Goal: Task Accomplishment & Management: Manage account settings

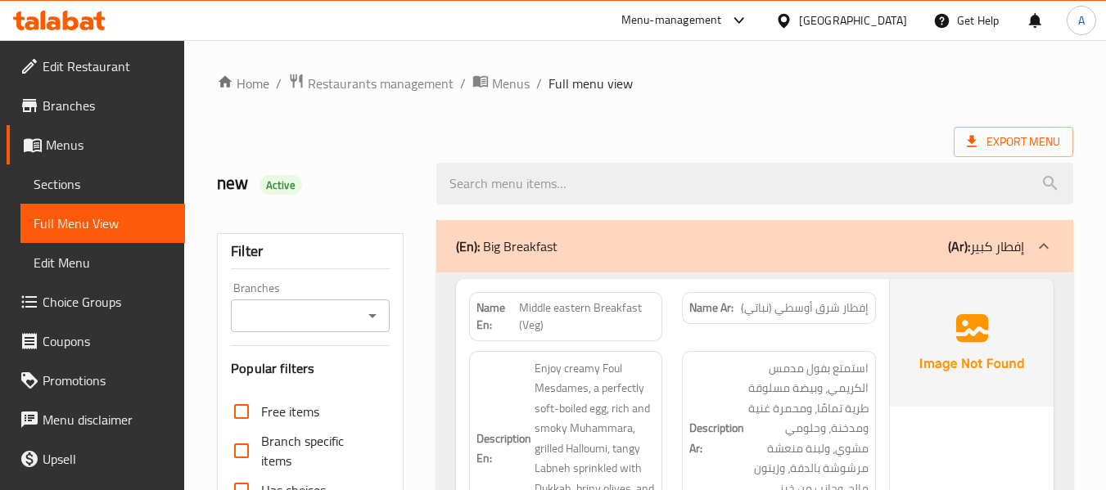
scroll to position [1064, 0]
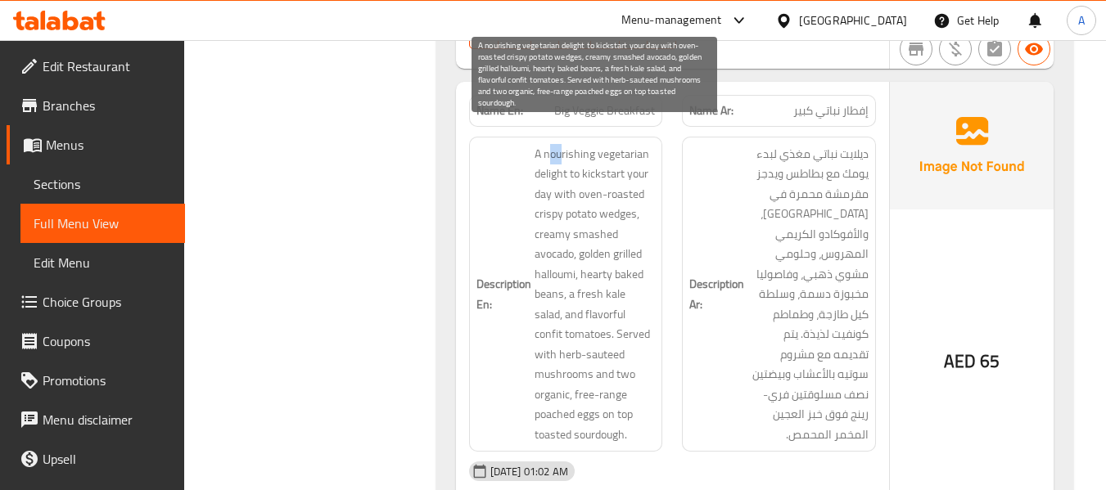
drag, startPoint x: 548, startPoint y: 135, endPoint x: 561, endPoint y: 138, distance: 13.3
click at [561, 144] on span "A nourishing vegetarian delight to kickstart your day with oven-roasted crispy …" at bounding box center [595, 294] width 121 height 301
drag, startPoint x: 545, startPoint y: 136, endPoint x: 645, endPoint y: 133, distance: 99.9
click at [645, 144] on span "A nourishing vegetarian delight to kickstart your day with oven-roasted crispy …" at bounding box center [595, 294] width 121 height 301
click at [570, 161] on span "A nourishing vegetarian delight to kickstart your day with oven-roasted crispy …" at bounding box center [595, 294] width 121 height 301
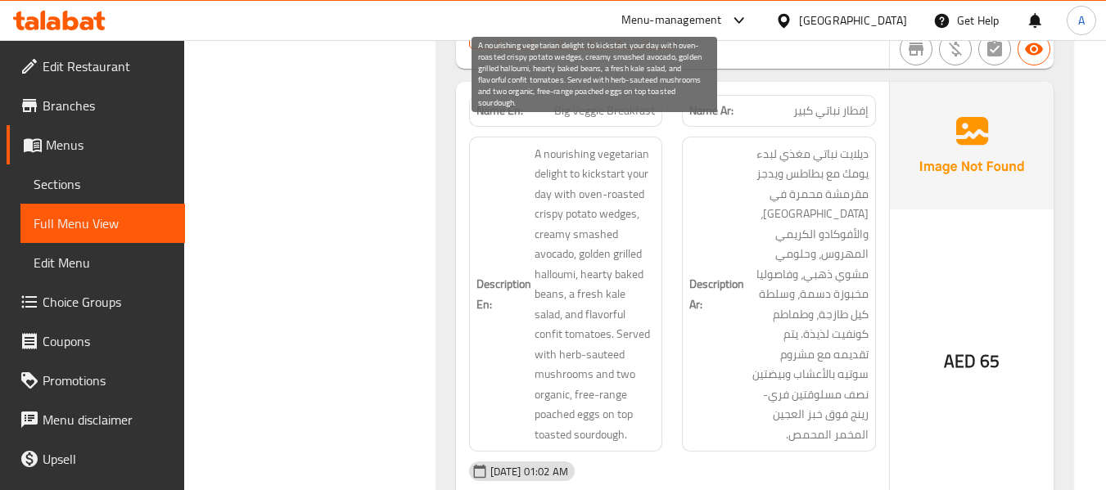
click at [583, 161] on span "A nourishing vegetarian delight to kickstart your day with oven-roasted crispy …" at bounding box center [595, 294] width 121 height 301
click at [626, 175] on span "A nourishing vegetarian delight to kickstart your day with oven-roasted crispy …" at bounding box center [595, 294] width 121 height 301
click at [625, 176] on span "A nourishing vegetarian delight to kickstart your day with oven-roasted crispy …" at bounding box center [595, 294] width 121 height 301
click at [647, 144] on span "A nourishing vegetarian delight to kickstart your day with oven-roasted crispy …" at bounding box center [595, 294] width 121 height 301
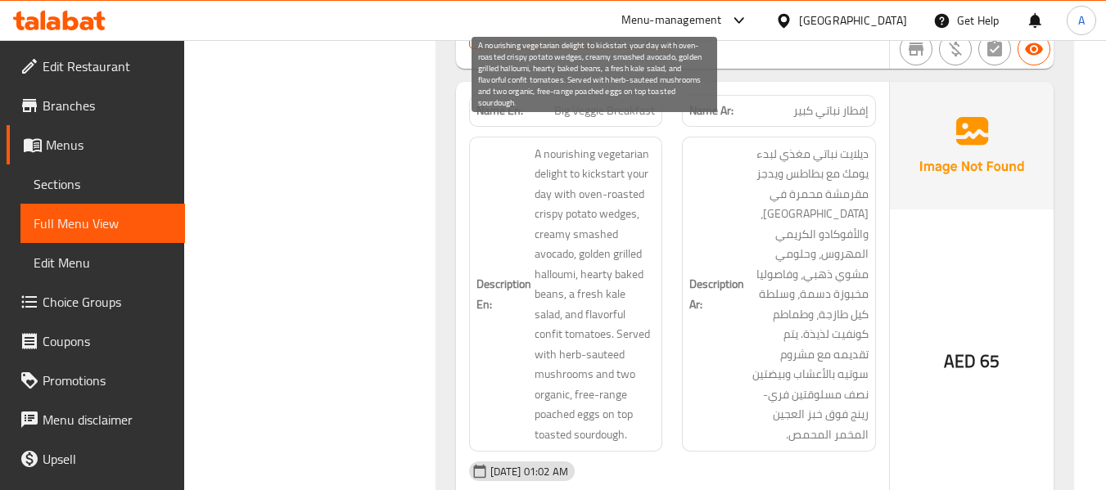
click at [615, 182] on span "A nourishing vegetarian delight to kickstart your day with oven-roasted crispy …" at bounding box center [595, 294] width 121 height 301
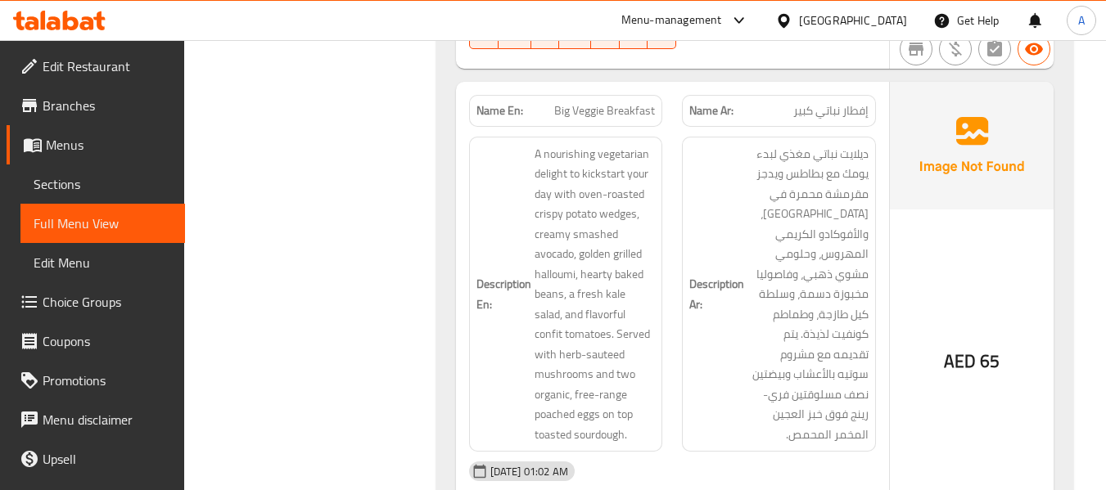
click at [518, 151] on h6 "Description En: A nourishing vegetarian delight to kickstart your day with oven…" at bounding box center [566, 294] width 179 height 301
drag, startPoint x: 556, startPoint y: 97, endPoint x: 662, endPoint y: 105, distance: 106.8
click at [662, 105] on div "Name En: Big Veggie Breakfast" at bounding box center [566, 111] width 214 height 52
click at [562, 102] on span "Big Veggie Breakfast" at bounding box center [604, 110] width 101 height 17
drag, startPoint x: 560, startPoint y: 93, endPoint x: 656, endPoint y: 103, distance: 96.4
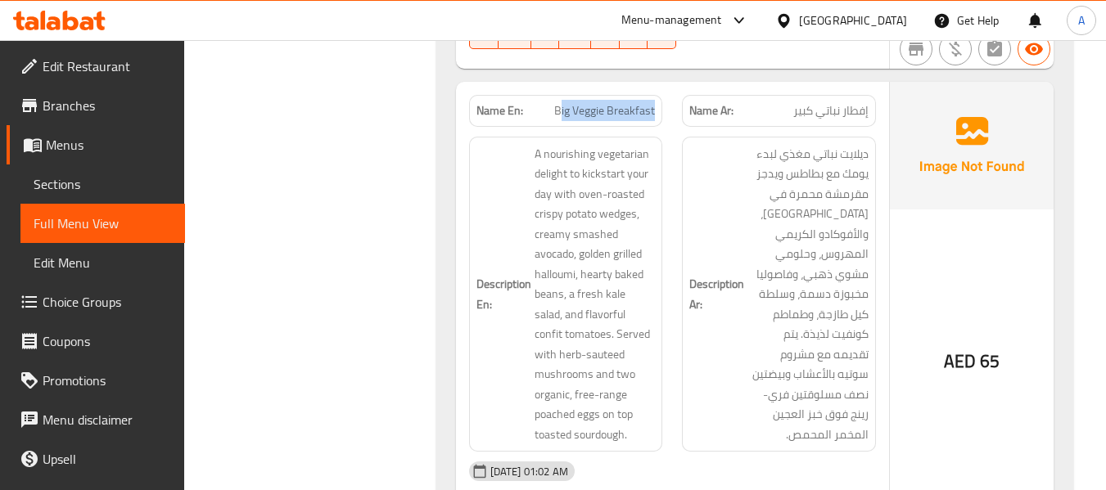
click at [656, 103] on div "Name En: Big Veggie Breakfast" at bounding box center [566, 111] width 194 height 32
click at [560, 102] on span "Big Veggie Breakfast" at bounding box center [604, 110] width 101 height 17
drag, startPoint x: 554, startPoint y: 90, endPoint x: 662, endPoint y: 102, distance: 108.8
click at [662, 102] on div "Name En: Big Veggie Breakfast" at bounding box center [566, 111] width 214 height 52
copy span "Big Veggie Breakfast"
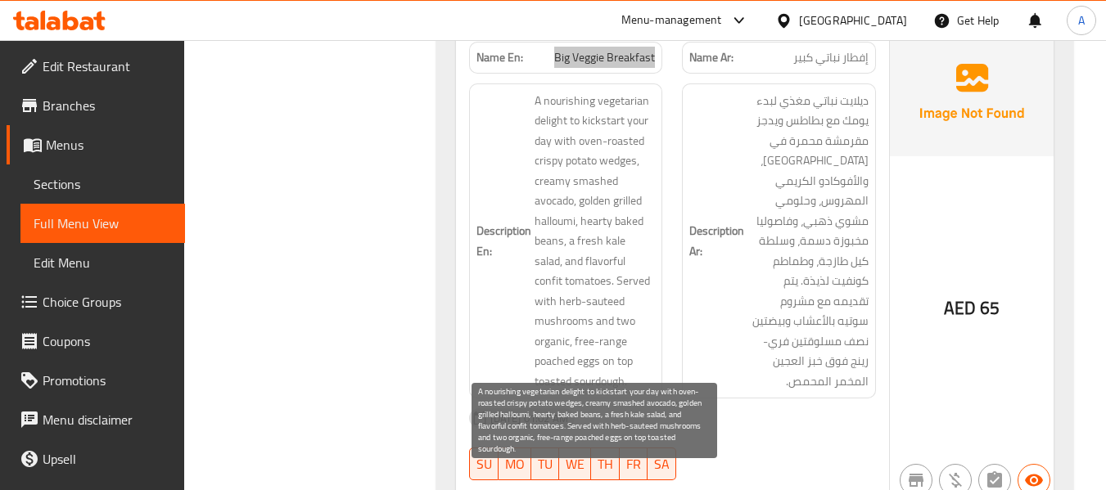
scroll to position [1146, 0]
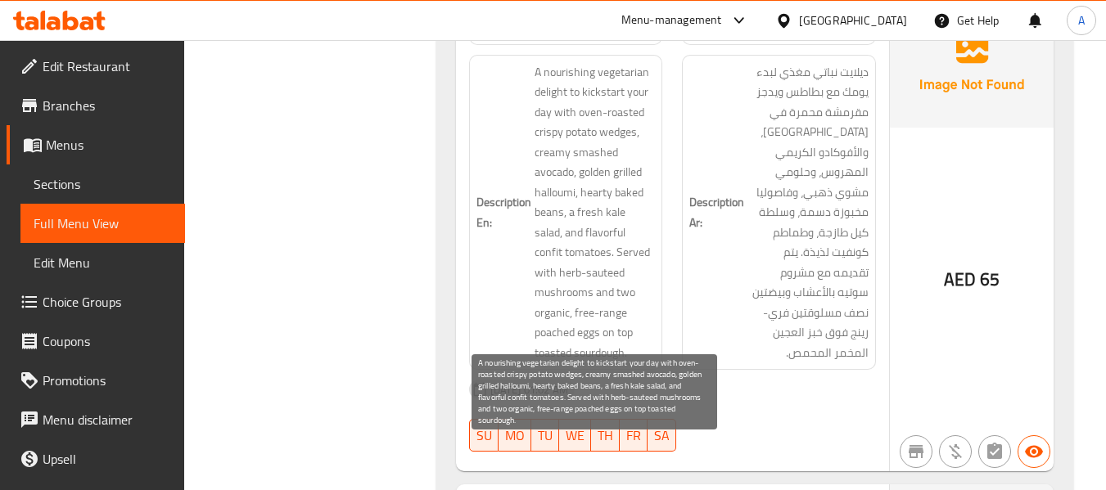
drag, startPoint x: 587, startPoint y: 225, endPoint x: 582, endPoint y: 214, distance: 12.5
click at [587, 225] on span "A nourishing vegetarian delight to kickstart your day with oven-roasted crispy …" at bounding box center [595, 212] width 121 height 301
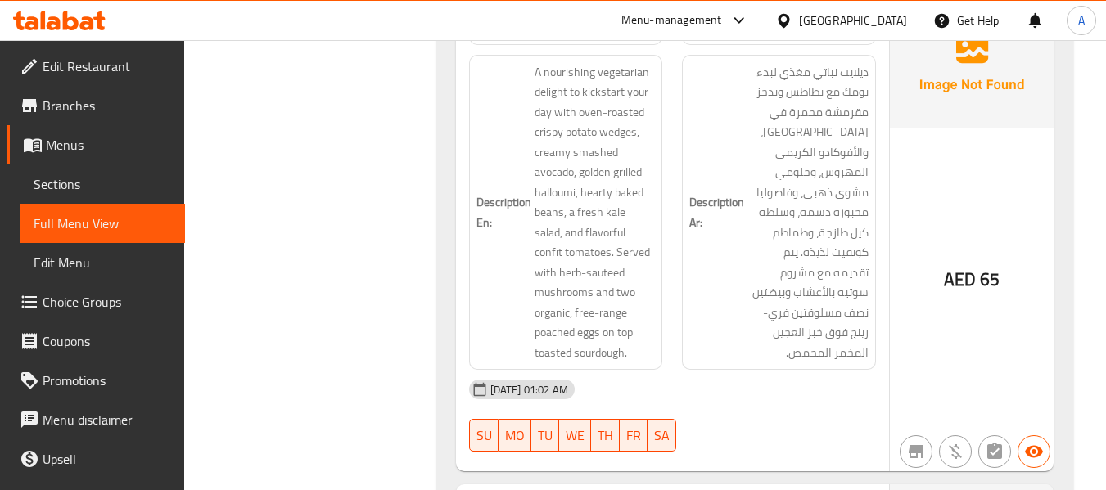
scroll to position [983, 0]
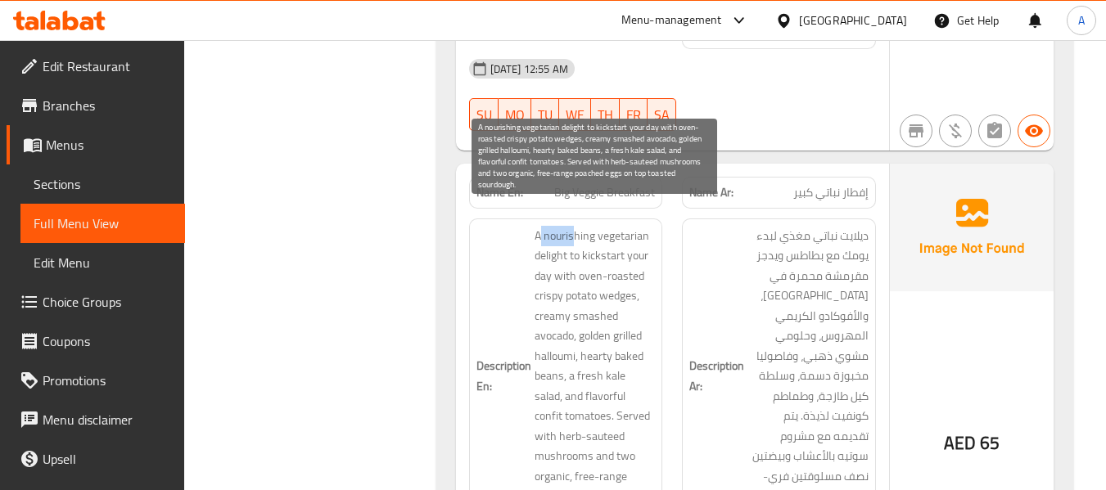
drag, startPoint x: 539, startPoint y: 194, endPoint x: 576, endPoint y: 220, distance: 45.9
click at [576, 220] on div "Description En: A nourishing vegetarian delight to kickstart your day with oven…" at bounding box center [566, 377] width 214 height 336
click at [598, 226] on span "A nourishing vegetarian delight to kickstart your day with oven-roasted crispy …" at bounding box center [595, 376] width 121 height 301
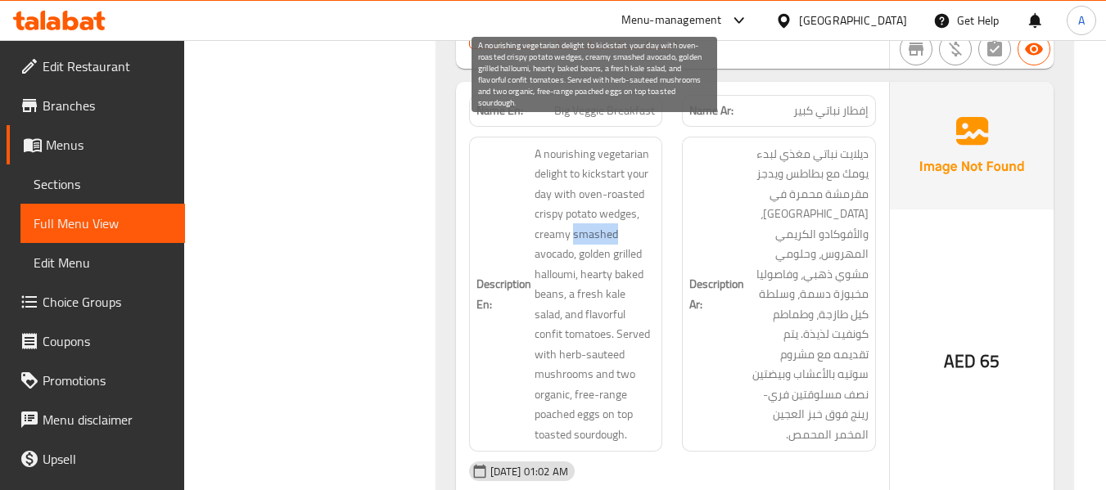
drag, startPoint x: 573, startPoint y: 215, endPoint x: 621, endPoint y: 219, distance: 47.7
click at [621, 219] on span "A nourishing vegetarian delight to kickstart your day with oven-roasted crispy …" at bounding box center [595, 294] width 121 height 301
copy span "smashed"
click at [565, 234] on span "A nourishing vegetarian delight to kickstart your day with oven-roasted crispy …" at bounding box center [595, 294] width 121 height 301
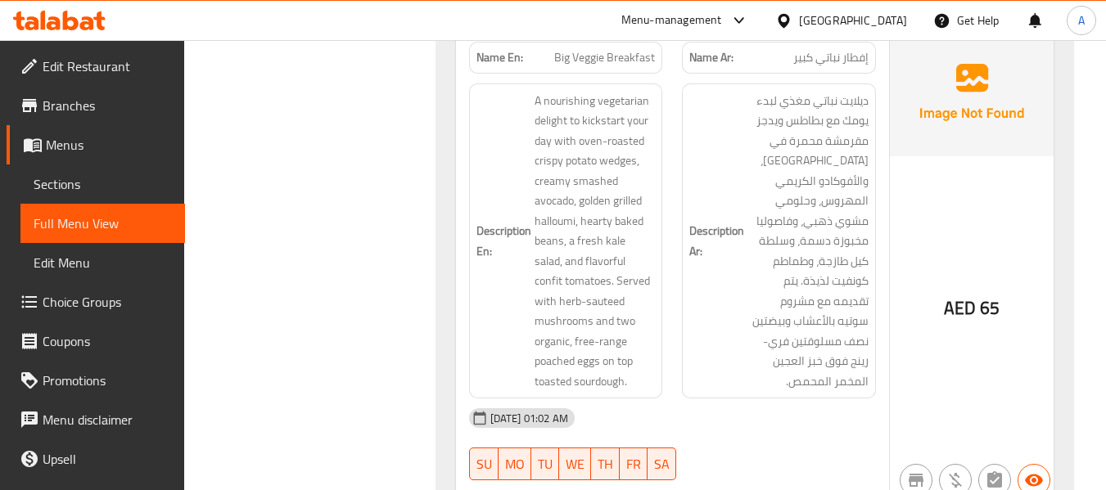
scroll to position [1228, 0]
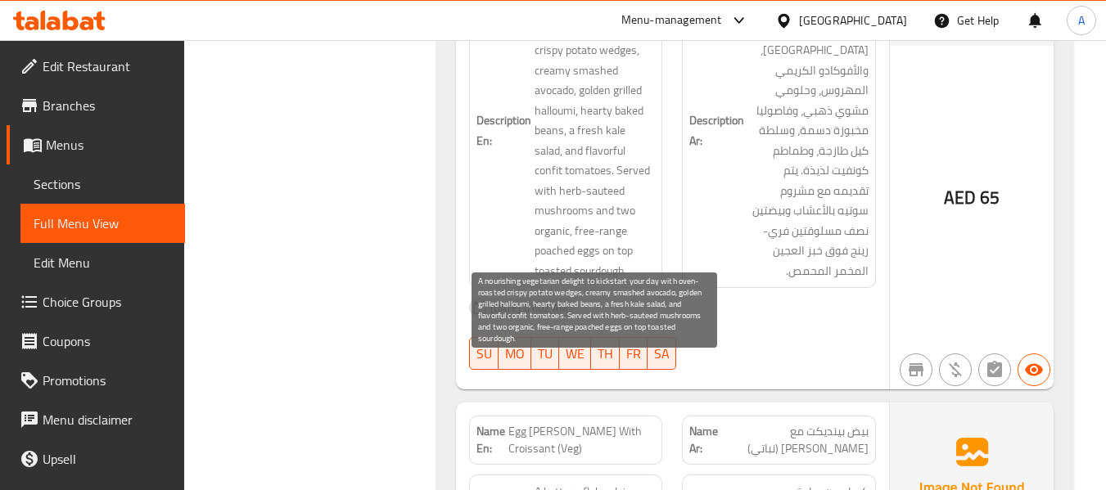
click at [588, 254] on span "A nourishing vegetarian delight to kickstart your day with oven-roasted crispy …" at bounding box center [595, 130] width 121 height 301
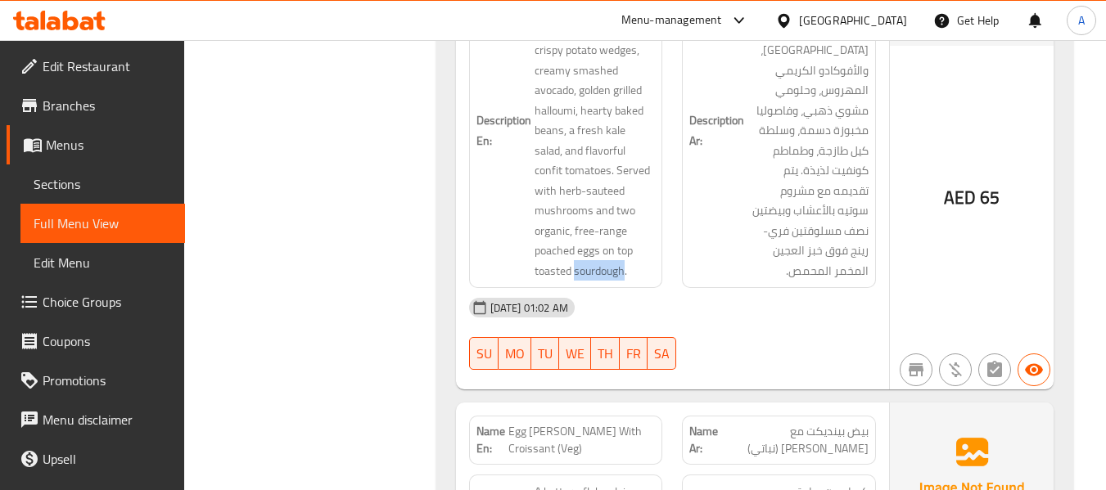
copy span "sourdough"
click at [687, 231] on div "Description Ar: ديلايت نباتي مغذي لبدء يومك مع بطاطس ويدجز مقرمشة محمرة في الفر…" at bounding box center [779, 131] width 194 height 316
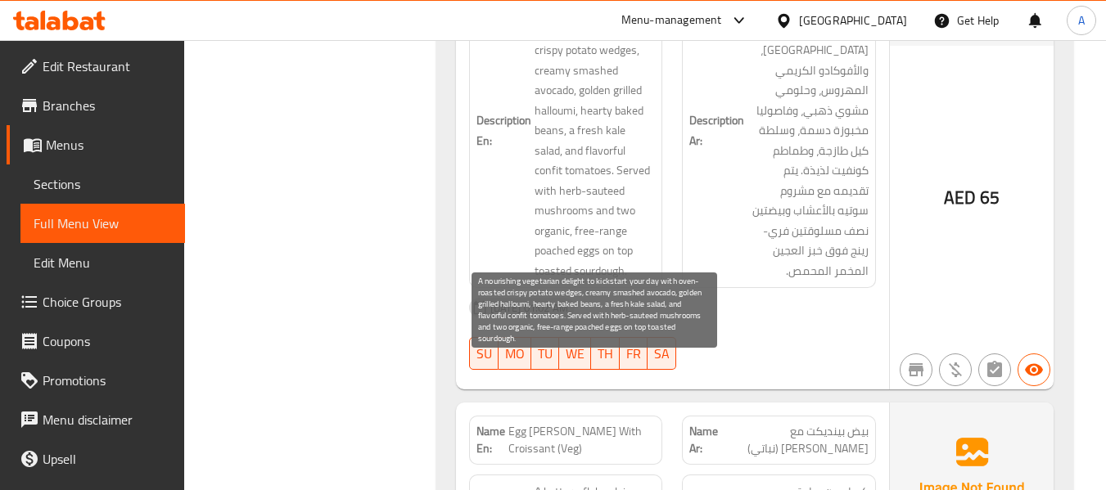
click at [558, 249] on span "A nourishing vegetarian delight to kickstart your day with oven-roasted crispy …" at bounding box center [595, 130] width 121 height 301
click at [568, 233] on span "A nourishing vegetarian delight to kickstart your day with oven-roasted crispy …" at bounding box center [595, 130] width 121 height 301
click at [591, 226] on span "A nourishing vegetarian delight to kickstart your day with oven-roasted crispy …" at bounding box center [595, 130] width 121 height 301
drag, startPoint x: 573, startPoint y: 212, endPoint x: 625, endPoint y: 255, distance: 67.4
click at [625, 255] on span "A nourishing vegetarian delight to kickstart your day with oven-roasted crispy …" at bounding box center [595, 130] width 121 height 301
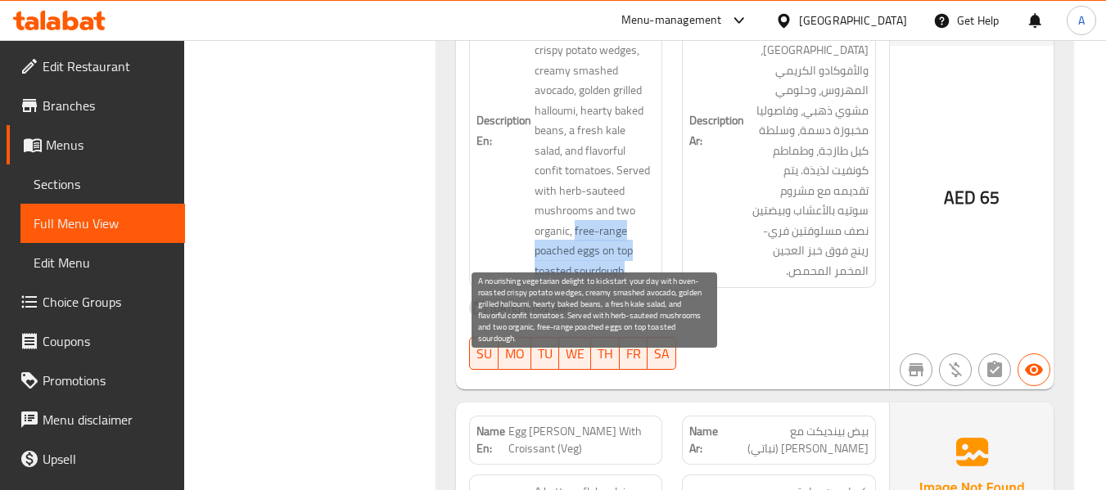
click at [592, 255] on span "A nourishing vegetarian delight to kickstart your day with oven-roasted crispy …" at bounding box center [595, 130] width 121 height 301
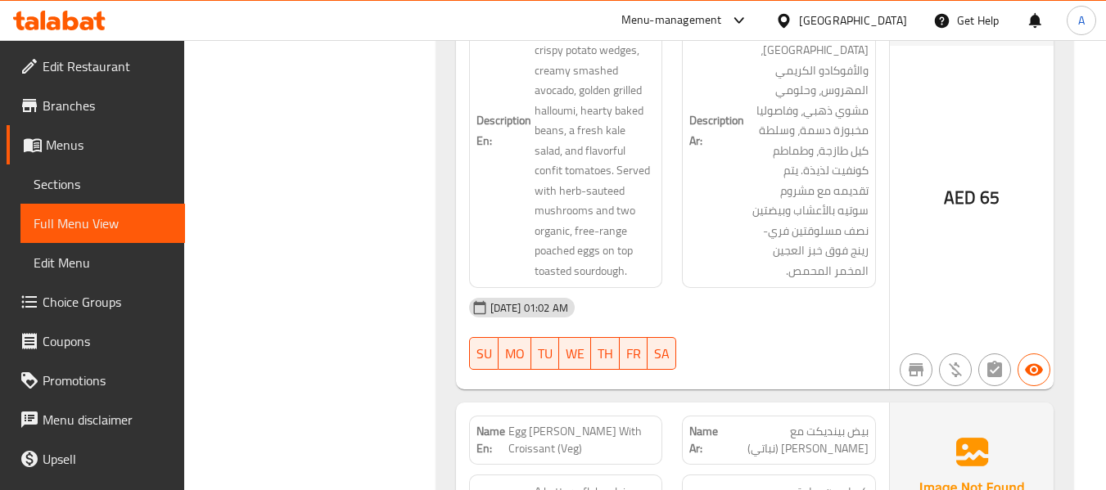
click at [710, 288] on div "11-09-2025 01:02 AM" at bounding box center [672, 307] width 427 height 39
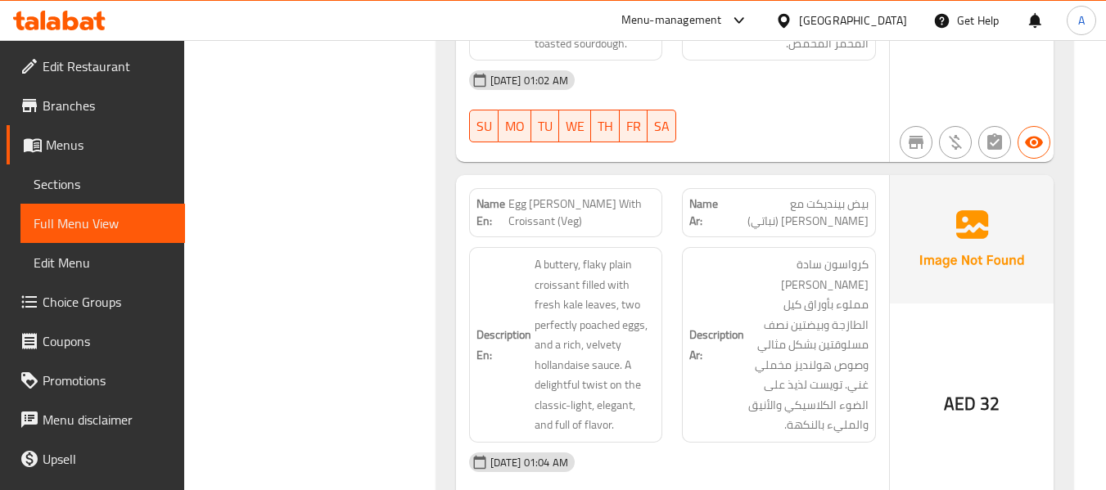
scroll to position [1474, 0]
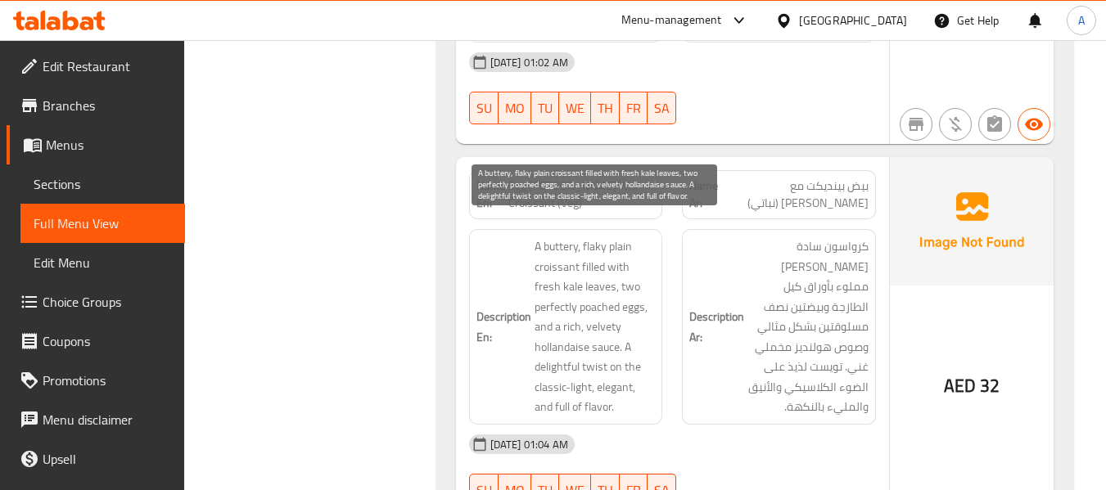
click at [579, 313] on span "A buttery, flaky plain croissant filled with fresh kale leaves, two perfectly p…" at bounding box center [595, 327] width 121 height 181
click at [602, 295] on span "A buttery, flaky plain croissant filled with fresh kale leaves, two perfectly p…" at bounding box center [595, 327] width 121 height 181
click at [603, 295] on span "A buttery, flaky plain croissant filled with fresh kale leaves, two perfectly p…" at bounding box center [595, 327] width 121 height 181
click at [579, 287] on span "A buttery, flaky plain croissant filled with fresh kale leaves, two perfectly p…" at bounding box center [595, 327] width 121 height 181
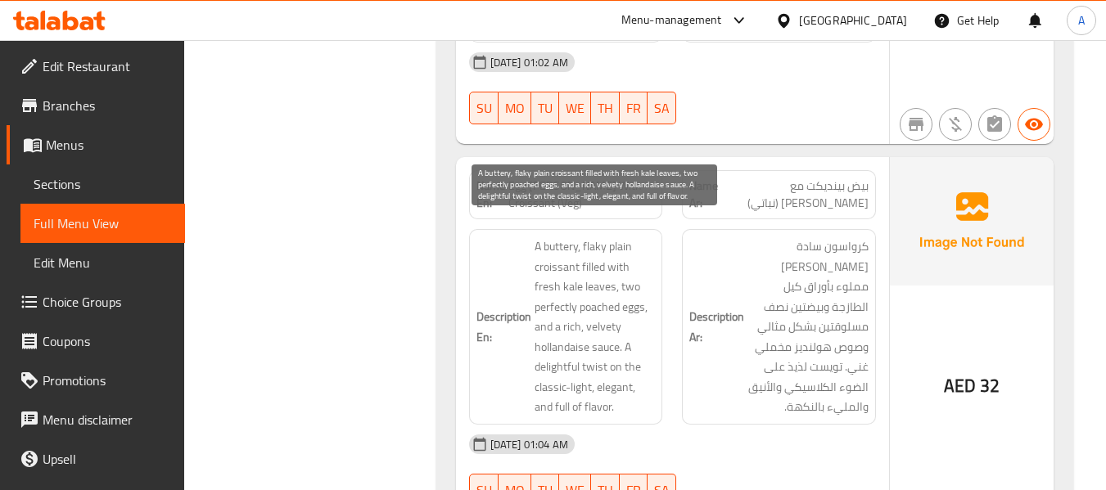
click at [578, 281] on span "A buttery, flaky plain croissant filled with fresh kale leaves, two perfectly p…" at bounding box center [595, 327] width 121 height 181
drag, startPoint x: 583, startPoint y: 286, endPoint x: 585, endPoint y: 302, distance: 16.6
click at [585, 302] on span "A buttery, flaky plain croissant filled with fresh kale leaves, two perfectly p…" at bounding box center [595, 327] width 121 height 181
drag, startPoint x: 579, startPoint y: 288, endPoint x: 628, endPoint y: 294, distance: 49.5
click at [628, 294] on span "A buttery, flaky plain croissant filled with fresh kale leaves, two perfectly p…" at bounding box center [595, 327] width 121 height 181
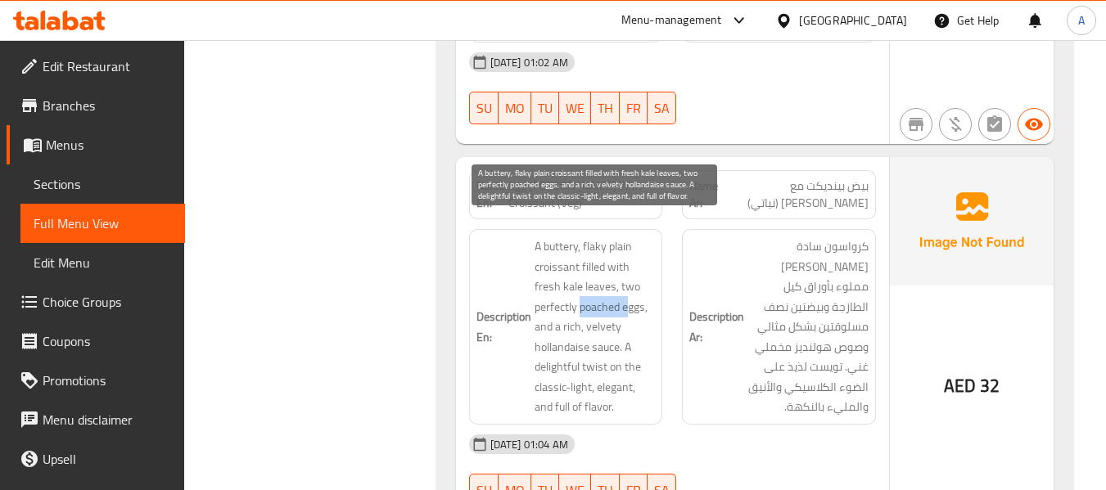
click at [627, 288] on span "A buttery, flaky plain croissant filled with fresh kale leaves, two perfectly p…" at bounding box center [595, 327] width 121 height 181
click at [623, 287] on span "A buttery, flaky plain croissant filled with fresh kale leaves, two perfectly p…" at bounding box center [595, 327] width 121 height 181
click at [630, 287] on span "A buttery, flaky plain croissant filled with fresh kale leaves, two perfectly p…" at bounding box center [595, 327] width 121 height 181
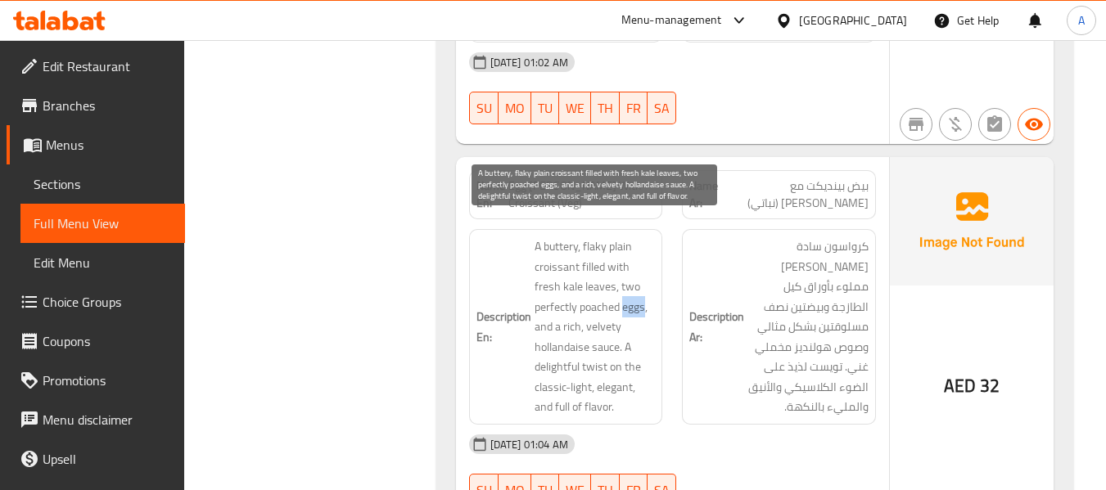
click at [628, 287] on span "A buttery, flaky plain croissant filled with fresh kale leaves, two perfectly p…" at bounding box center [595, 327] width 121 height 181
click at [630, 289] on span "A buttery, flaky plain croissant filled with fresh kale leaves, two perfectly p…" at bounding box center [595, 327] width 121 height 181
click at [633, 289] on span "A buttery, flaky plain croissant filled with fresh kale leaves, two perfectly p…" at bounding box center [595, 327] width 121 height 181
click at [633, 290] on span "A buttery, flaky plain croissant filled with fresh kale leaves, two perfectly p…" at bounding box center [595, 327] width 121 height 181
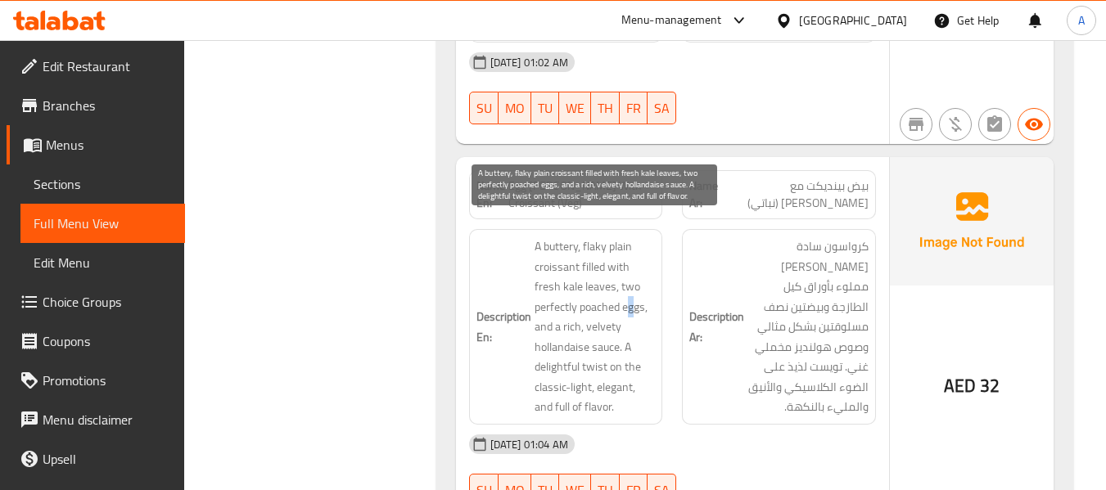
click at [635, 286] on span "A buttery, flaky plain croissant filled with fresh kale leaves, two perfectly p…" at bounding box center [595, 327] width 121 height 181
click at [639, 288] on span "A buttery, flaky plain croissant filled with fresh kale leaves, two perfectly p…" at bounding box center [595, 327] width 121 height 181
click at [640, 287] on span "A buttery, flaky plain croissant filled with fresh kale leaves, two perfectly p…" at bounding box center [595, 327] width 121 height 181
click at [644, 287] on span "A buttery, flaky plain croissant filled with fresh kale leaves, two perfectly p…" at bounding box center [595, 327] width 121 height 181
click at [636, 289] on span "A buttery, flaky plain croissant filled with fresh kale leaves, two perfectly p…" at bounding box center [595, 327] width 121 height 181
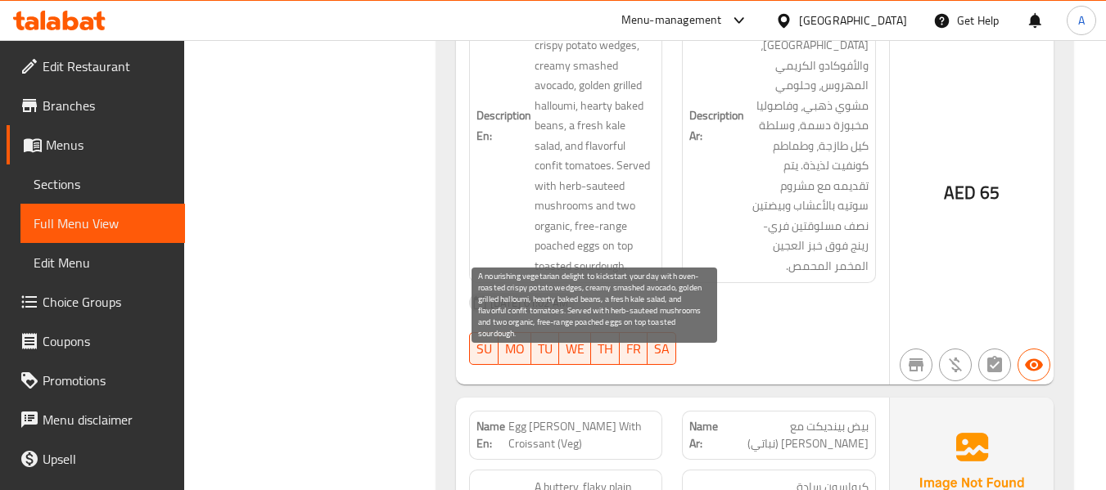
scroll to position [1228, 0]
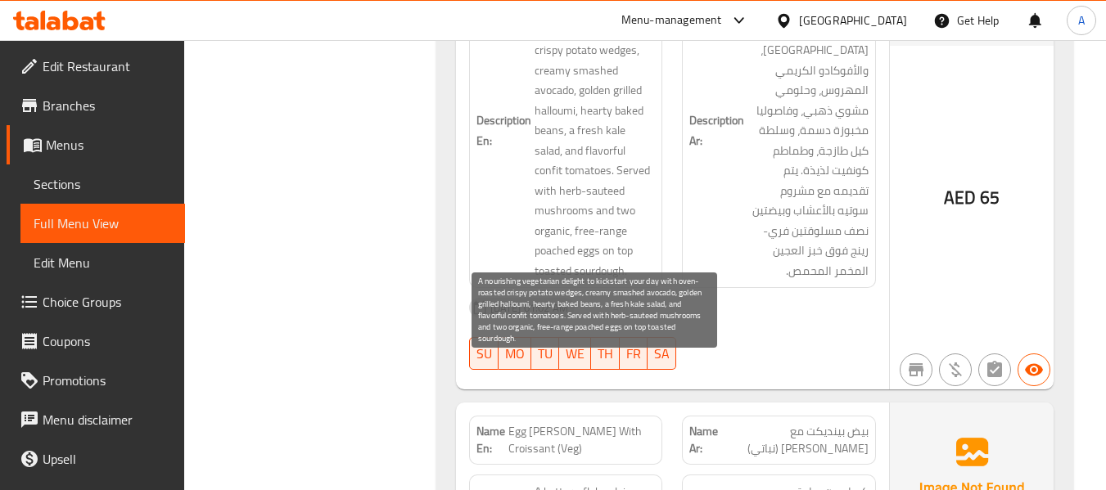
click at [550, 211] on span "A nourishing vegetarian delight to kickstart your day with oven-roasted crispy …" at bounding box center [595, 130] width 121 height 301
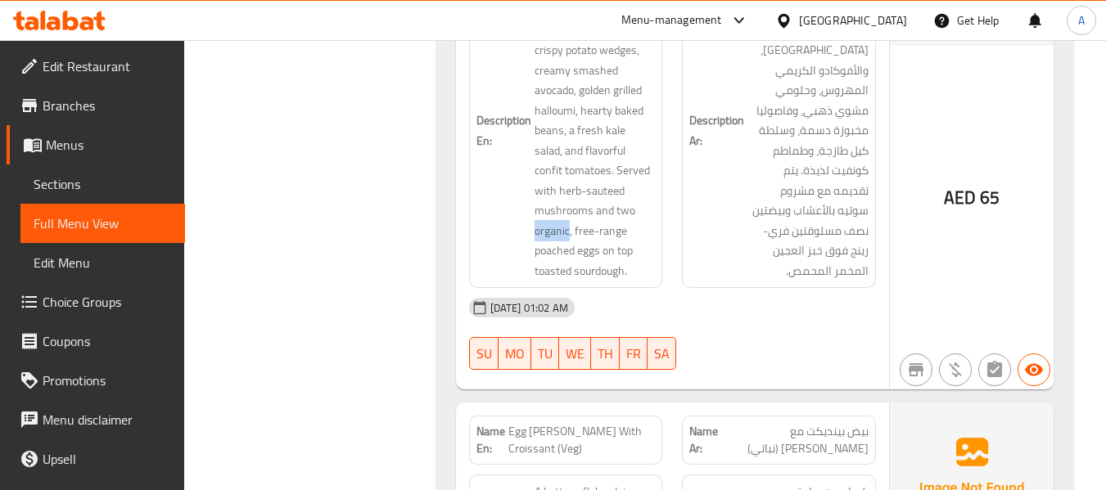
copy span "organic"
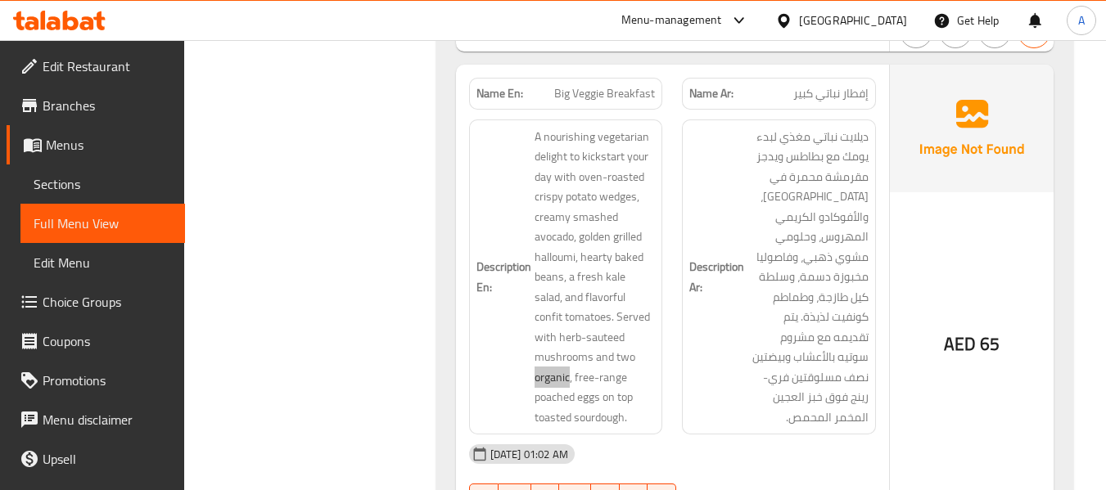
scroll to position [1064, 0]
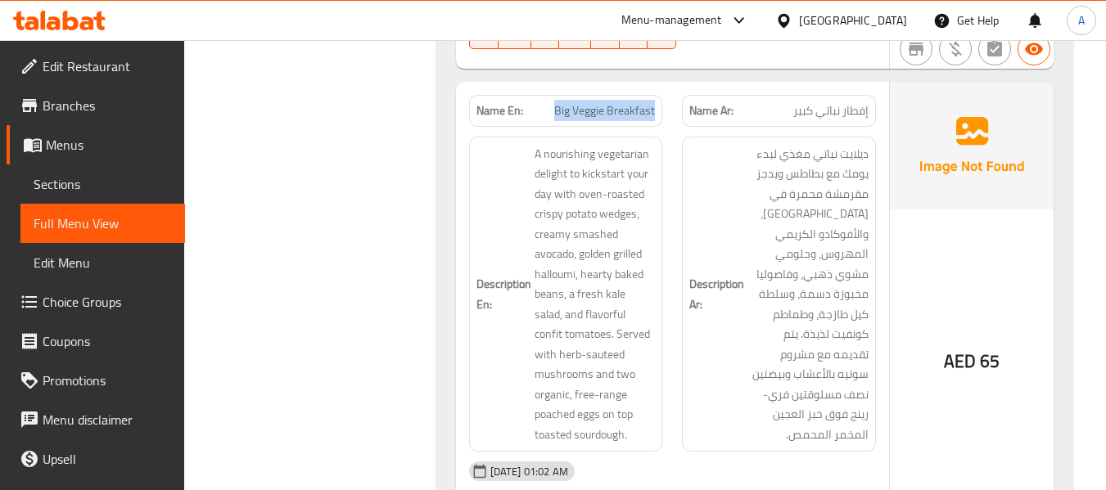
drag, startPoint x: 553, startPoint y: 95, endPoint x: 657, endPoint y: 93, distance: 104.0
click at [657, 95] on div "Name En: Big Veggie Breakfast" at bounding box center [566, 111] width 194 height 32
copy span "Big Veggie Breakfast"
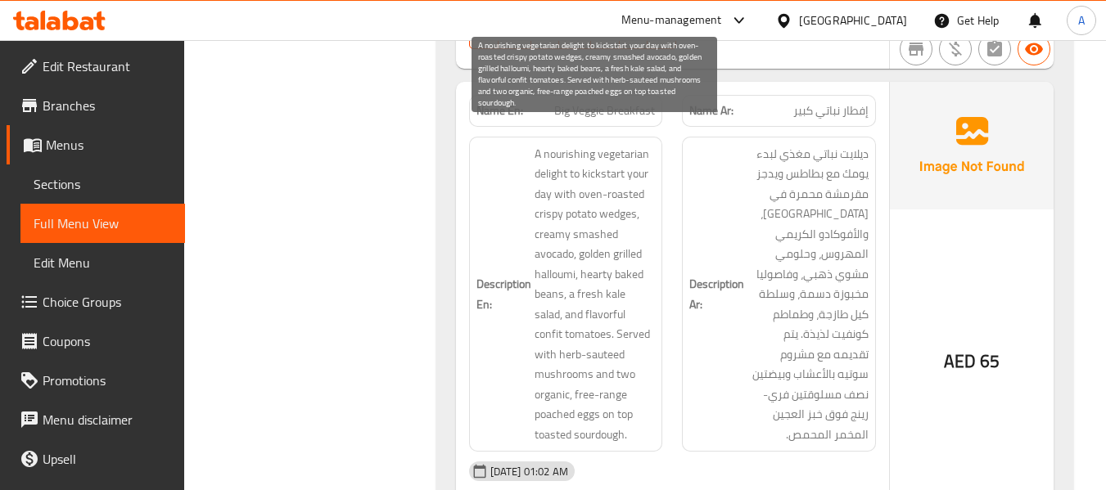
click at [556, 379] on span "A nourishing vegetarian delight to kickstart your day with oven-roasted crispy …" at bounding box center [595, 294] width 121 height 301
copy span "organic"
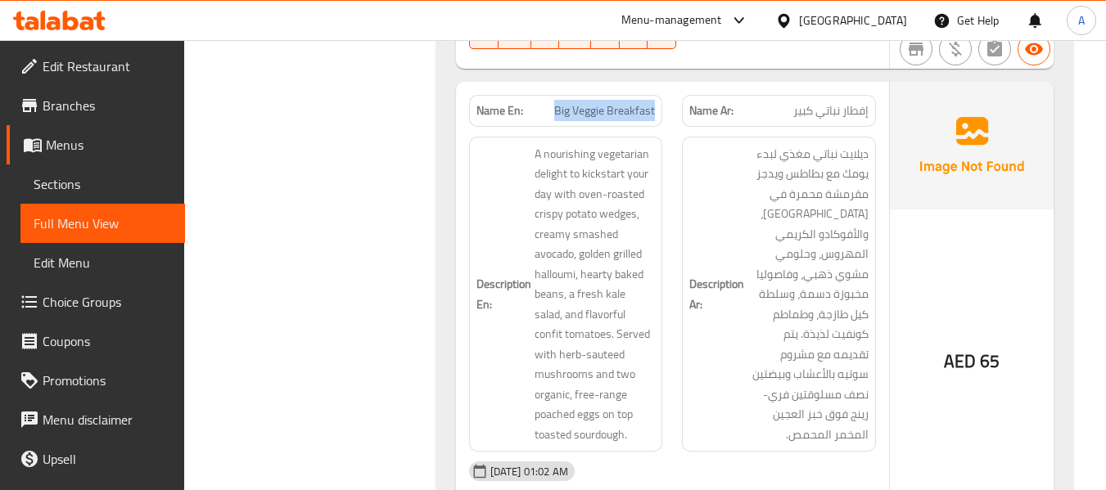
drag, startPoint x: 557, startPoint y: 93, endPoint x: 658, endPoint y: 98, distance: 101.7
click at [658, 98] on div "Name En: Big Veggie Breakfast" at bounding box center [566, 111] width 194 height 32
copy span "Big Veggie Breakfast"
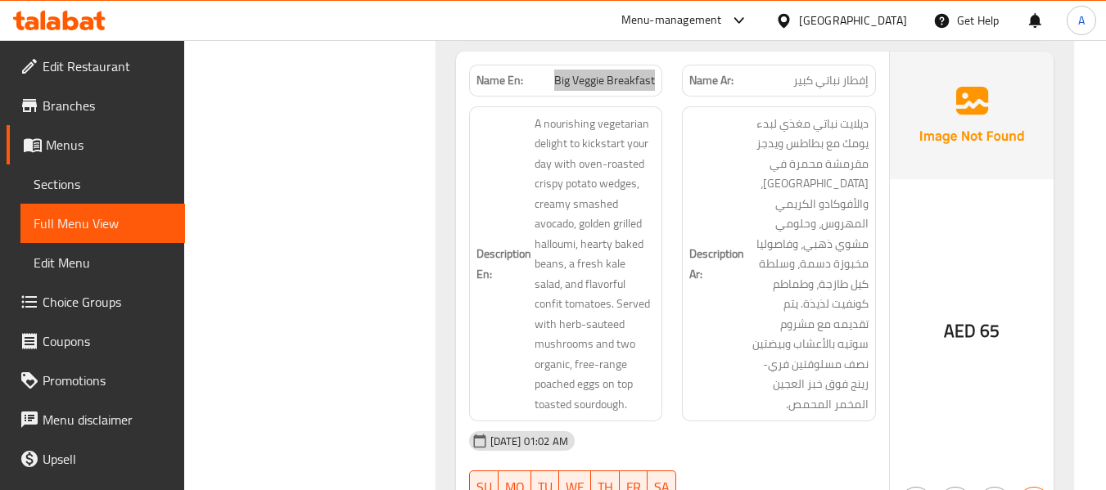
scroll to position [1146, 0]
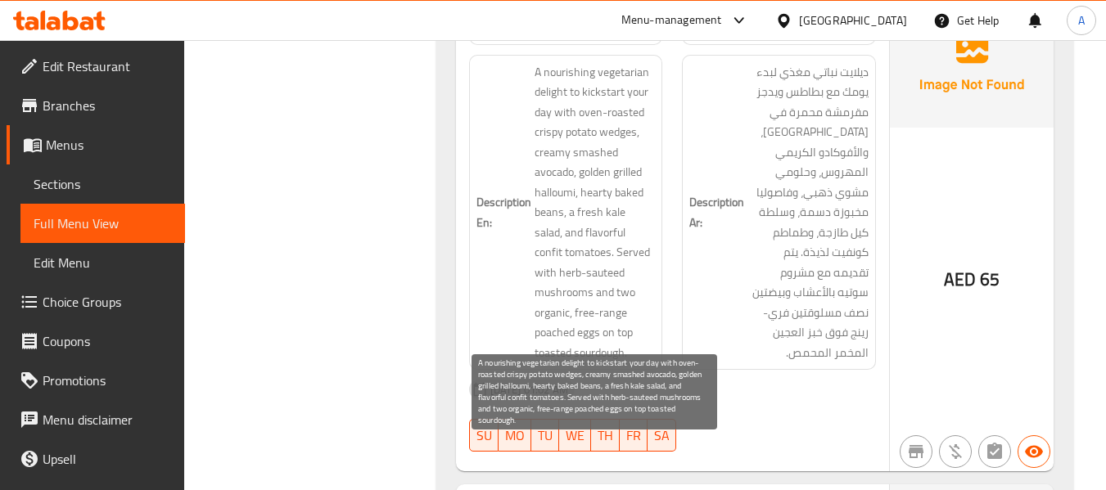
click at [652, 277] on span "A nourishing vegetarian delight to kickstart your day with oven-roasted crispy …" at bounding box center [595, 212] width 121 height 301
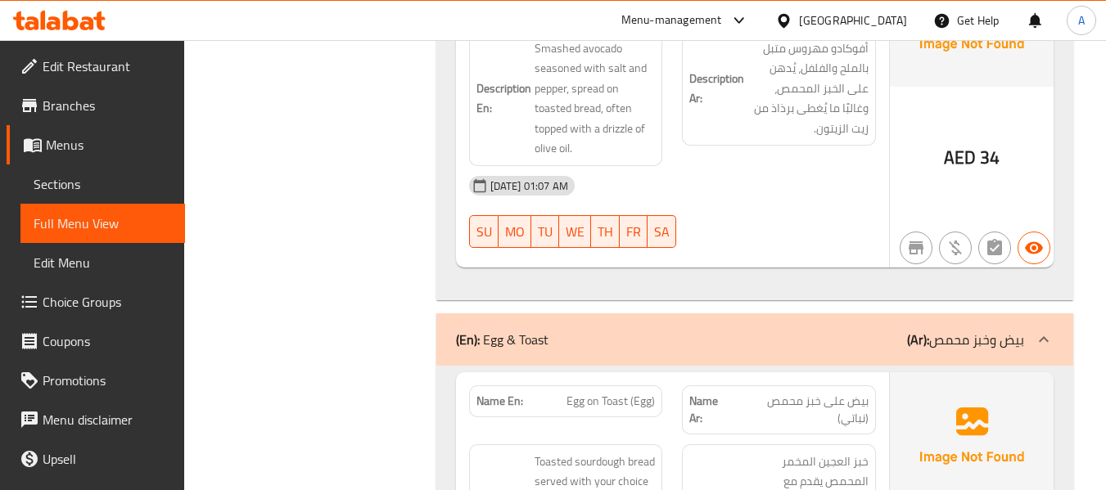
scroll to position [1883, 0]
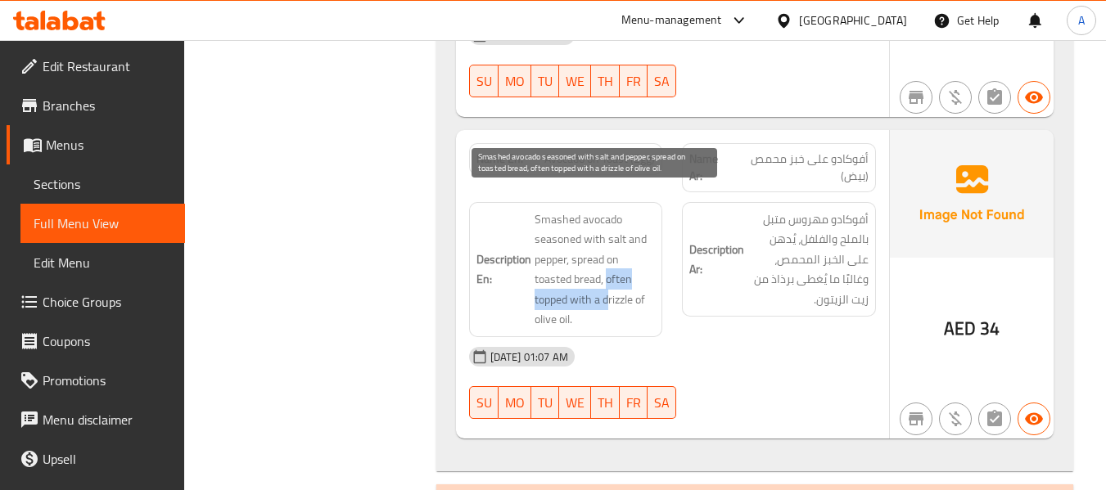
drag, startPoint x: 608, startPoint y: 261, endPoint x: 606, endPoint y: 276, distance: 14.9
click at [606, 276] on span "Smashed avocado seasoned with salt and pepper, spread on toasted bread, often t…" at bounding box center [595, 270] width 121 height 120
click at [609, 283] on span "Smashed avocado seasoned with salt and pepper, spread on toasted bread, often t…" at bounding box center [595, 270] width 121 height 120
drag, startPoint x: 606, startPoint y: 259, endPoint x: 610, endPoint y: 296, distance: 37.9
click at [610, 296] on span "Smashed avocado seasoned with salt and pepper, spread on toasted bread, often t…" at bounding box center [595, 270] width 121 height 120
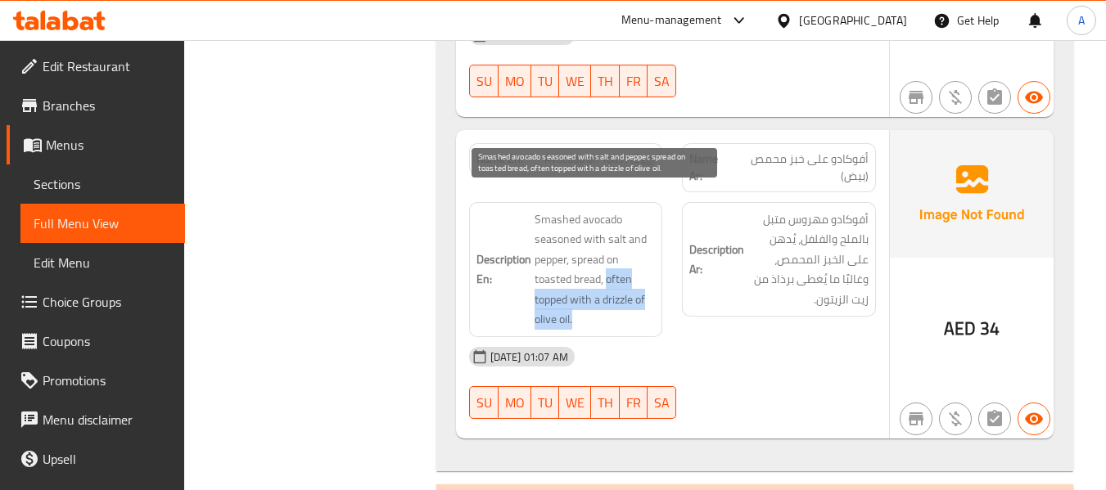
click at [569, 301] on span "Smashed avocado seasoned with salt and pepper, spread on toasted bread, often t…" at bounding box center [595, 270] width 121 height 120
drag, startPoint x: 569, startPoint y: 301, endPoint x: 598, endPoint y: 275, distance: 38.8
click at [598, 275] on span "Smashed avocado seasoned with salt and pepper, spread on toasted bread, often t…" at bounding box center [595, 270] width 121 height 120
click at [608, 255] on span "Smashed avocado seasoned with salt and pepper, spread on toasted bread, often t…" at bounding box center [595, 270] width 121 height 120
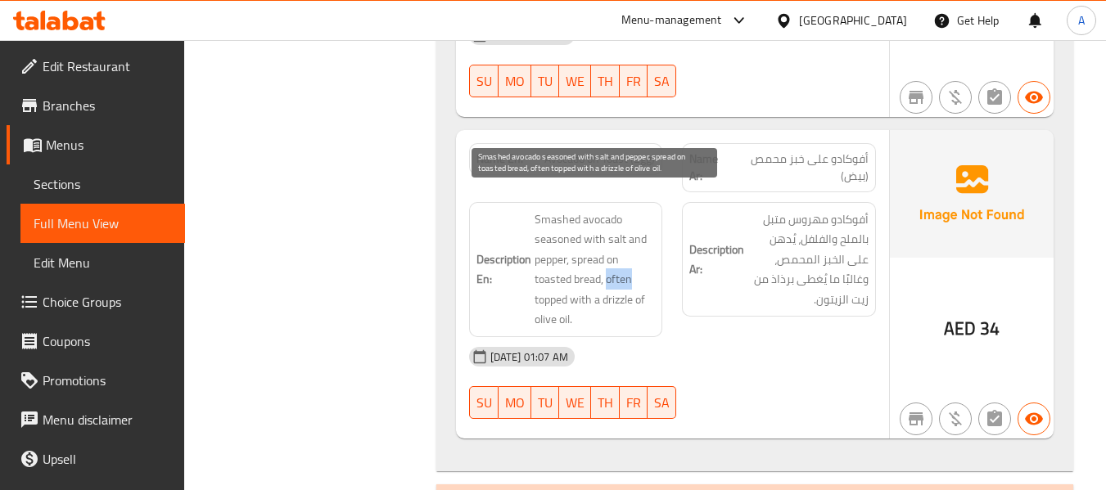
click at [608, 260] on span "Smashed avocado seasoned with salt and pepper, spread on toasted bread, often t…" at bounding box center [595, 270] width 121 height 120
drag, startPoint x: 605, startPoint y: 261, endPoint x: 621, endPoint y: 302, distance: 43.8
click at [621, 302] on span "Smashed avocado seasoned with salt and pepper, spread on toasted bread, often t…" at bounding box center [595, 270] width 121 height 120
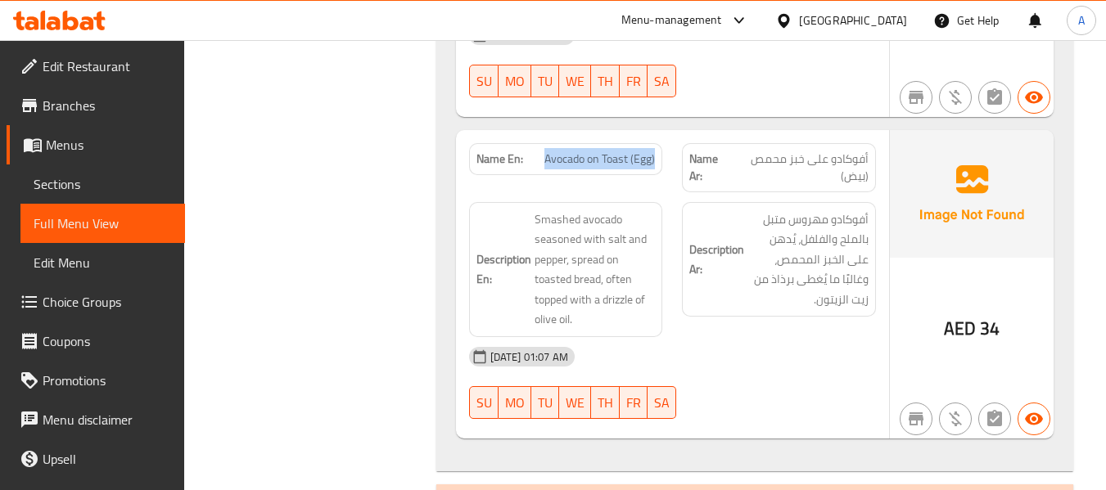
drag, startPoint x: 540, startPoint y: 136, endPoint x: 662, endPoint y: 147, distance: 123.3
click at [662, 147] on div "Name En: Avocado on Toast (Egg)" at bounding box center [566, 167] width 214 height 69
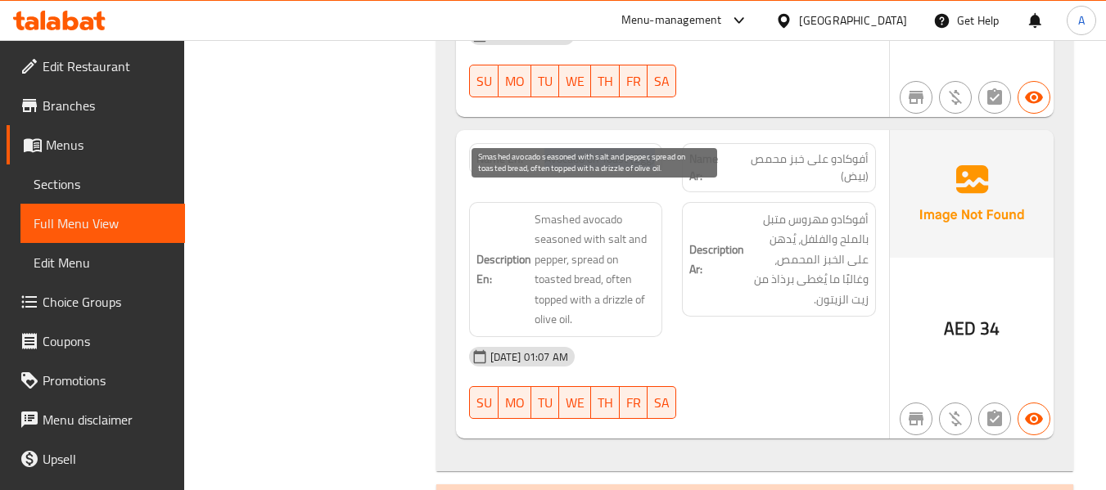
copy span "Avocado on Toast (Egg)"
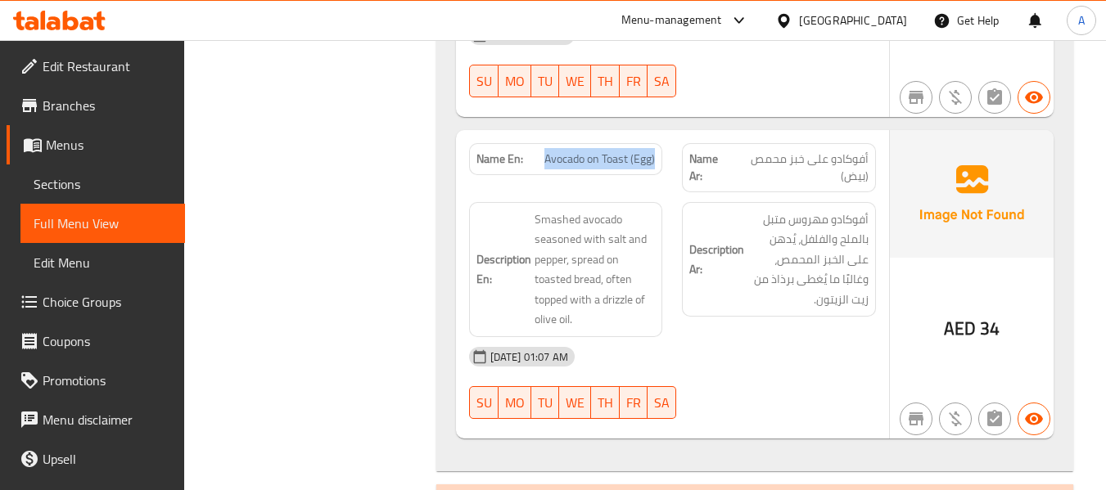
click at [553, 133] on div "Name En: Avocado on Toast (Egg)" at bounding box center [566, 167] width 214 height 69
drag, startPoint x: 545, startPoint y: 138, endPoint x: 629, endPoint y: 138, distance: 83.5
click at [629, 151] on span "Avocado on Toast (Egg)" at bounding box center [599, 159] width 111 height 17
copy span "Avocado on Toast"
click at [644, 202] on div "Description En: Smashed avocado seasoned with salt and pepper, spread on toaste…" at bounding box center [566, 269] width 194 height 135
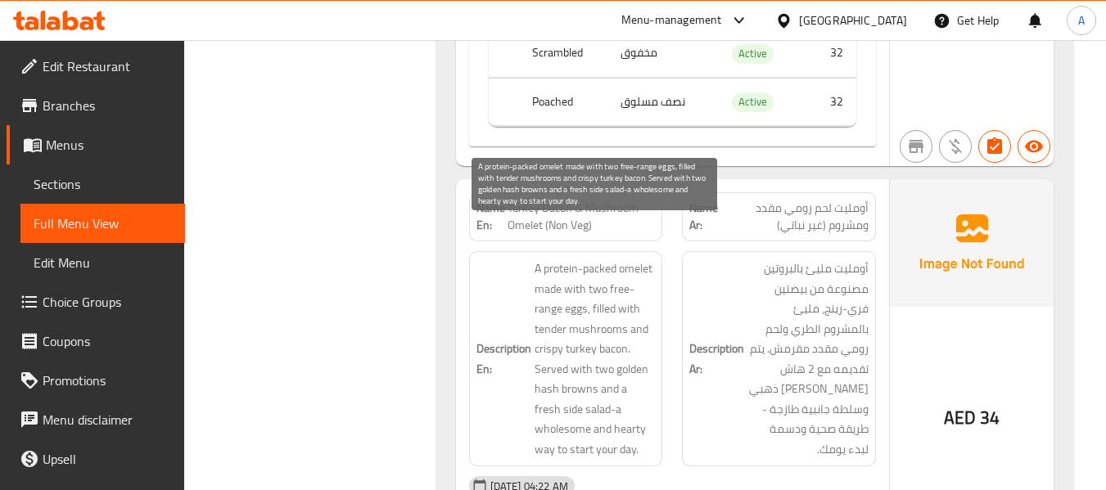
scroll to position [2948, 0]
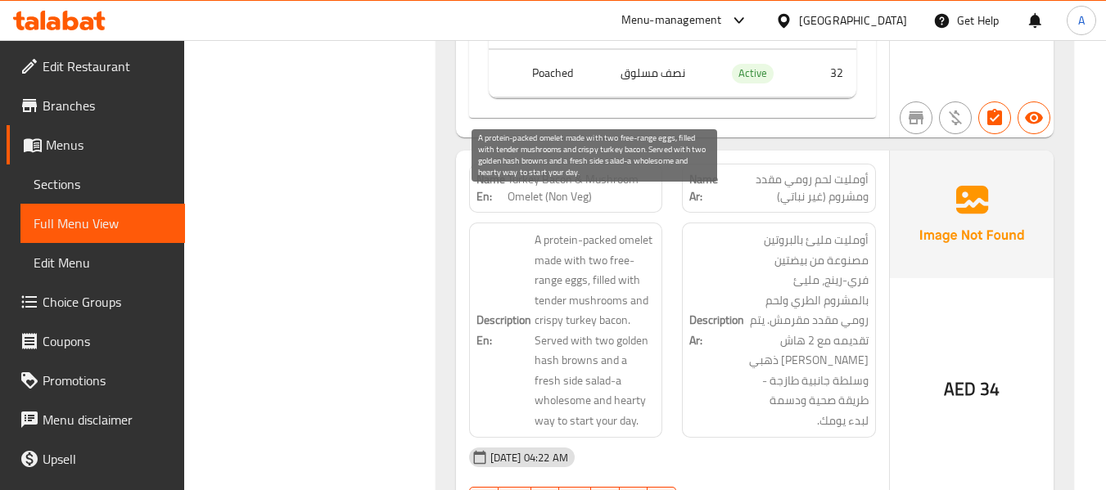
click at [580, 230] on span "A protein-packed omelet made with two free-range eggs, filled with tender mushr…" at bounding box center [595, 330] width 121 height 201
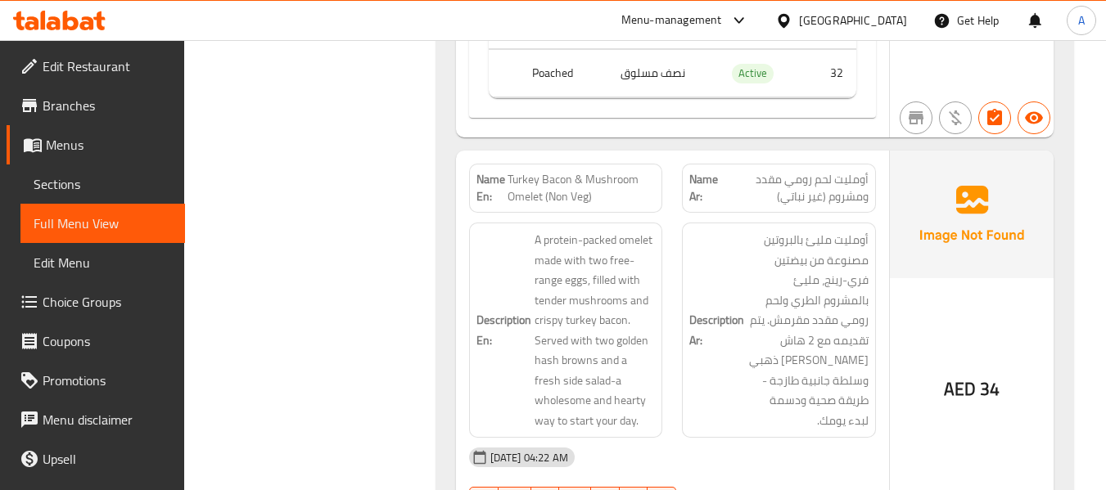
click at [707, 230] on h6 "Description Ar: أومليت مليئ بالبروتين مصنوعة من بيضتين فري-رينج، مليئ بالمشروم …" at bounding box center [778, 330] width 179 height 201
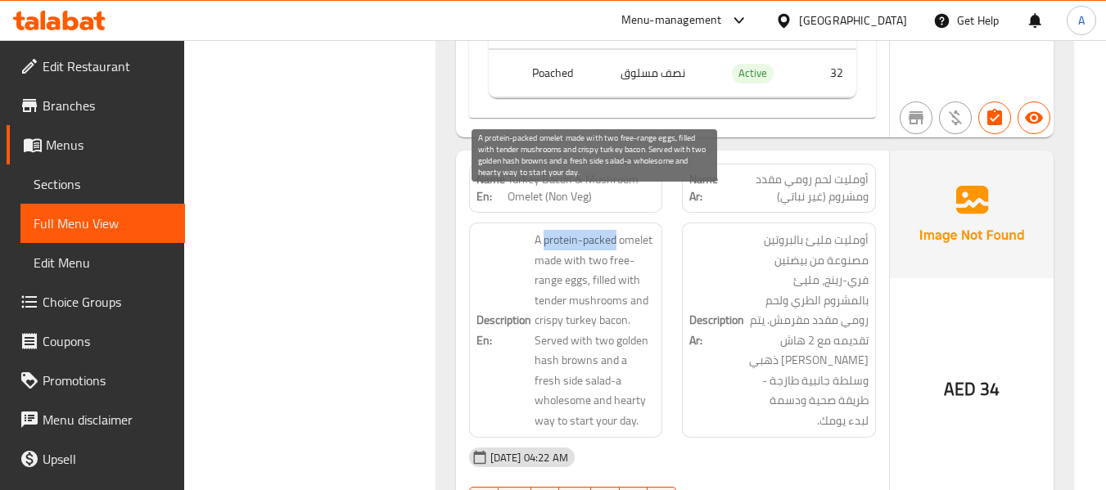
drag, startPoint x: 544, startPoint y: 204, endPoint x: 616, endPoint y: 212, distance: 71.7
click at [616, 230] on span "A protein-packed omelet made with two free-range eggs, filled with tender mushr…" at bounding box center [595, 330] width 121 height 201
copy span "protein-packed"
click at [613, 230] on span "A protein-packed omelet made with two free-range eggs, filled with tender mushr…" at bounding box center [595, 330] width 121 height 201
click at [586, 230] on span "A protein-packed omelet made with two free-range eggs, filled with tender mushr…" at bounding box center [595, 330] width 121 height 201
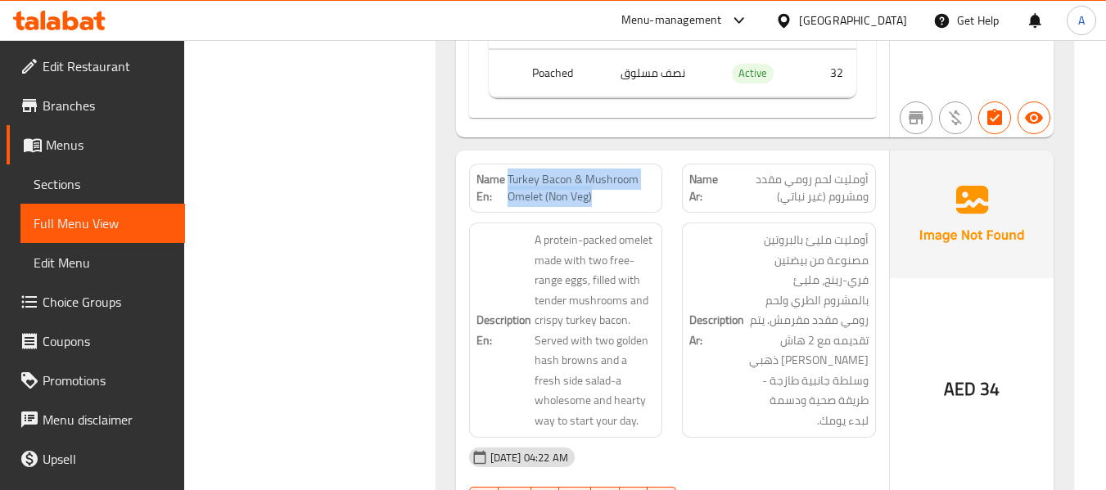
drag, startPoint x: 509, startPoint y: 140, endPoint x: 601, endPoint y: 158, distance: 93.5
click at [601, 171] on span "Turkey Bacon & Mushroom Omelet (Non Veg)" at bounding box center [581, 188] width 147 height 34
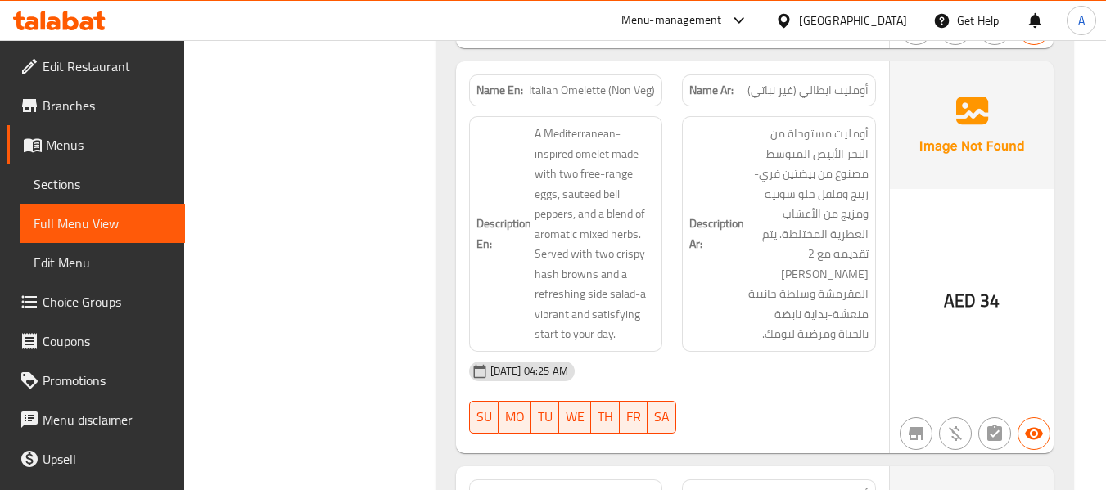
scroll to position [3357, 0]
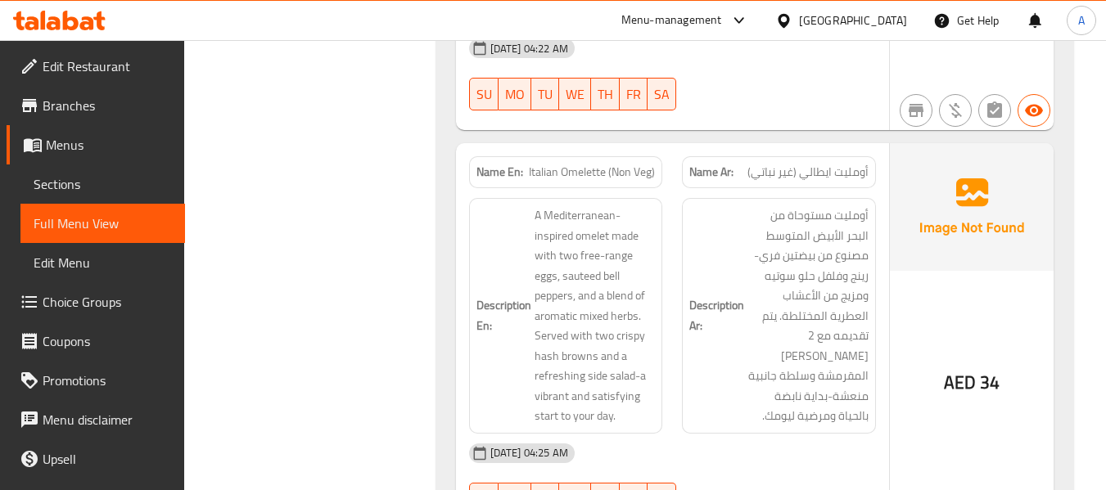
click at [532, 164] on span "Italian Omelette (Non Veg)" at bounding box center [592, 172] width 126 height 17
drag, startPoint x: 526, startPoint y: 136, endPoint x: 637, endPoint y: 150, distance: 111.4
click at [655, 156] on div "Name En: Italian Omelette (Non Veg)" at bounding box center [566, 172] width 194 height 32
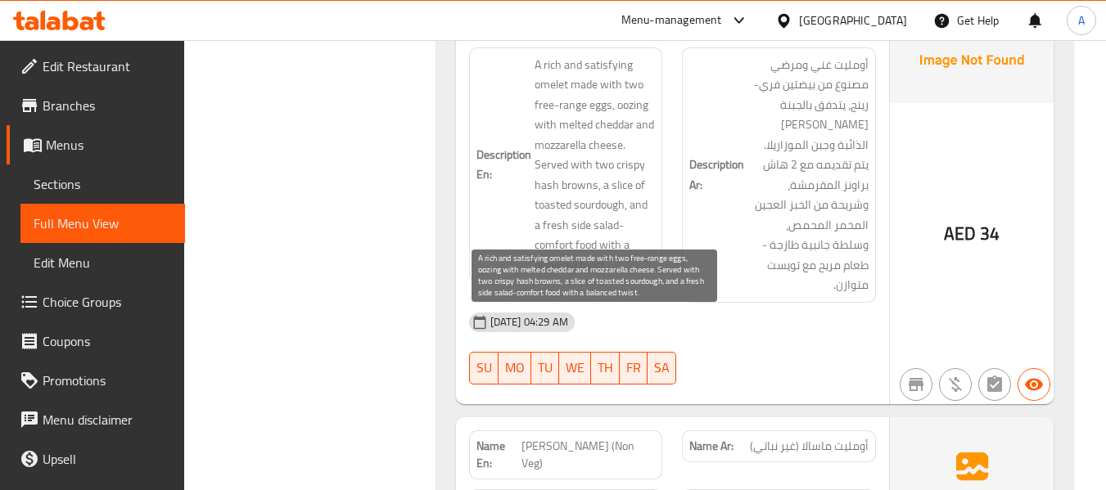
scroll to position [3766, 0]
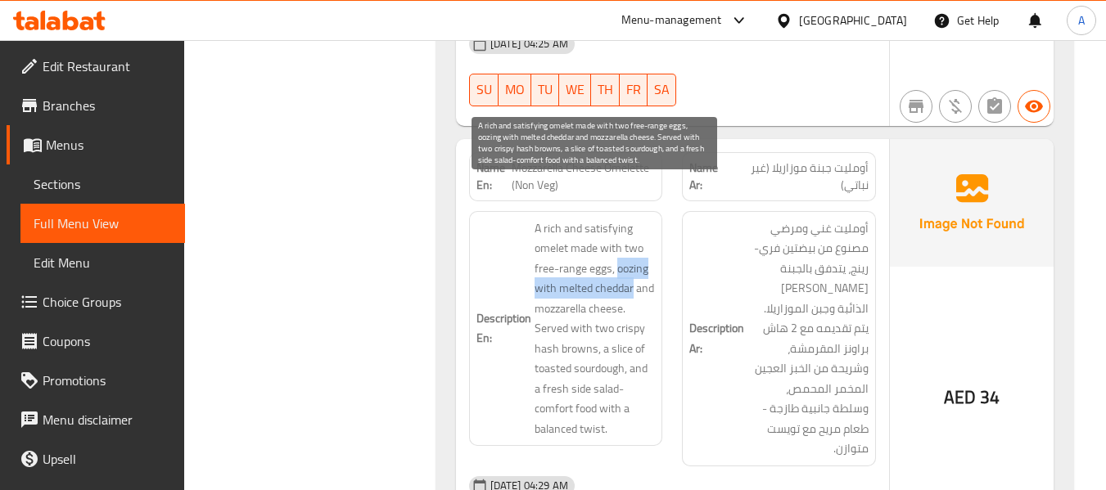
drag, startPoint x: 617, startPoint y: 232, endPoint x: 631, endPoint y: 246, distance: 20.3
click at [631, 246] on span "A rich and satisfying omelet made with two free-range eggs, oozing with melted …" at bounding box center [595, 329] width 121 height 221
click at [619, 243] on span "A rich and satisfying omelet made with two free-range eggs, oozing with melted …" at bounding box center [595, 329] width 121 height 221
drag, startPoint x: 558, startPoint y: 249, endPoint x: 622, endPoint y: 268, distance: 66.6
click at [622, 268] on span "A rich and satisfying omelet made with two free-range eggs, oozing with melted …" at bounding box center [595, 329] width 121 height 221
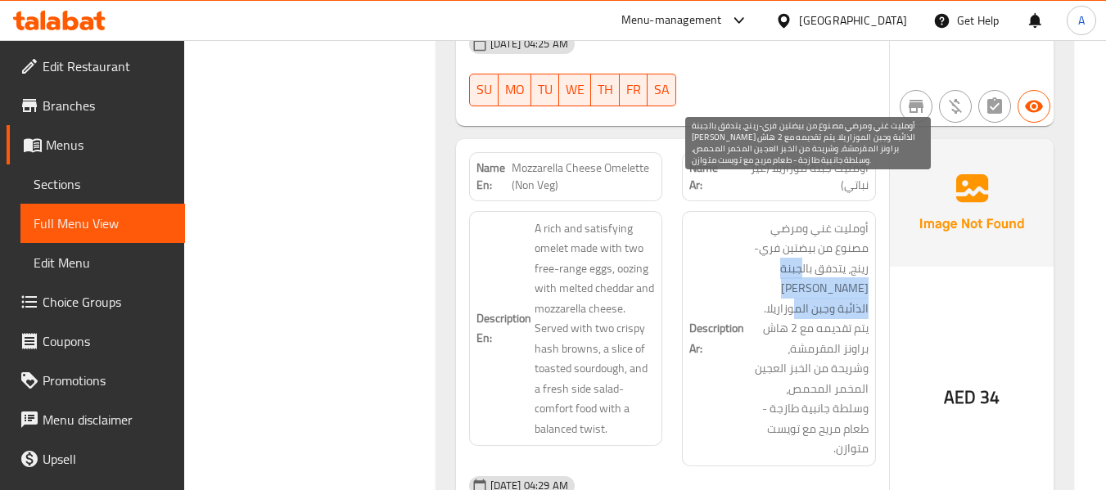
drag, startPoint x: 802, startPoint y: 232, endPoint x: 827, endPoint y: 275, distance: 49.9
click at [827, 275] on span "أومليت غني ومرضي مصنوع من بيضتين فري-رينج، يتدفق بالجبنة الشيدر الذائبة وجبن ال…" at bounding box center [808, 339] width 121 height 241
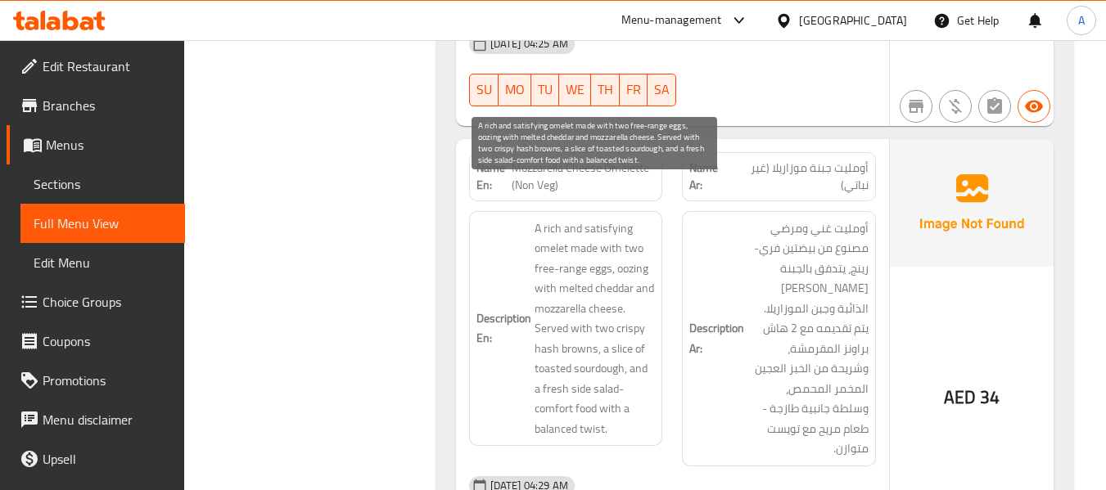
click at [604, 291] on span "A rich and satisfying omelet made with two free-range eggs, oozing with melted …" at bounding box center [595, 329] width 121 height 221
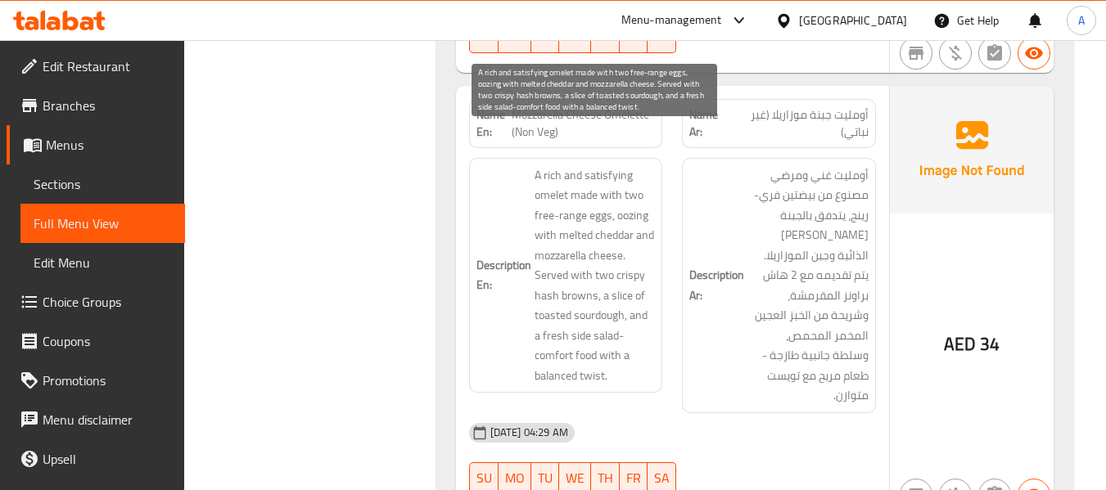
scroll to position [3848, 0]
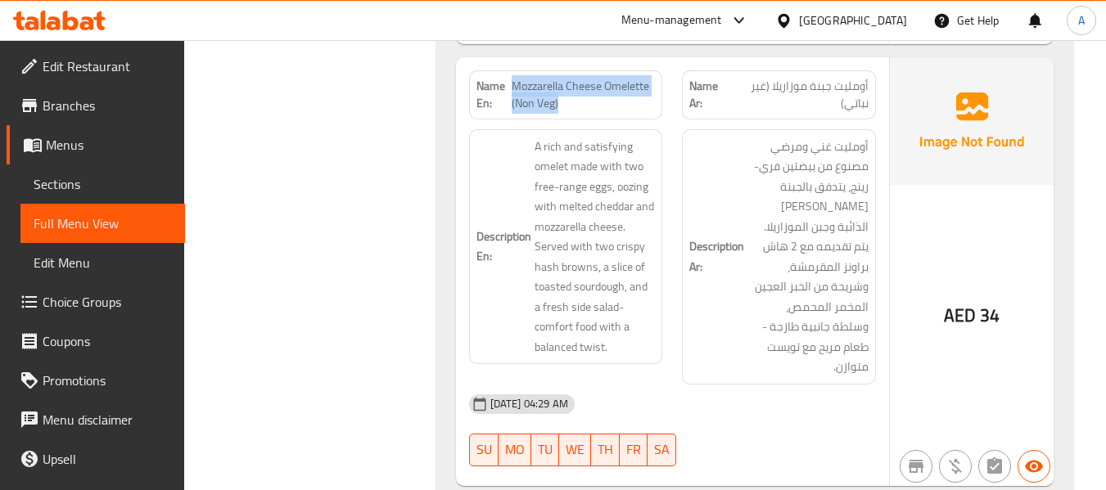
drag, startPoint x: 513, startPoint y: 42, endPoint x: 566, endPoint y: 76, distance: 63.4
click at [566, 76] on div "Name En: Mozzarella Cheese Omelette (Non Veg)" at bounding box center [566, 94] width 194 height 49
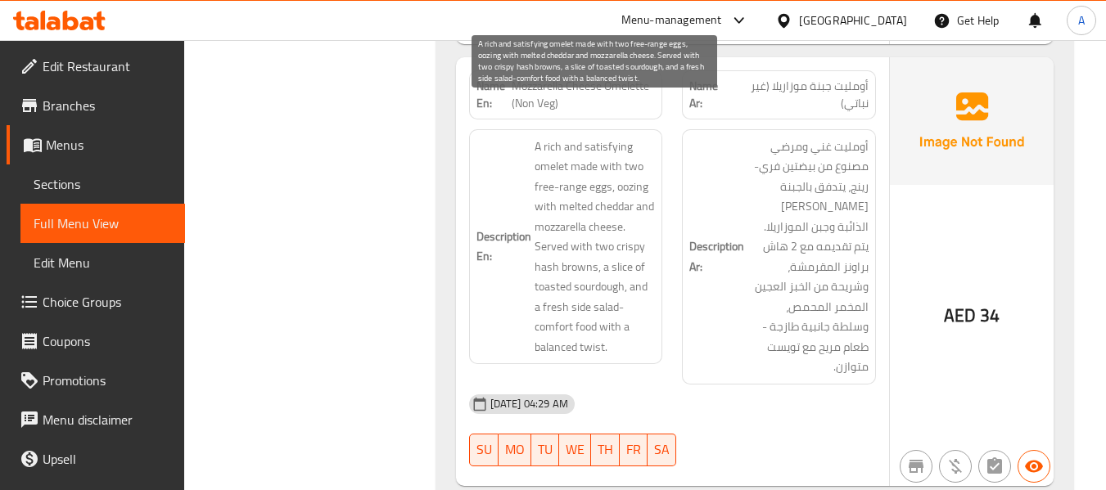
click at [572, 206] on span "A rich and satisfying omelet made with two free-range eggs, oozing with melted …" at bounding box center [595, 247] width 121 height 221
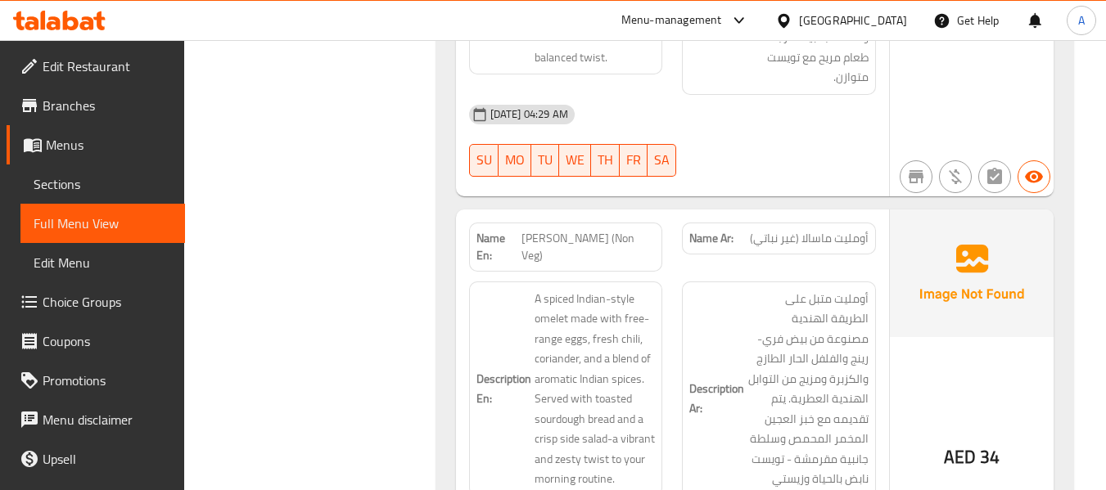
scroll to position [4176, 0]
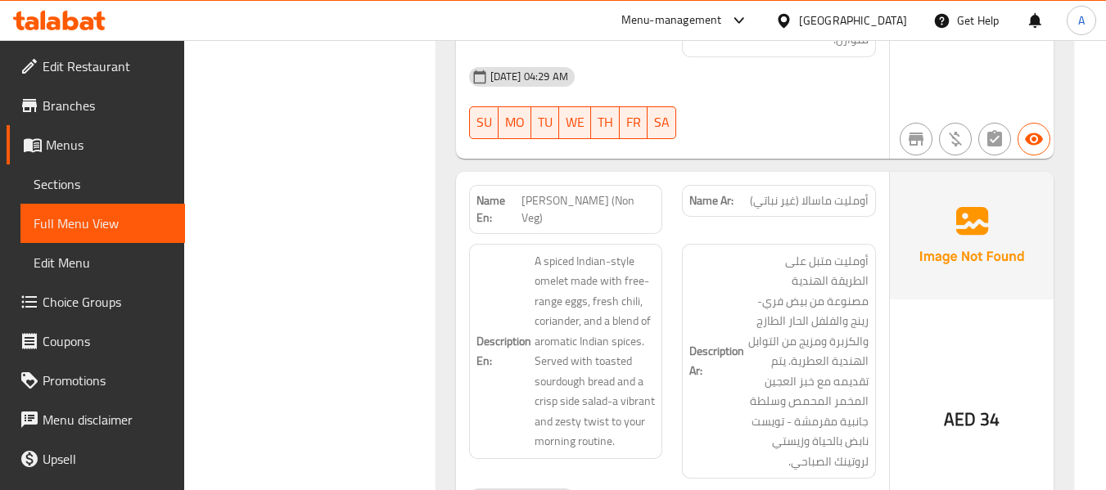
drag, startPoint x: 525, startPoint y: 142, endPoint x: 662, endPoint y: 146, distance: 136.8
click at [662, 185] on div "Name En: Masala Omelette (Non Veg)" at bounding box center [566, 209] width 194 height 49
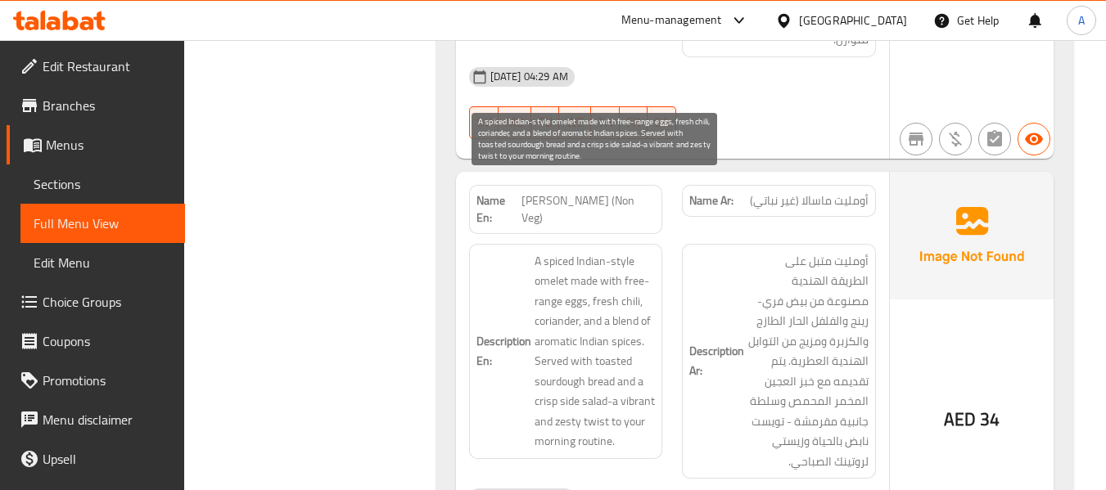
click at [610, 282] on span "A spiced Indian-style omelet made with free-range eggs, fresh chili, coriander,…" at bounding box center [595, 351] width 121 height 201
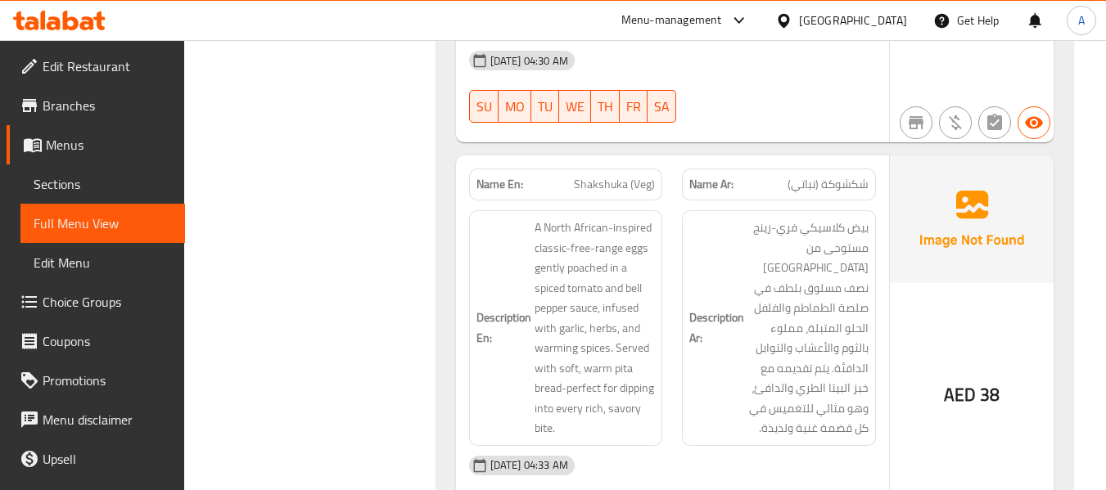
scroll to position [4585, 0]
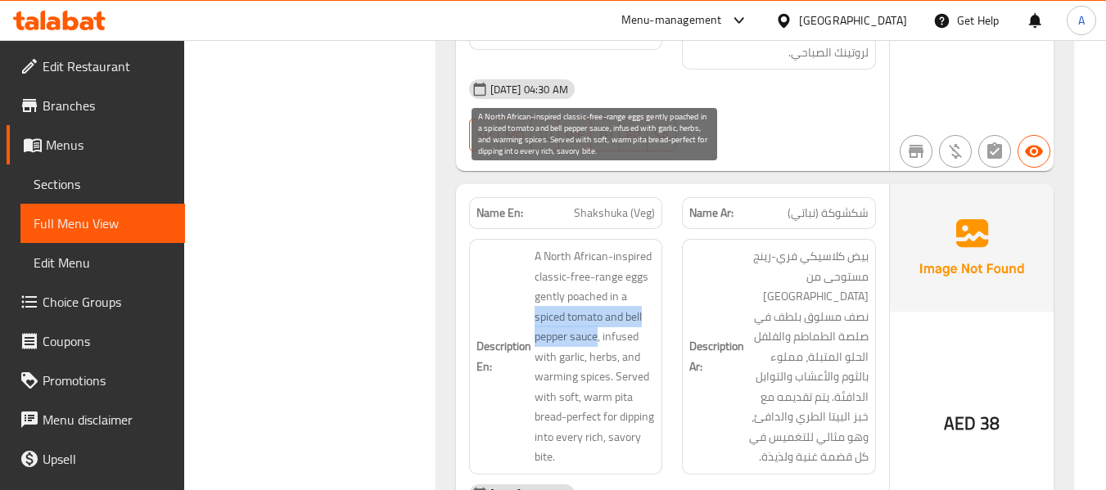
drag, startPoint x: 536, startPoint y: 245, endPoint x: 596, endPoint y: 255, distance: 60.6
click at [596, 255] on span "A North African-inspired classic-free-range eggs gently poached in a spiced tom…" at bounding box center [595, 356] width 121 height 221
click at [618, 264] on span "A North African-inspired classic-free-range eggs gently poached in a spiced tom…" at bounding box center [595, 356] width 121 height 221
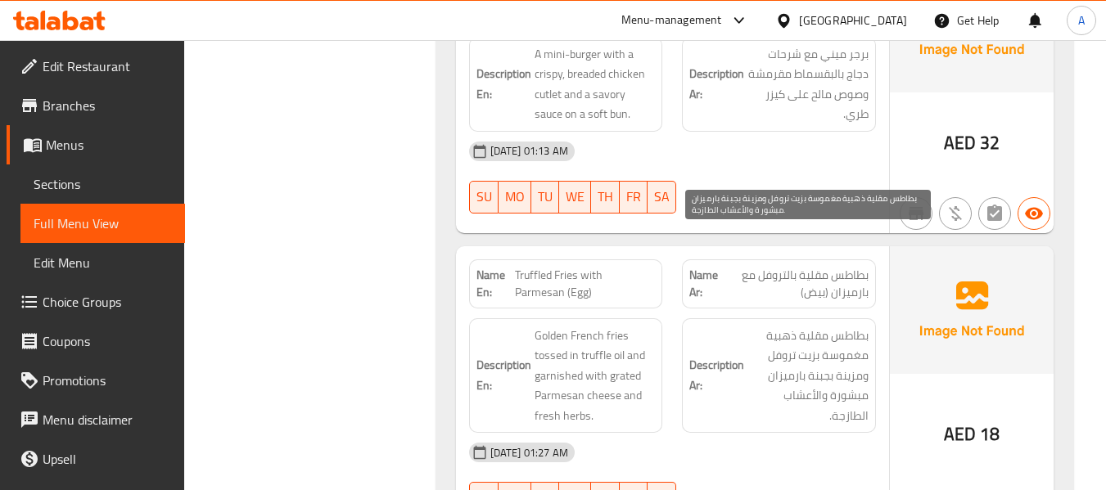
scroll to position [5649, 0]
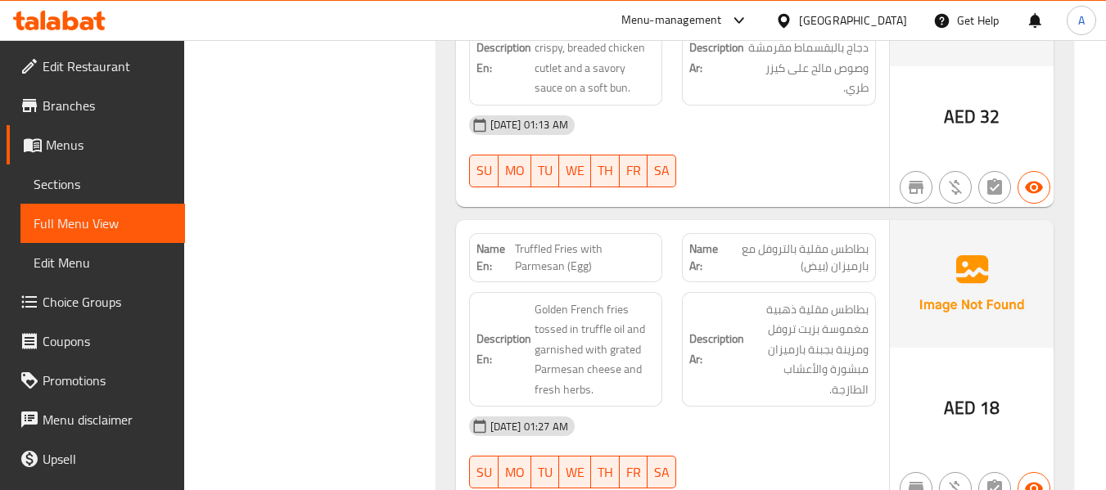
click at [654, 241] on span "Truffled Fries with Parmesan (Egg)" at bounding box center [585, 258] width 140 height 34
drag, startPoint x: 516, startPoint y: 156, endPoint x: 548, endPoint y: 165, distance: 33.0
click at [548, 241] on span "Truffled Fries with Parmesan (Egg)" at bounding box center [585, 258] width 140 height 34
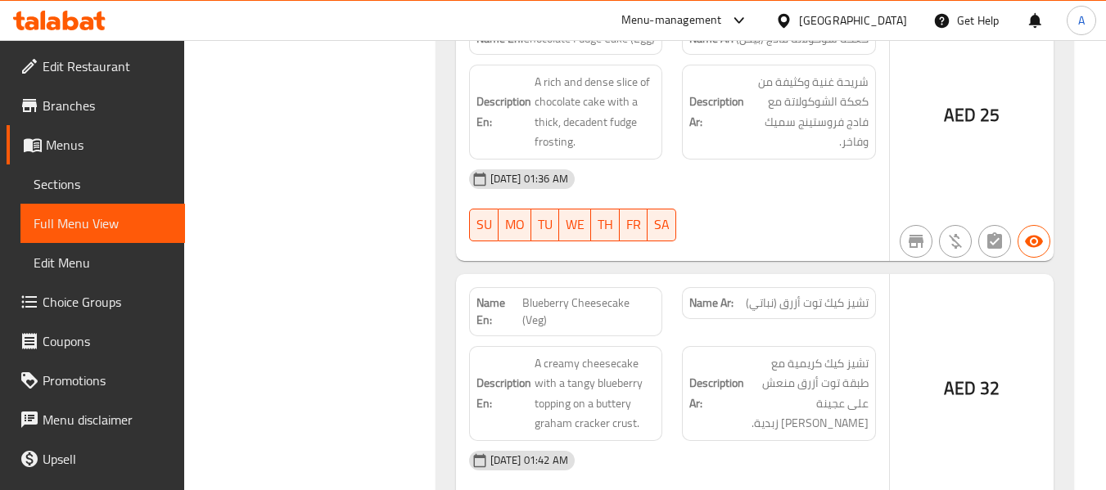
scroll to position [8591, 0]
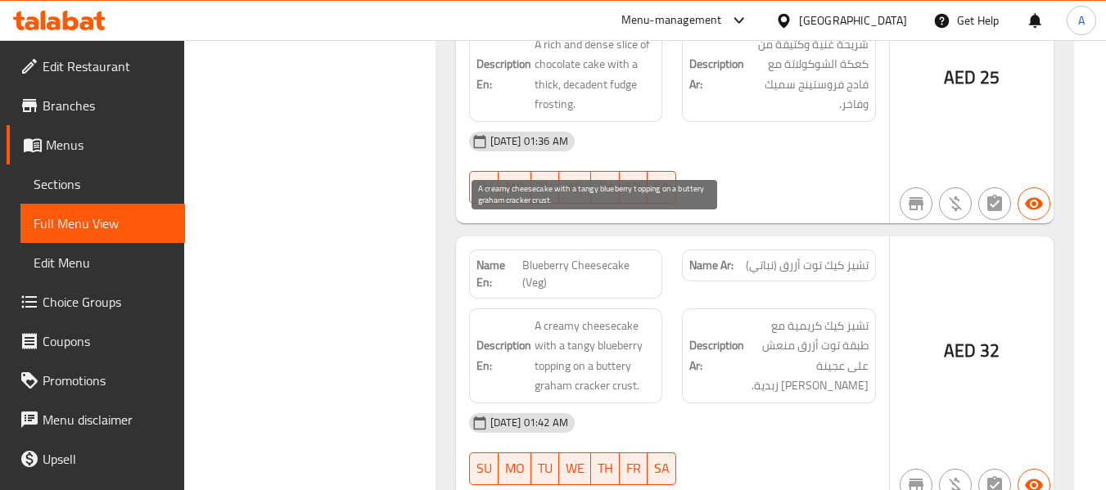
click at [630, 316] on span "A creamy cheesecake with a tangy blueberry topping on a buttery graham cracker …" at bounding box center [595, 356] width 121 height 80
click at [553, 316] on span "A creamy cheesecake with a tangy blueberry topping on a buttery graham cracker …" at bounding box center [595, 356] width 121 height 80
click at [598, 316] on span "A creamy cheesecake with a tangy blueberry topping on a buttery graham cracker …" at bounding box center [595, 356] width 121 height 80
click at [612, 316] on span "A creamy cheesecake with a tangy blueberry topping on a buttery graham cracker …" at bounding box center [595, 356] width 121 height 80
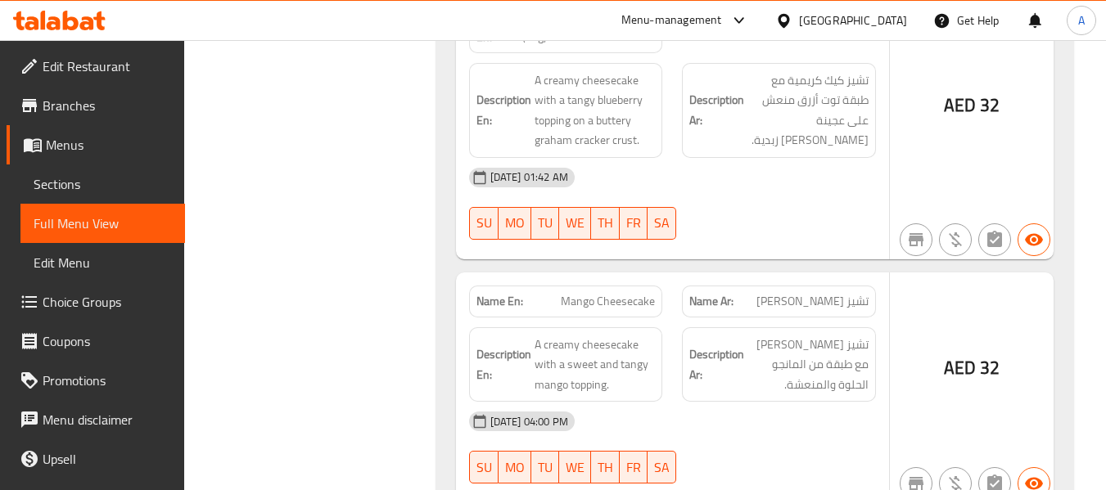
scroll to position [10448, 0]
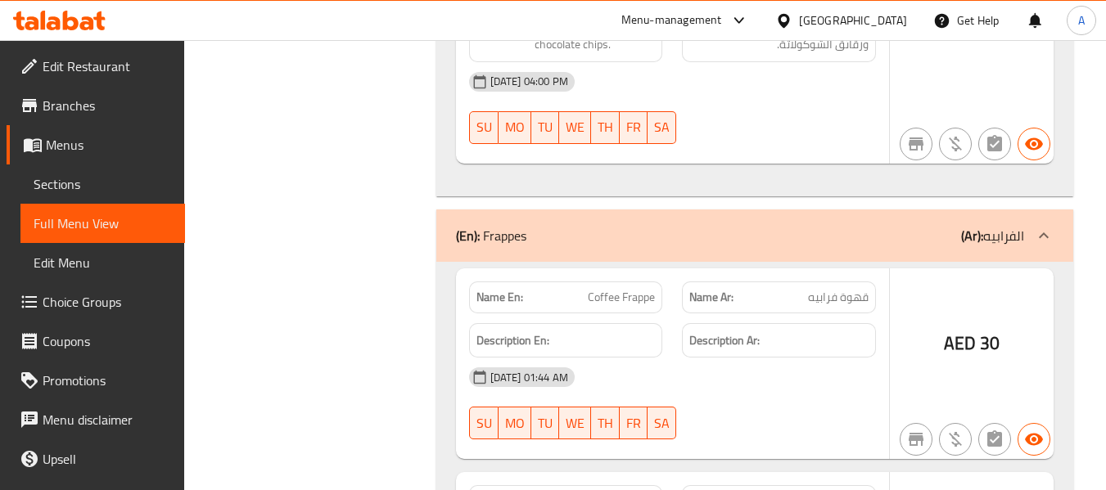
scroll to position [10612, 0]
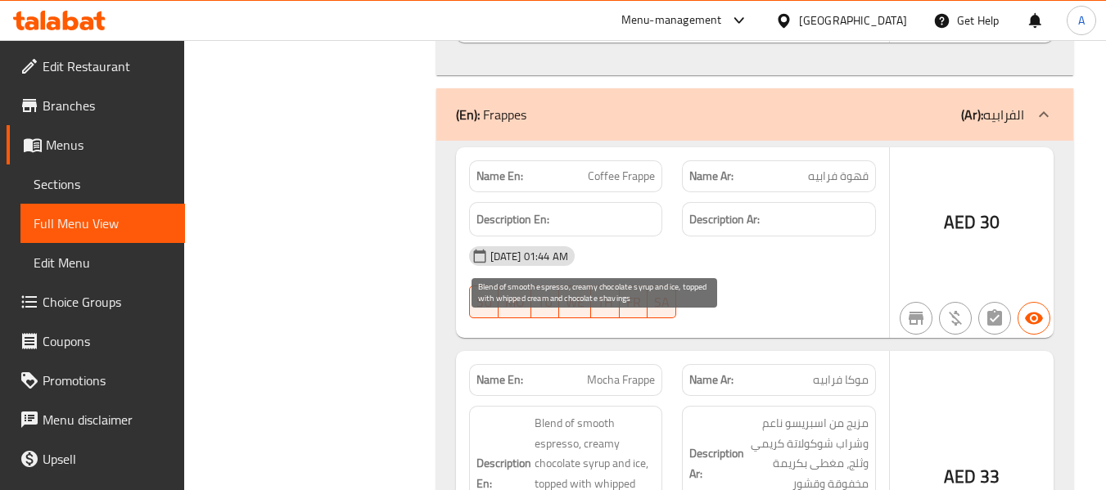
drag, startPoint x: 586, startPoint y: 411, endPoint x: 594, endPoint y: 422, distance: 13.6
click at [594, 422] on span "Blend of smooth espresso, creamy chocolate syrup and ice, topped with whipped c…" at bounding box center [595, 473] width 121 height 120
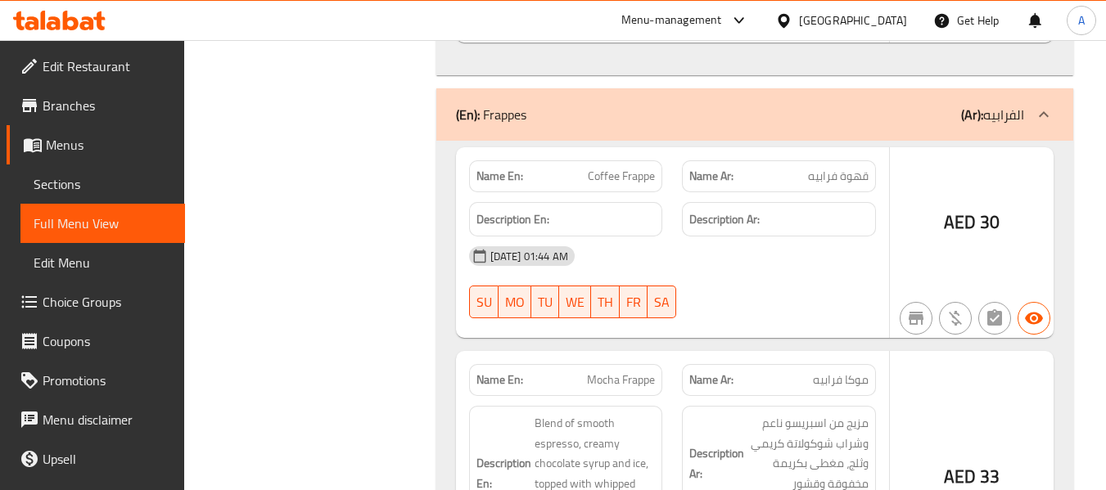
click at [716, 413] on h6 "Description Ar: مزيج من اسبريسو ناعم وشراب شوكولاتة كريمي وثلج، مغطى بكريمة مخف…" at bounding box center [778, 463] width 179 height 101
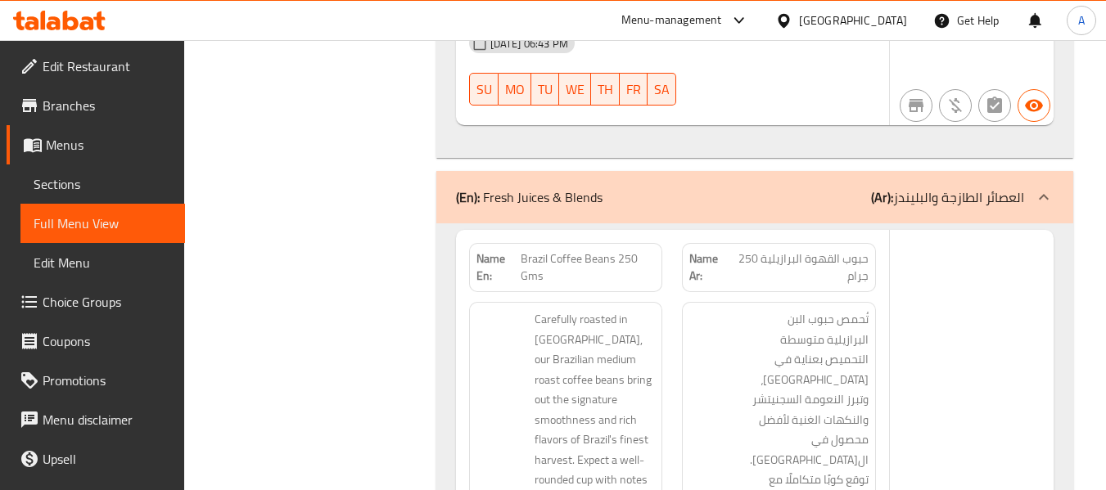
scroll to position [12437, 0]
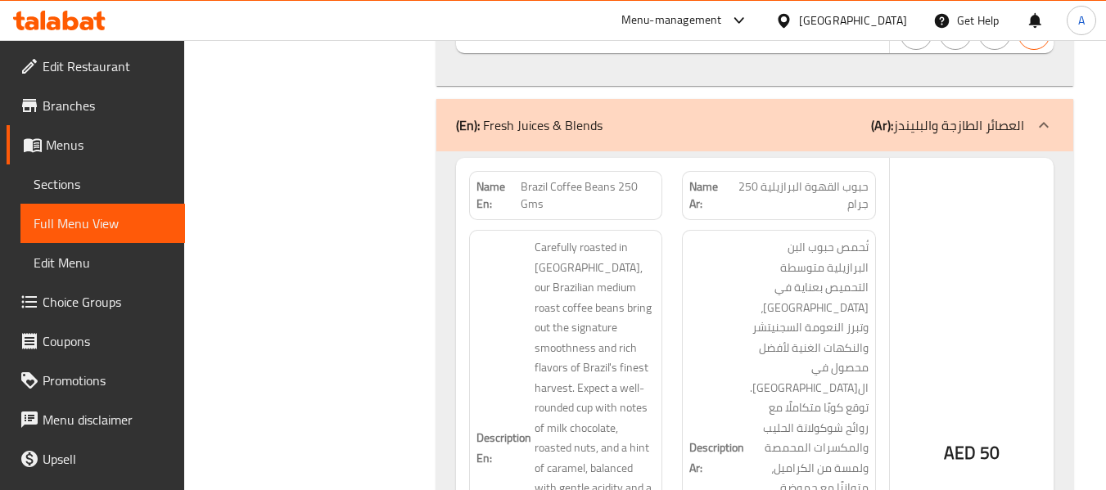
click at [568, 237] on span "Carefully roasted in Dubai, our Brazilian medium roast coffee beans bring out t…" at bounding box center [595, 448] width 121 height 422
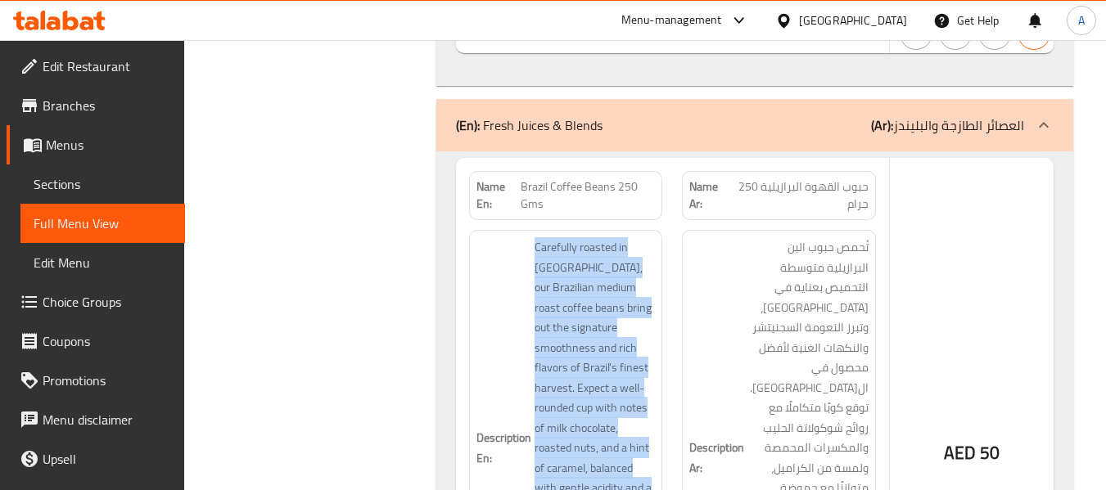
click at [568, 237] on span "Carefully roasted in Dubai, our Brazilian medium roast coffee beans bring out t…" at bounding box center [595, 448] width 121 height 422
click at [576, 280] on span "Carefully roasted in Dubai, our Brazilian medium roast coffee beans bring out t…" at bounding box center [595, 448] width 121 height 422
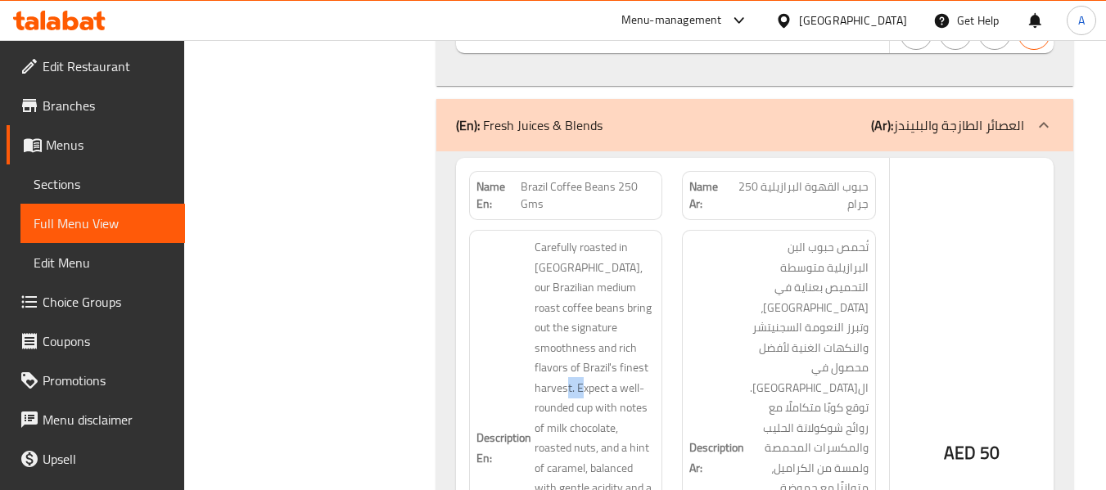
click at [576, 280] on span "Carefully roasted in Dubai, our Brazilian medium roast coffee beans bring out t…" at bounding box center [595, 448] width 121 height 422
click at [576, 309] on span "Carefully roasted in Dubai, our Brazilian medium roast coffee beans bring out t…" at bounding box center [595, 448] width 121 height 422
click at [601, 305] on span "Carefully roasted in Dubai, our Brazilian medium roast coffee beans bring out t…" at bounding box center [595, 448] width 121 height 422
click at [594, 333] on span "Carefully roasted in Dubai, our Brazilian medium roast coffee beans bring out t…" at bounding box center [595, 448] width 121 height 422
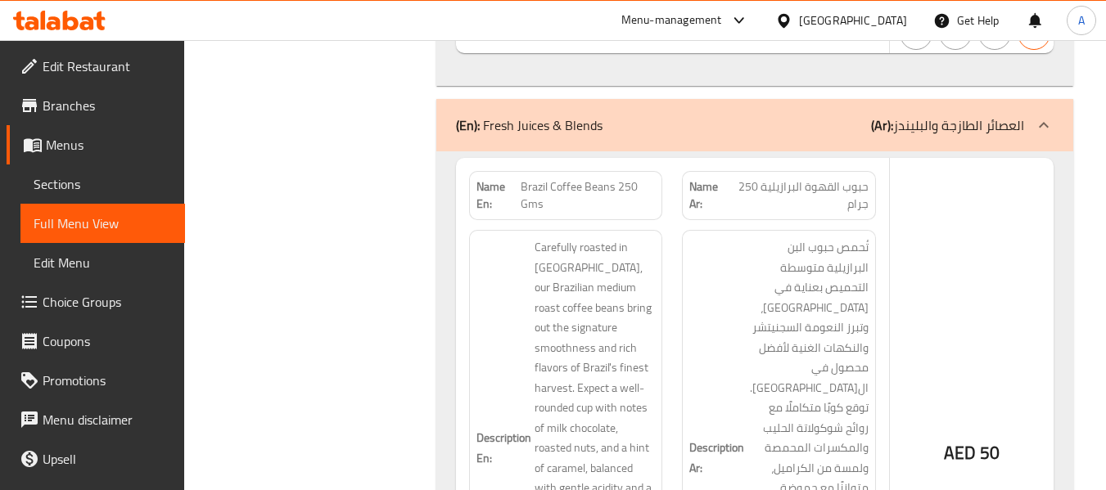
click at [575, 350] on span "Carefully roasted in Dubai, our Brazilian medium roast coffee beans bring out t…" at bounding box center [595, 448] width 121 height 422
click at [591, 363] on span "Carefully roasted in Dubai, our Brazilian medium roast coffee beans bring out t…" at bounding box center [595, 448] width 121 height 422
click at [577, 374] on span "Carefully roasted in Dubai, our Brazilian medium roast coffee beans bring out t…" at bounding box center [595, 448] width 121 height 422
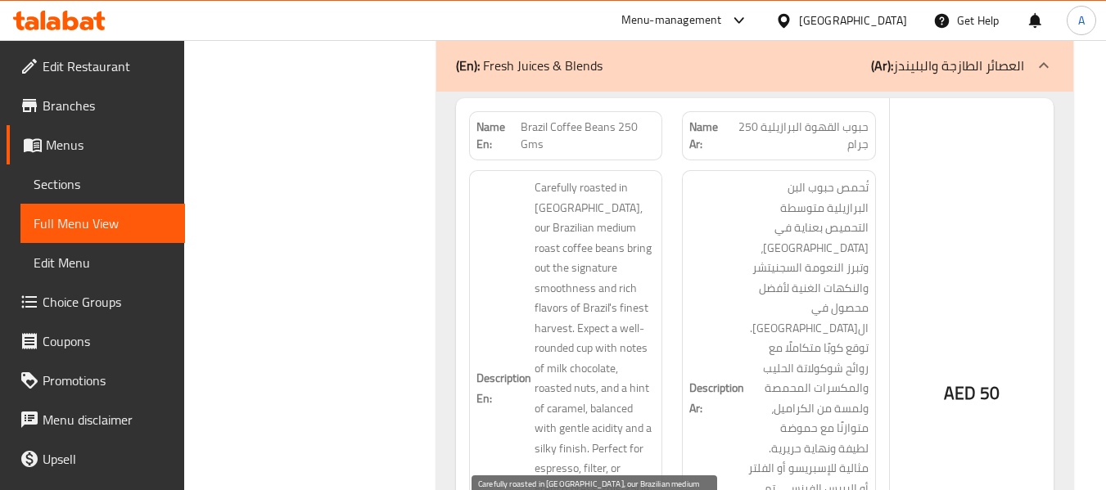
scroll to position [12601, 0]
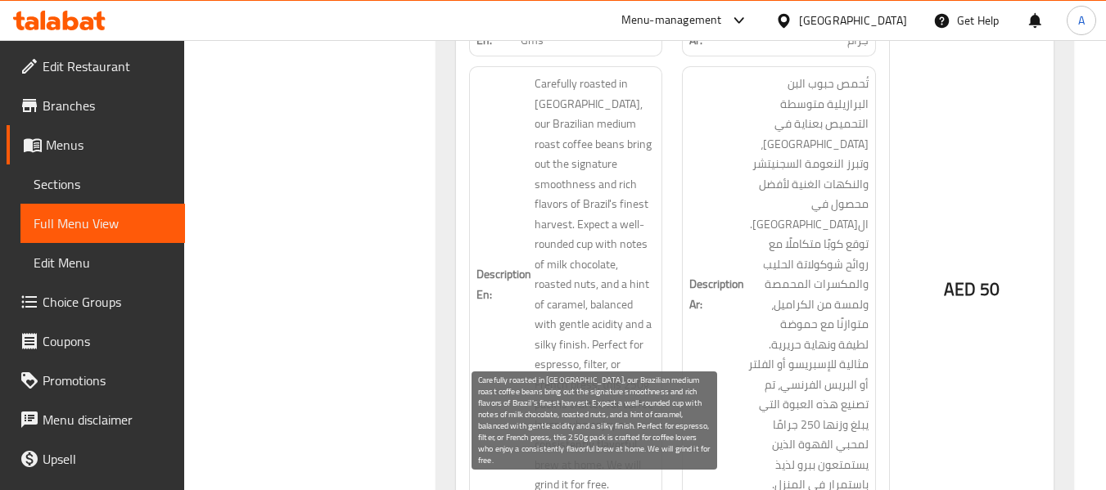
click at [564, 249] on span "Carefully roasted in Dubai, our Brazilian medium roast coffee beans bring out t…" at bounding box center [595, 285] width 121 height 422
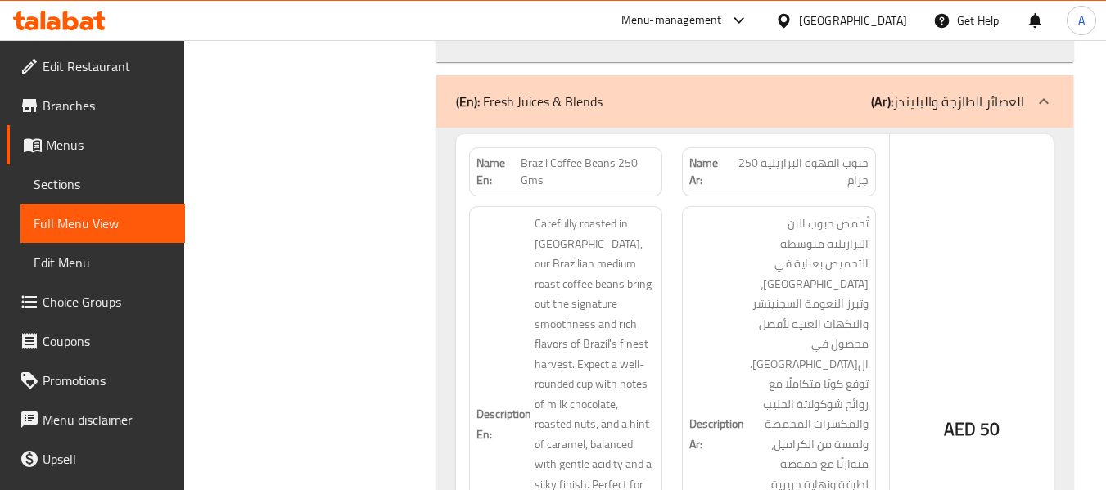
scroll to position [12437, 0]
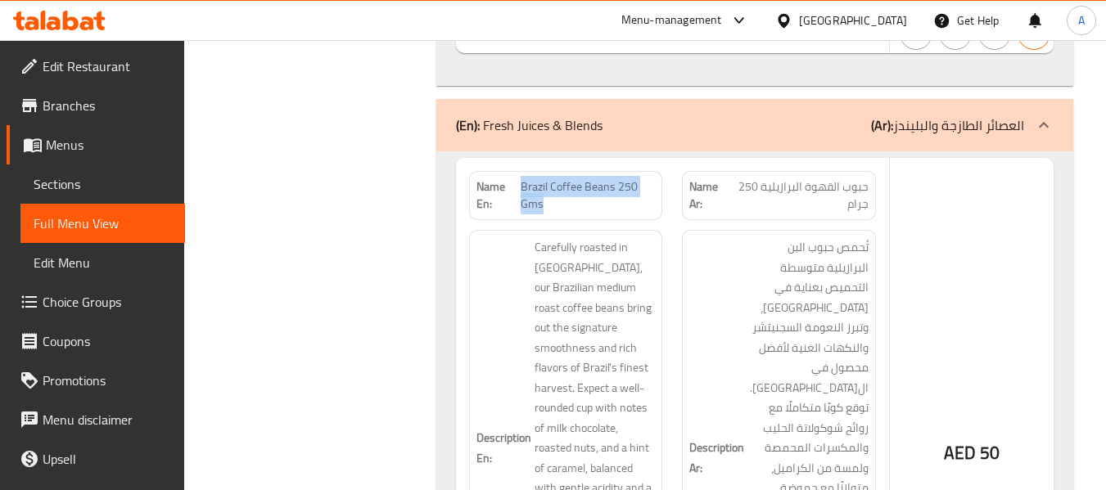
drag, startPoint x: 521, startPoint y: 71, endPoint x: 543, endPoint y: 89, distance: 28.5
click at [543, 178] on span "Brazil Coffee Beans 250 Gms" at bounding box center [588, 195] width 135 height 34
click at [522, 178] on span "Brazil Coffee Beans 250 Gms" at bounding box center [588, 195] width 135 height 34
drag, startPoint x: 522, startPoint y: 76, endPoint x: 543, endPoint y: 89, distance: 25.0
click at [543, 178] on span "Brazil Coffee Beans 250 Gms" at bounding box center [588, 195] width 135 height 34
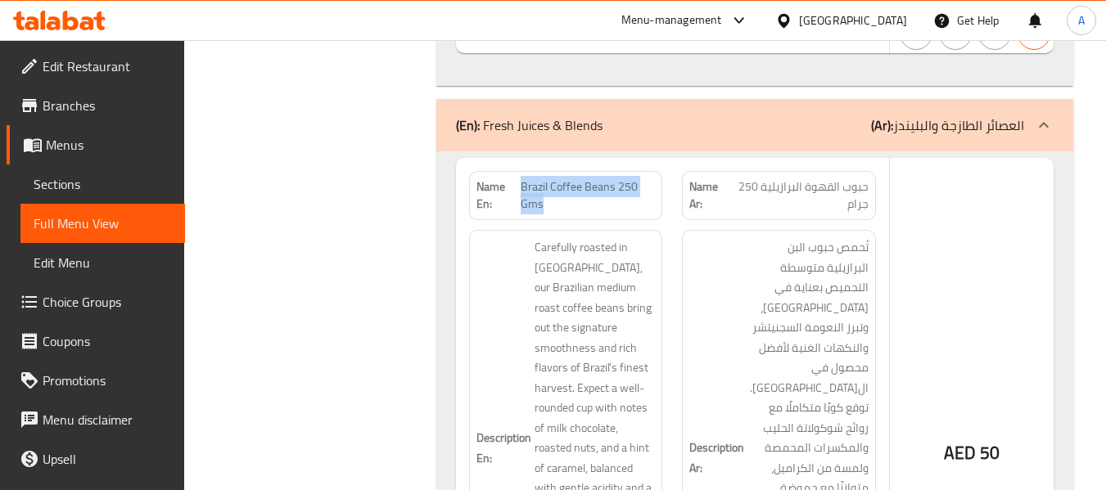
click at [526, 178] on span "Brazil Coffee Beans 250 Gms" at bounding box center [588, 195] width 135 height 34
click at [532, 178] on span "Brazil Coffee Beans 250 Gms" at bounding box center [588, 195] width 135 height 34
click at [530, 178] on span "Brazil Coffee Beans 250 Gms" at bounding box center [588, 195] width 135 height 34
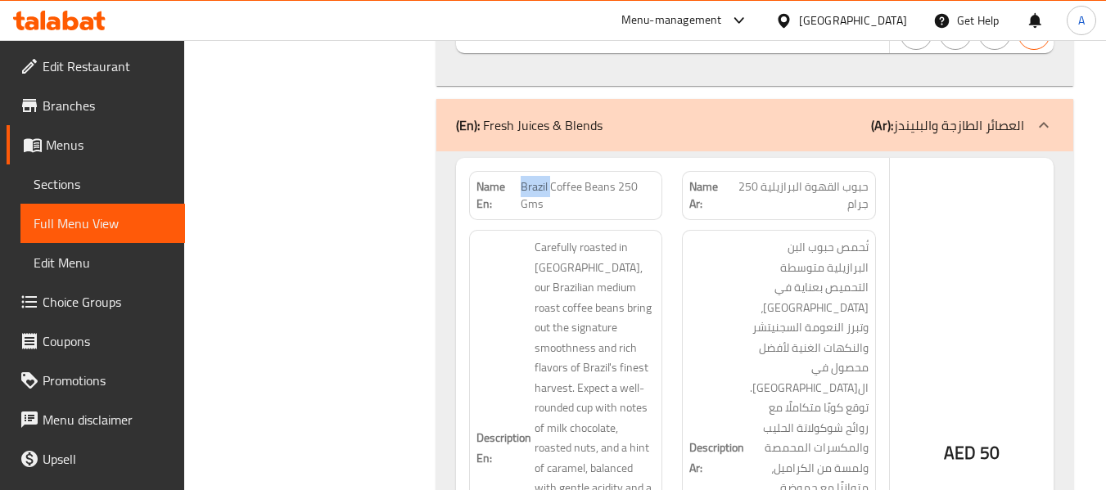
click at [530, 178] on span "Brazil Coffee Beans 250 Gms" at bounding box center [588, 195] width 135 height 34
click at [556, 178] on span "Brazil Coffee Beans 250 Gms" at bounding box center [588, 195] width 135 height 34
click at [590, 178] on span "Brazil Coffee Beans 250 Gms" at bounding box center [588, 195] width 135 height 34
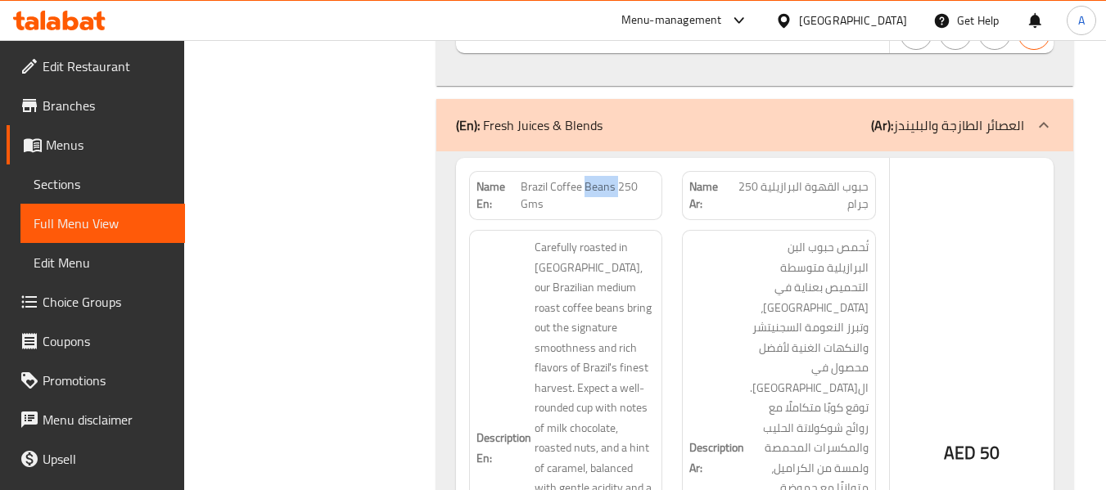
click at [620, 178] on span "Brazil Coffee Beans 250 Gms" at bounding box center [588, 195] width 135 height 34
click at [526, 178] on span "Brazil Coffee Beans 250 Gms" at bounding box center [588, 195] width 135 height 34
click at [562, 178] on span "Brazil Coffee Beans 250 Gms" at bounding box center [588, 195] width 135 height 34
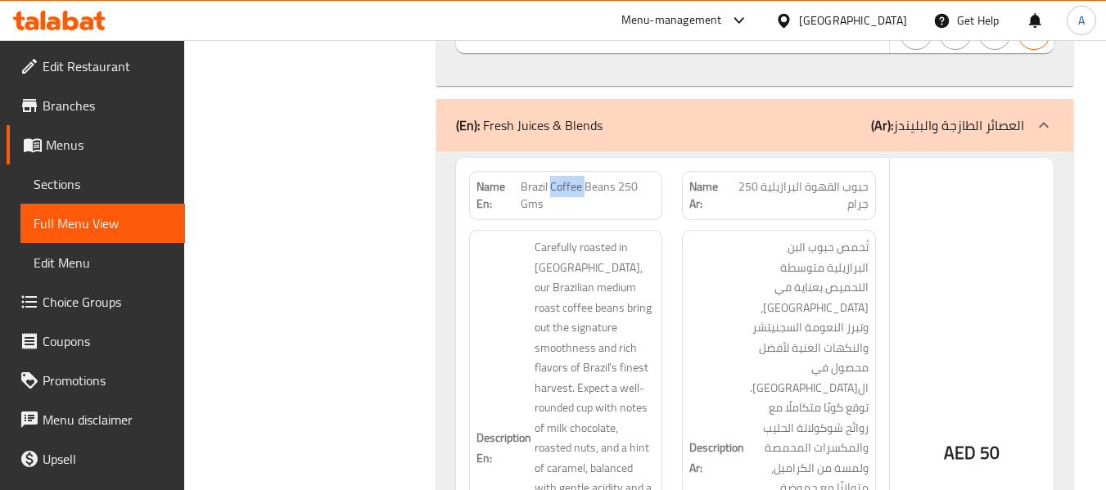
click at [562, 178] on span "Brazil Coffee Beans 250 Gms" at bounding box center [588, 195] width 135 height 34
click at [563, 178] on span "Brazil Coffee Beans 250 Gms" at bounding box center [588, 195] width 135 height 34
click at [606, 178] on span "Brazil Coffee Beans 250 Gms" at bounding box center [588, 195] width 135 height 34
click at [626, 178] on span "Brazil Coffee Beans 250 Gms" at bounding box center [588, 195] width 135 height 34
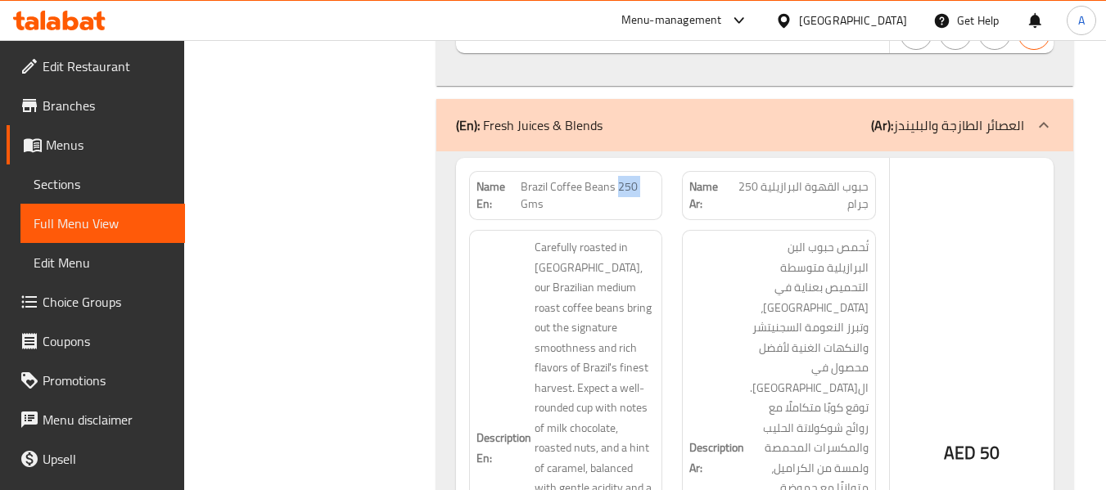
click at [626, 178] on span "Brazil Coffee Beans 250 Gms" at bounding box center [588, 195] width 135 height 34
click at [530, 178] on span "Brazil Coffee Beans 250 Gms" at bounding box center [588, 195] width 135 height 34
click at [581, 178] on span "Brazil Coffee Beans 250 Gms" at bounding box center [588, 195] width 135 height 34
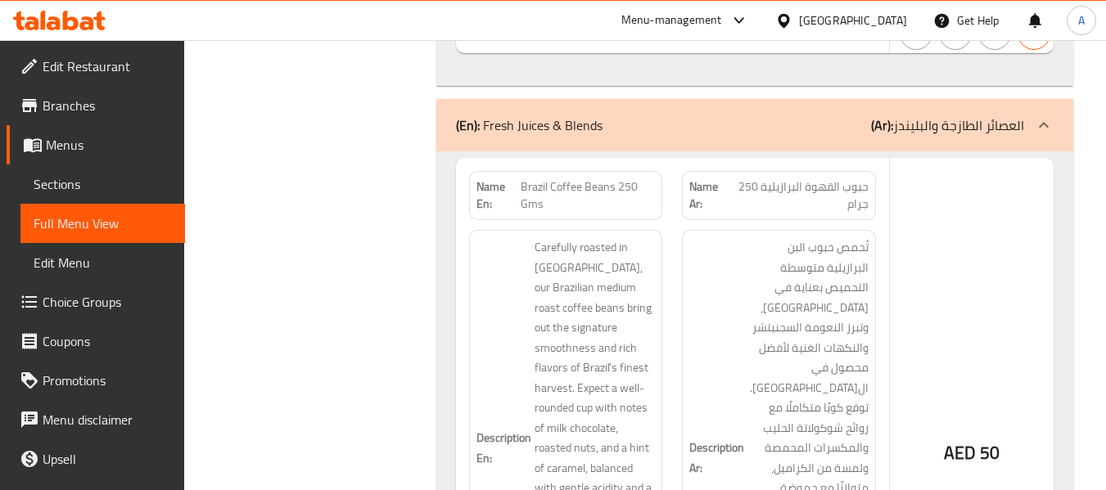
click at [624, 178] on span "Brazil Coffee Beans 250 Gms" at bounding box center [588, 195] width 135 height 34
drag, startPoint x: 540, startPoint y: 138, endPoint x: 545, endPoint y: 145, distance: 8.7
click at [545, 237] on span "Carefully roasted in Dubai, our Brazilian medium roast coffee beans bring out t…" at bounding box center [595, 448] width 121 height 422
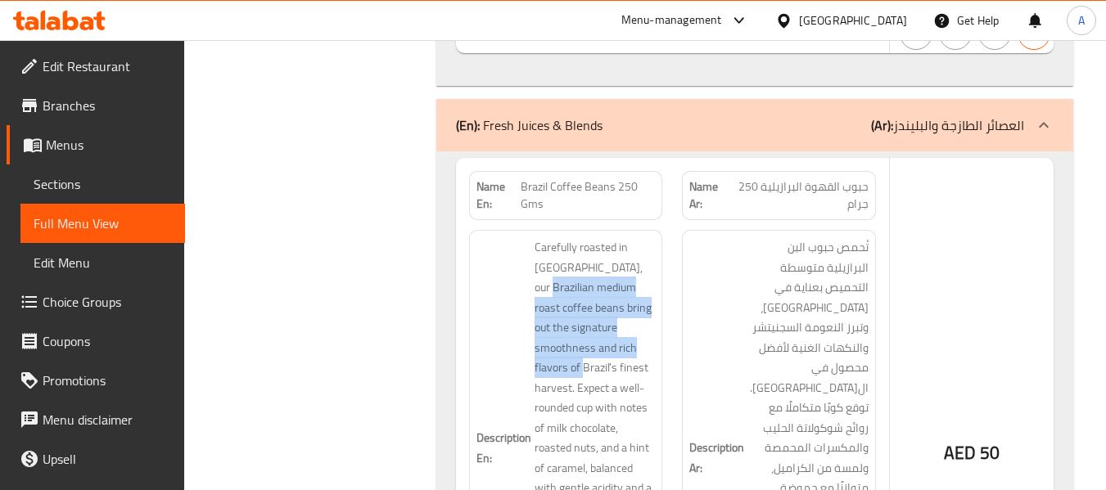
drag, startPoint x: 549, startPoint y: 174, endPoint x: 583, endPoint y: 255, distance: 87.7
click at [583, 255] on span "Carefully roasted in Dubai, our Brazilian medium roast coffee beans bring out t…" at bounding box center [595, 448] width 121 height 422
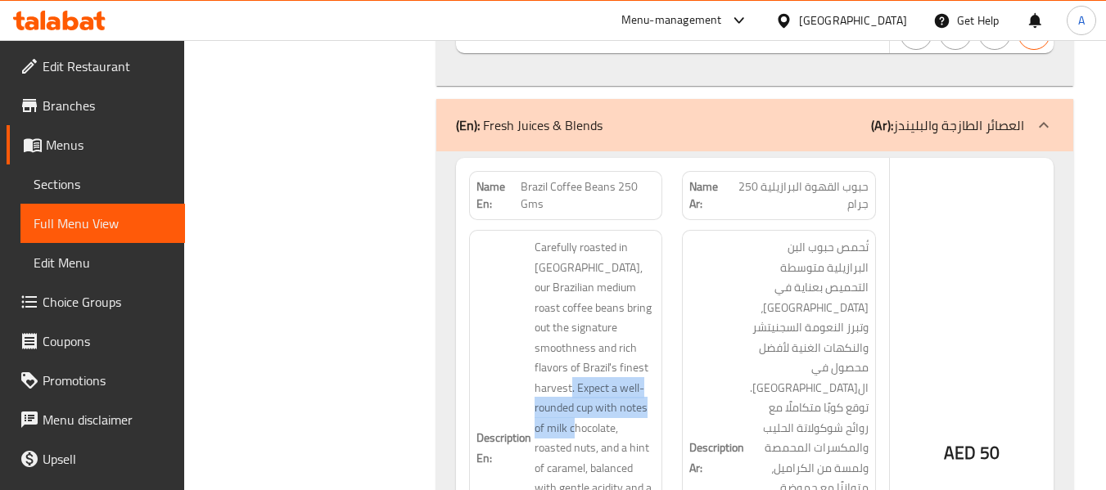
drag, startPoint x: 584, startPoint y: 282, endPoint x: 601, endPoint y: 327, distance: 48.2
click at [595, 322] on span "Carefully roasted in Dubai, our Brazilian medium roast coffee beans bring out t…" at bounding box center [595, 448] width 121 height 422
drag, startPoint x: 605, startPoint y: 332, endPoint x: 609, endPoint y: 355, distance: 22.5
click at [609, 355] on span "Carefully roasted in Dubai, our Brazilian medium roast coffee beans bring out t…" at bounding box center [595, 448] width 121 height 422
click at [599, 363] on span "Carefully roasted in Dubai, our Brazilian medium roast coffee beans bring out t…" at bounding box center [595, 448] width 121 height 422
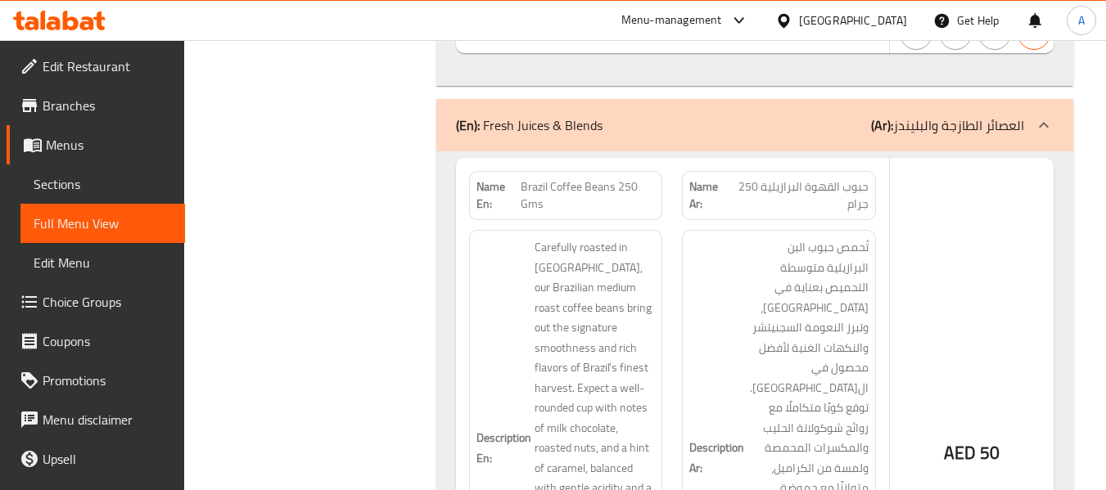
drag, startPoint x: 612, startPoint y: 430, endPoint x: 613, endPoint y: 445, distance: 15.6
click at [613, 445] on span "Carefully roasted in Dubai, our Brazilian medium roast coffee beans bring out t…" at bounding box center [595, 448] width 121 height 422
click at [584, 383] on span "Carefully roasted in Dubai, our Brazilian medium roast coffee beans bring out t…" at bounding box center [595, 448] width 121 height 422
drag, startPoint x: 590, startPoint y: 429, endPoint x: 592, endPoint y: 441, distance: 12.5
click at [593, 450] on span "Carefully roasted in Dubai, our Brazilian medium roast coffee beans bring out t…" at bounding box center [595, 448] width 121 height 422
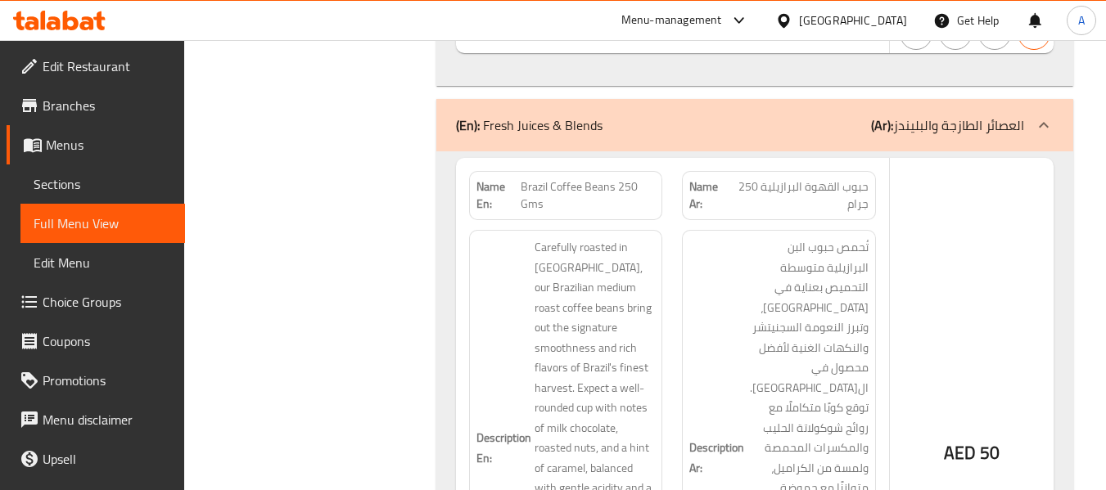
click at [594, 362] on span "Carefully roasted in Dubai, our Brazilian medium roast coffee beans bring out t…" at bounding box center [595, 448] width 121 height 422
drag, startPoint x: 630, startPoint y: 174, endPoint x: 583, endPoint y: 117, distance: 73.8
click at [630, 237] on span "Carefully roasted in Dubai, our Brazilian medium roast coffee beans bring out t…" at bounding box center [595, 448] width 121 height 422
drag, startPoint x: 517, startPoint y: 70, endPoint x: 545, endPoint y: 90, distance: 34.1
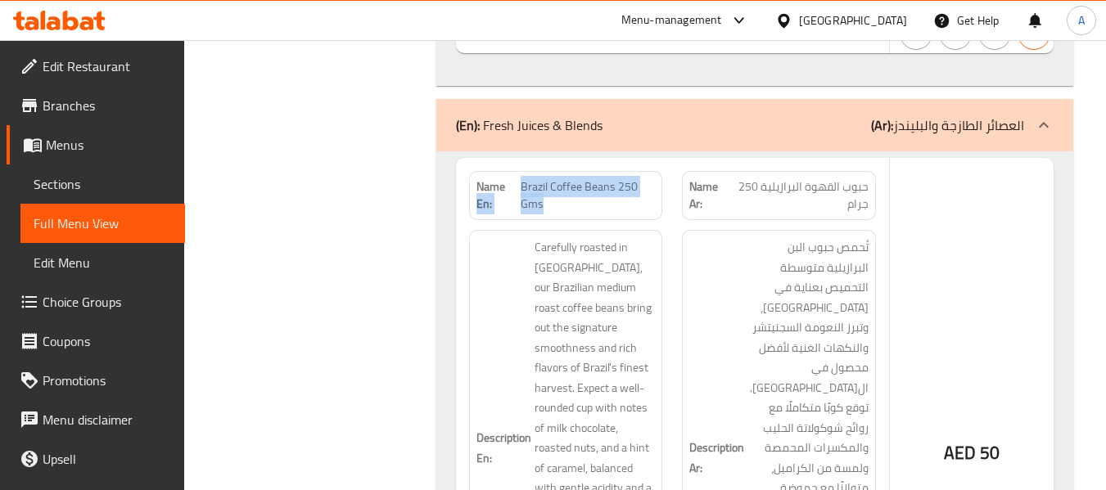
click at [545, 178] on p "Name En: Brazil Coffee Beans 250 Gms" at bounding box center [566, 195] width 179 height 34
click at [534, 178] on span "Brazil Coffee Beans 250 Gms" at bounding box center [588, 195] width 135 height 34
drag, startPoint x: 521, startPoint y: 70, endPoint x: 546, endPoint y: 91, distance: 33.1
click at [546, 178] on span "Brazil Coffee Beans 250 Gms" at bounding box center [588, 195] width 135 height 34
click at [488, 237] on h6 "Description En: Carefully roasted in Dubai, our Brazilian medium roast coffee b…" at bounding box center [566, 448] width 179 height 422
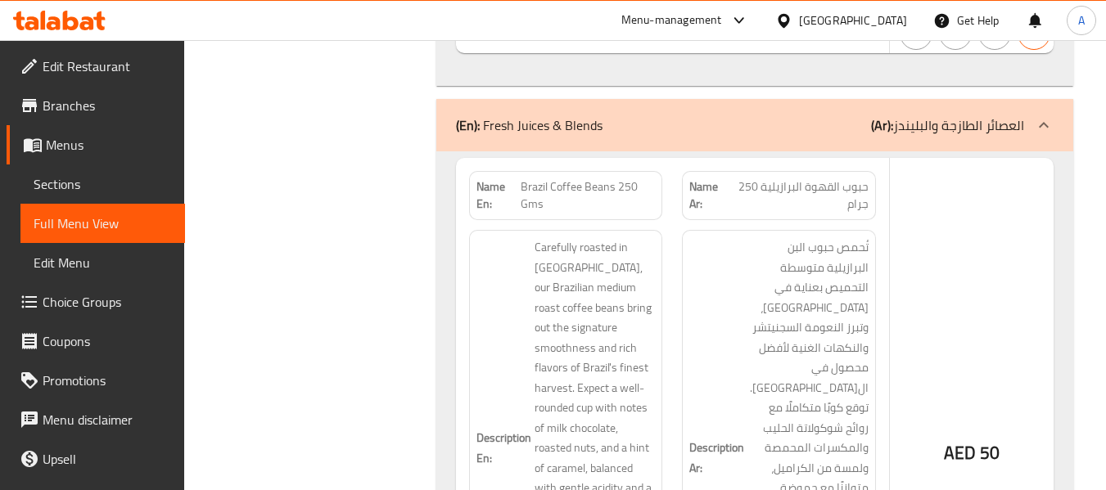
scroll to position [12876, 0]
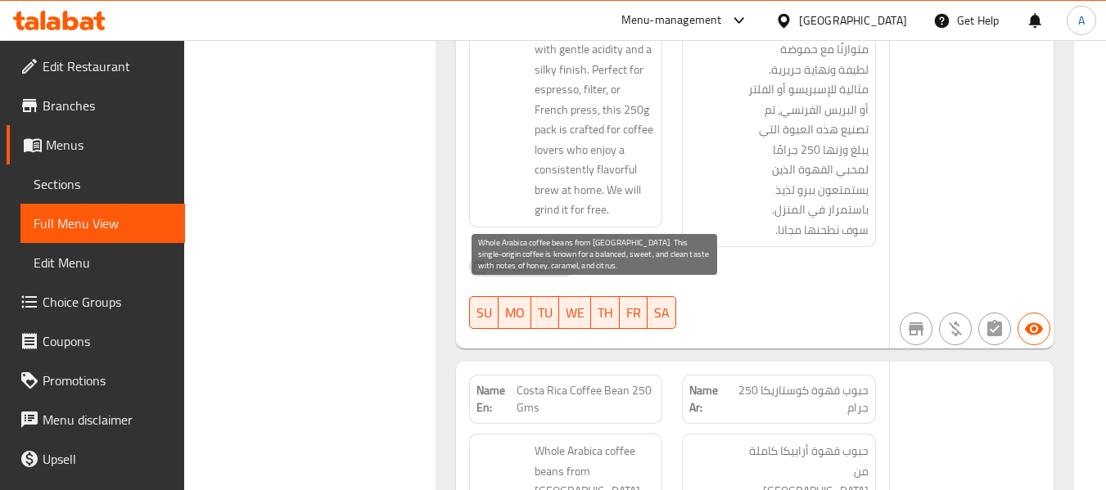
scroll to position [12958, 0]
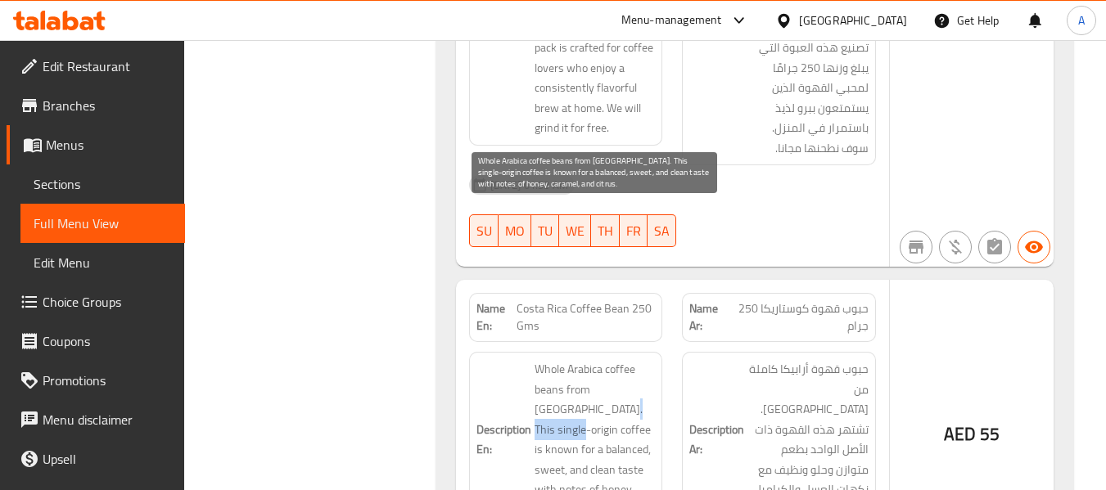
drag, startPoint x: 558, startPoint y: 255, endPoint x: 614, endPoint y: 258, distance: 55.8
click at [614, 359] on span "Whole Arabica coffee beans from Costa Rica. This single-origin coffee is known …" at bounding box center [595, 439] width 121 height 160
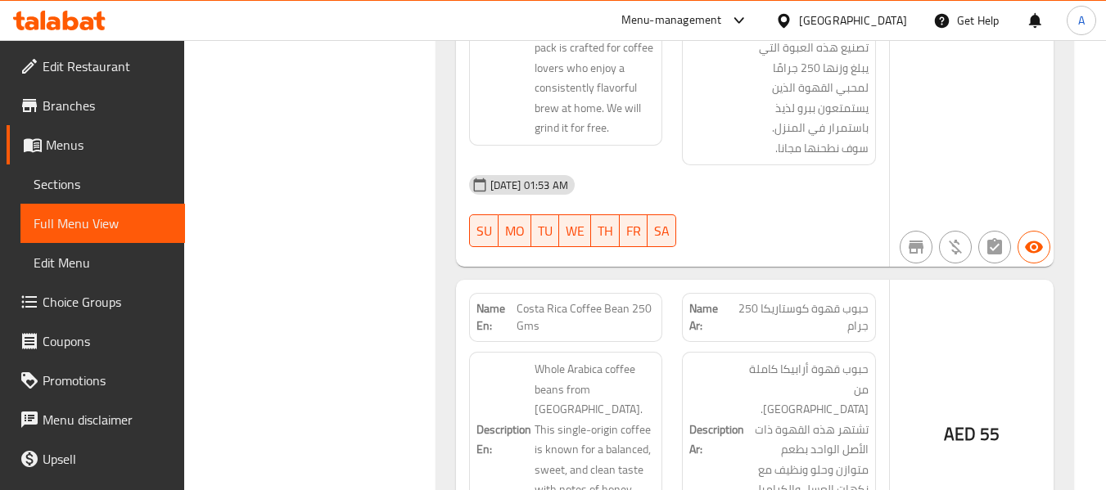
click at [477, 359] on h6 "Description En: Whole Arabica coffee beans from Costa Rica. This single-origin …" at bounding box center [566, 439] width 179 height 160
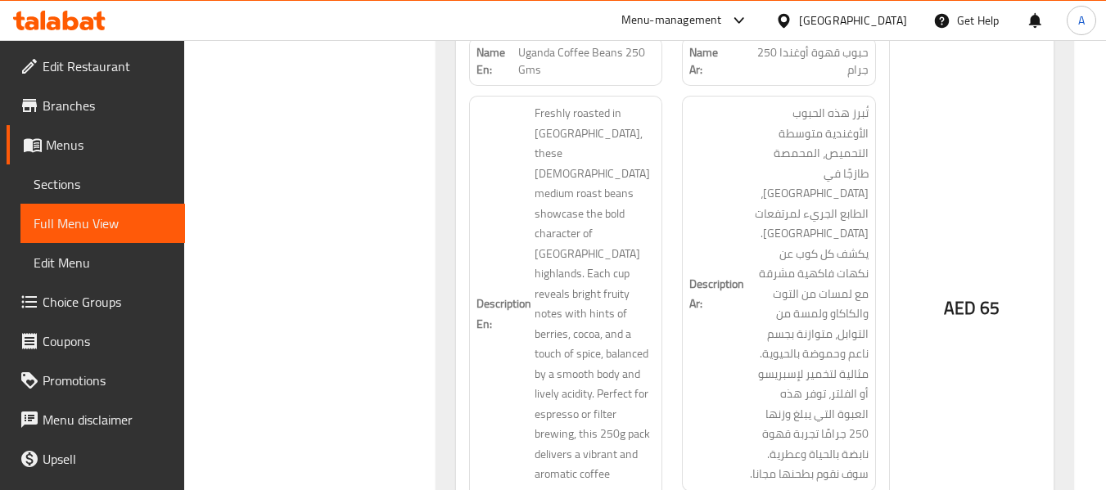
scroll to position [13613, 0]
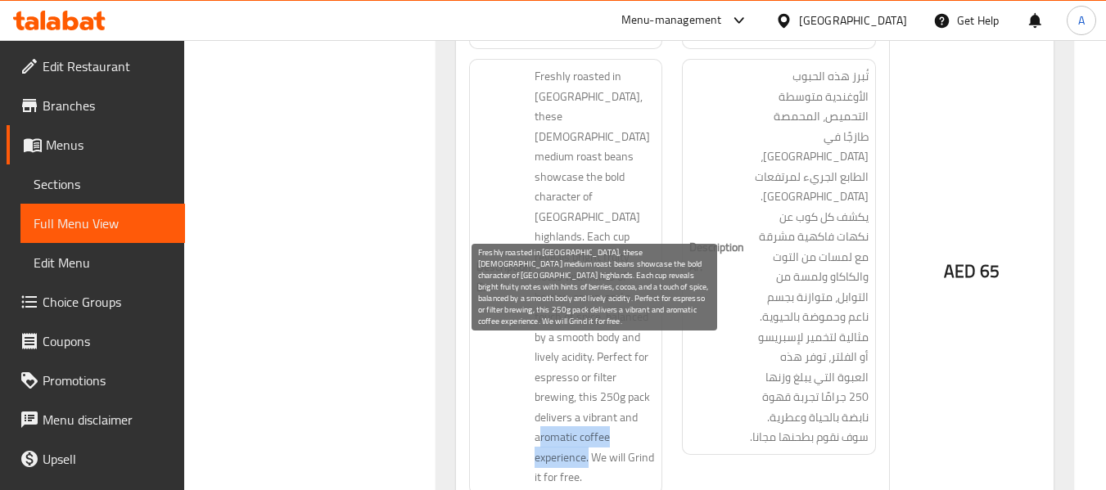
drag, startPoint x: 590, startPoint y: 201, endPoint x: 594, endPoint y: 219, distance: 17.5
click at [594, 219] on span "Freshly roasted in Dubai, these Ugandan medium roast beans showcase the bold ch…" at bounding box center [595, 277] width 121 height 422
click at [620, 222] on span "Freshly roasted in Dubai, these Ugandan medium roast beans showcase the bold ch…" at bounding box center [595, 277] width 121 height 422
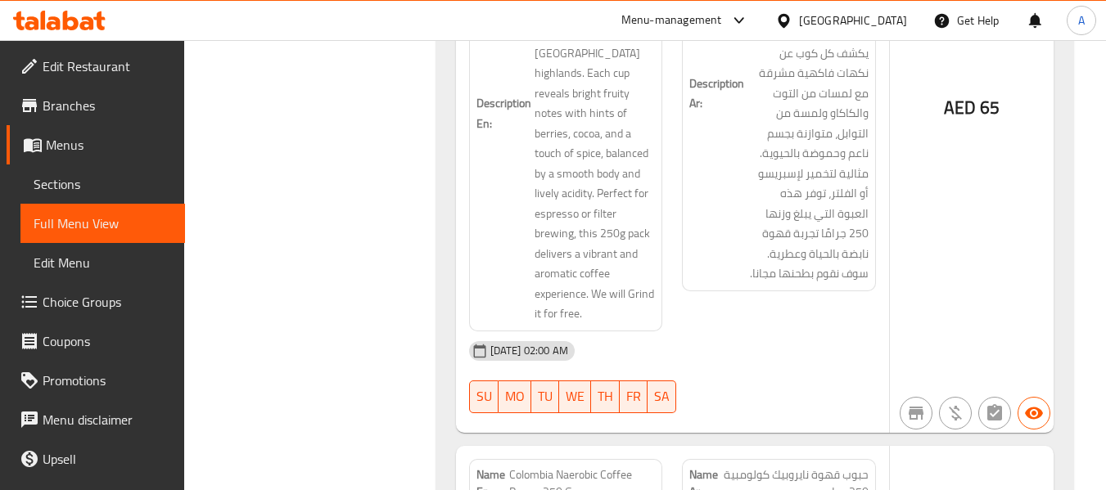
scroll to position [14333, 0]
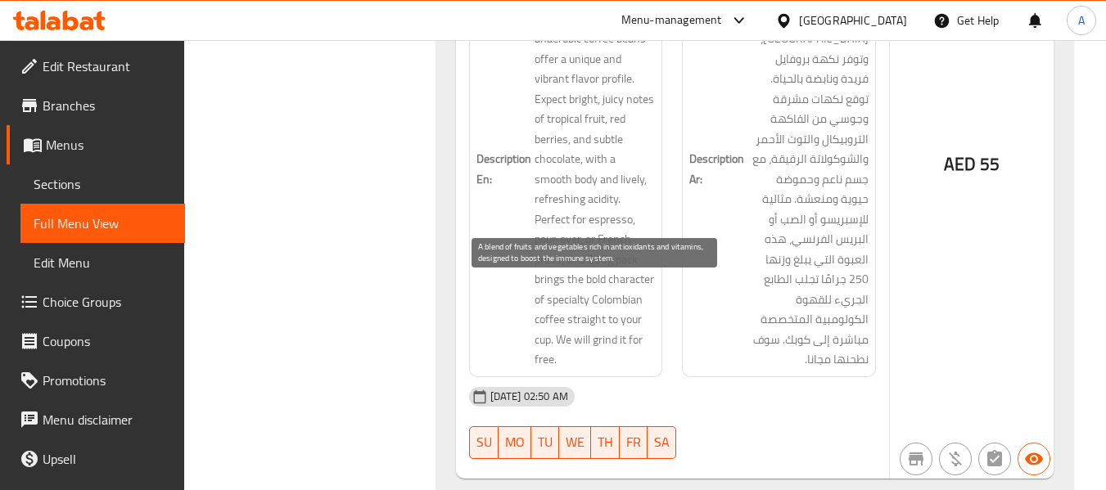
drag, startPoint x: 535, startPoint y: 368, endPoint x: 569, endPoint y: 387, distance: 38.5
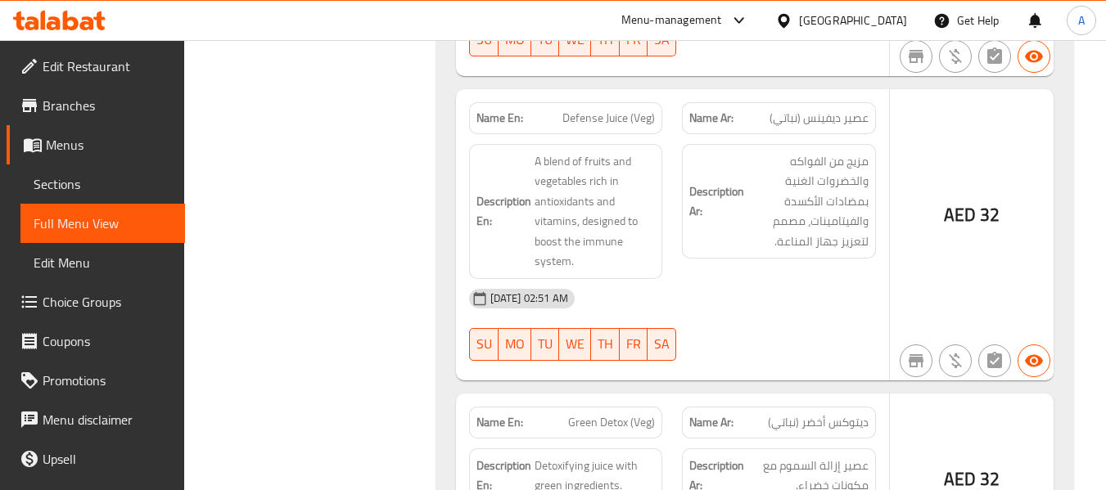
scroll to position [14743, 0]
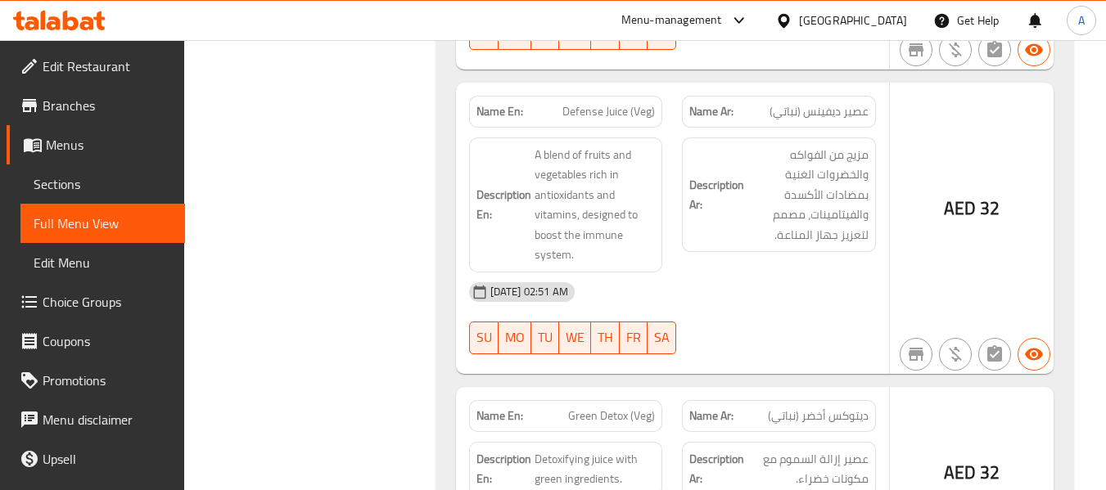
click at [576, 408] on span "Green Detox (Veg)" at bounding box center [611, 416] width 87 height 17
click at [617, 408] on span "Green Detox (Veg)" at bounding box center [611, 416] width 87 height 17
drag, startPoint x: 560, startPoint y: 141, endPoint x: 664, endPoint y: 139, distance: 104.0
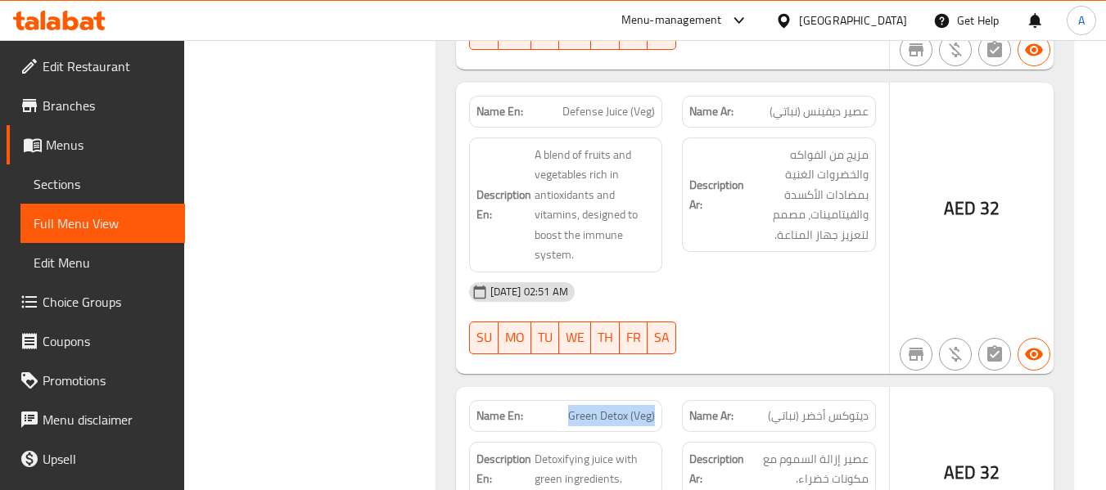
click at [664, 391] on div "Name En: Green Detox (Veg)" at bounding box center [566, 417] width 214 height 52
drag, startPoint x: 570, startPoint y: 368, endPoint x: 686, endPoint y: 374, distance: 116.4
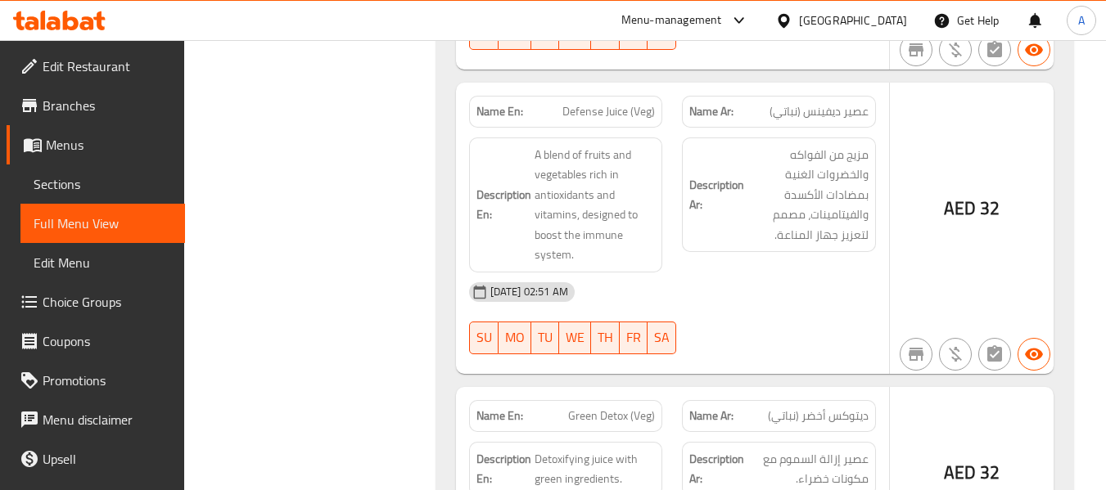
drag, startPoint x: 569, startPoint y: 373, endPoint x: 680, endPoint y: 378, distance: 111.5
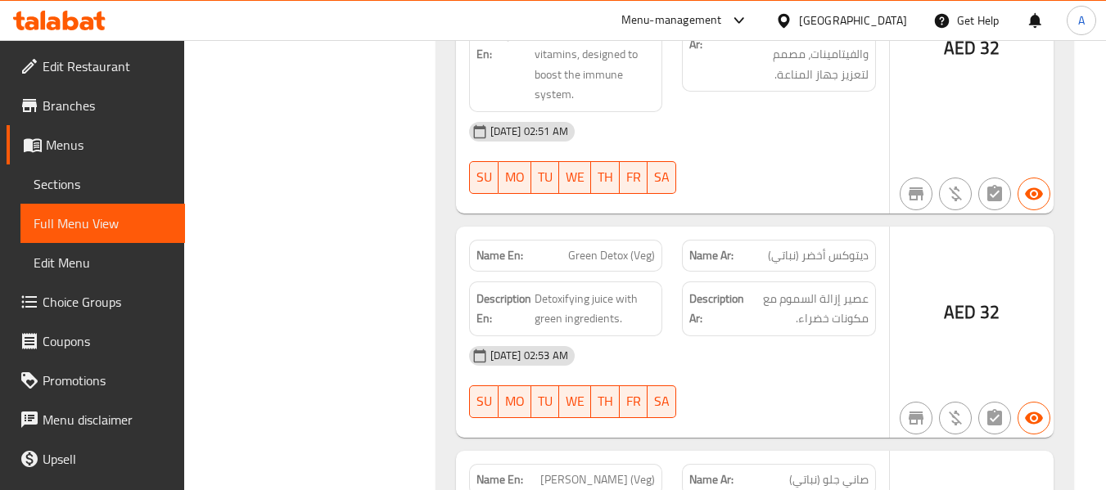
scroll to position [15070, 0]
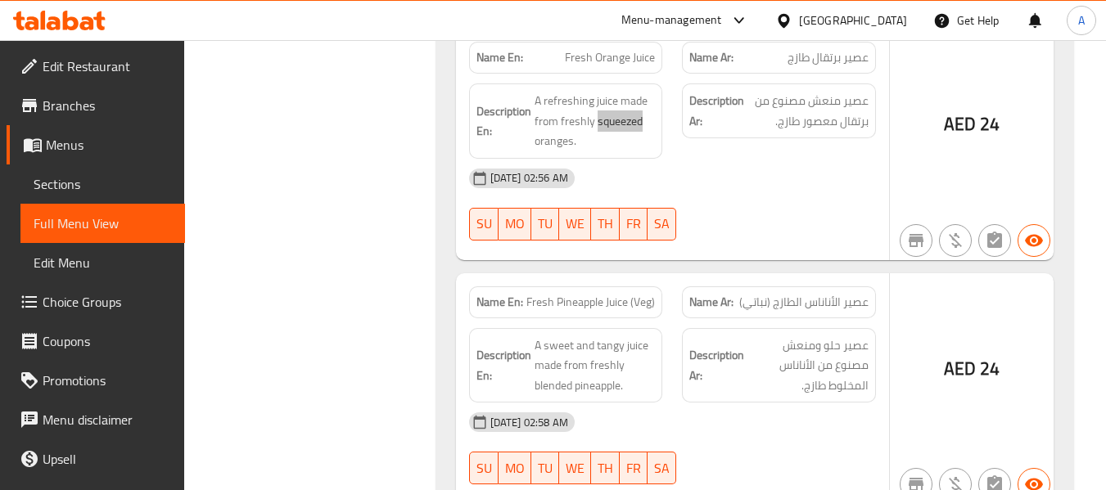
scroll to position [15562, 0]
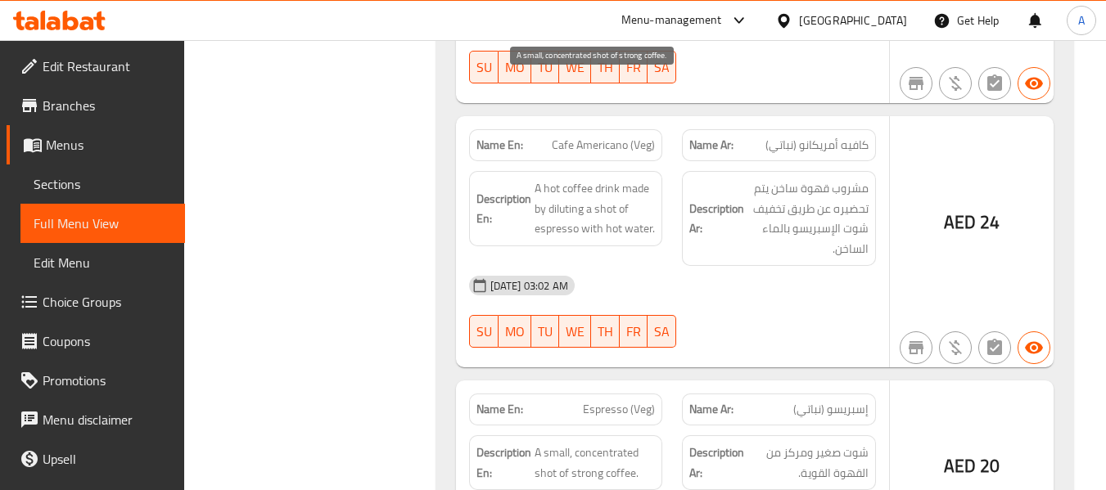
scroll to position [18762, 0]
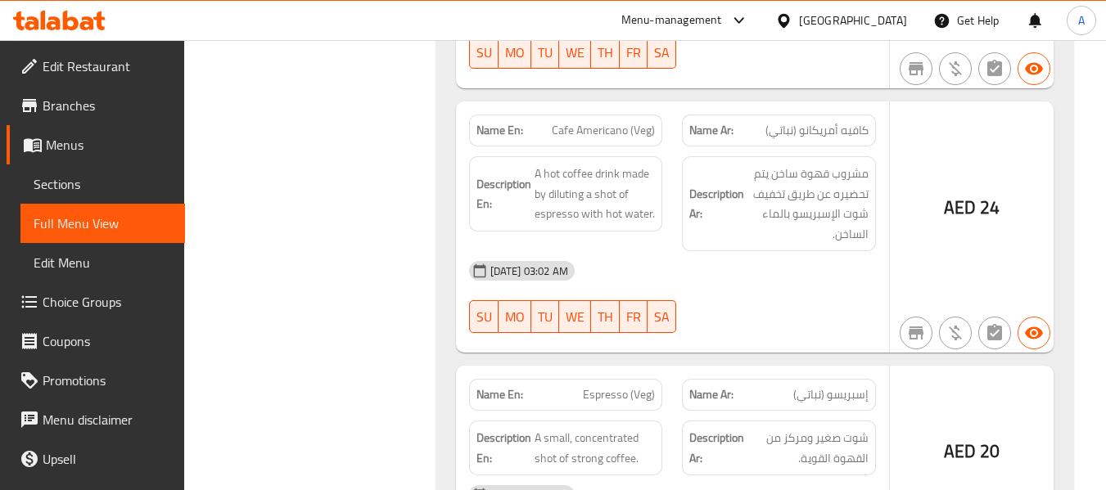
drag, startPoint x: 550, startPoint y: 254, endPoint x: 627, endPoint y: 266, distance: 77.9
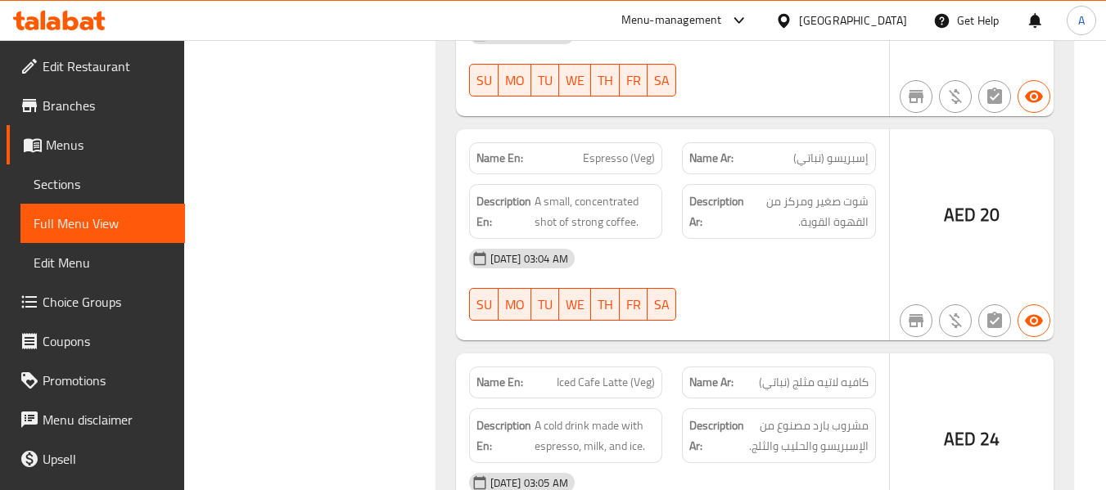
scroll to position [19008, 0]
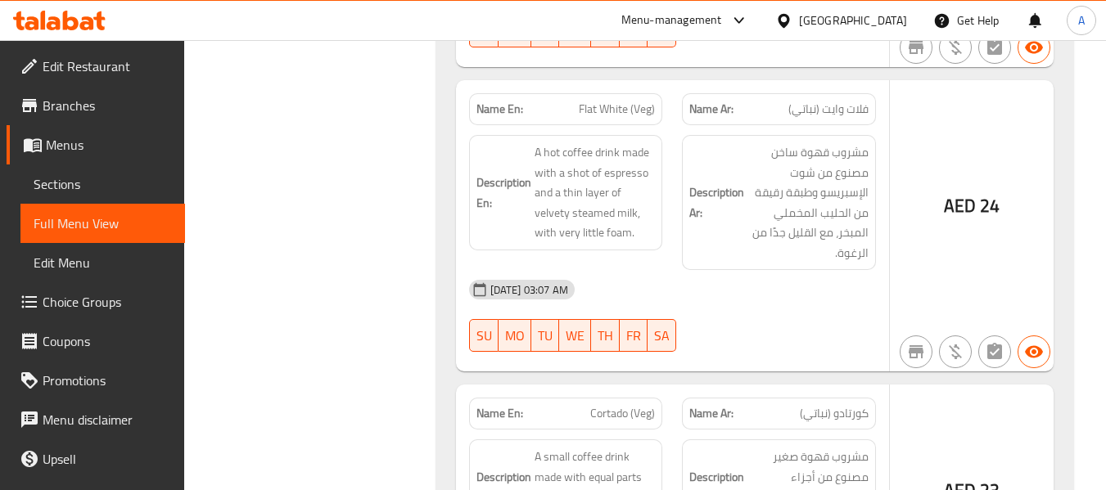
scroll to position [19649, 0]
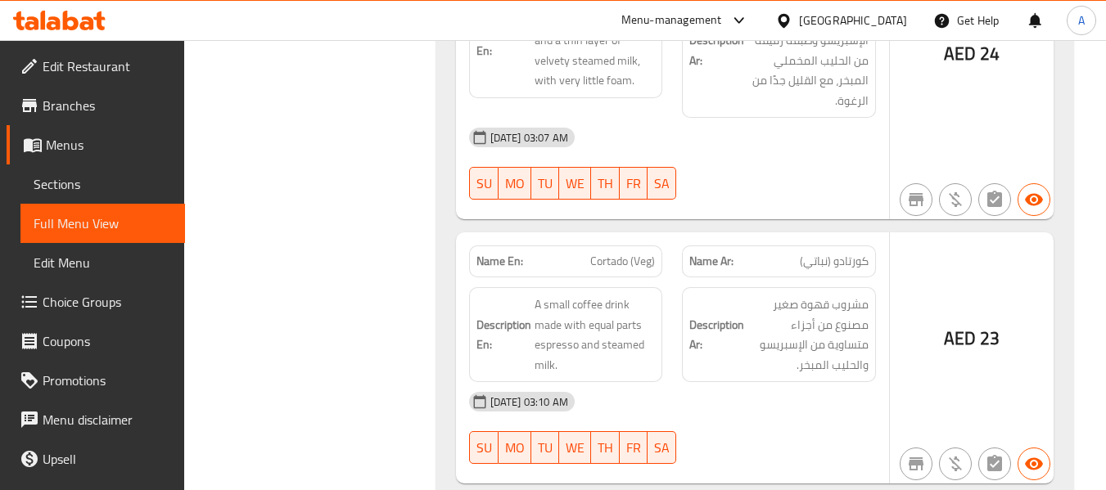
drag, startPoint x: 582, startPoint y: 157, endPoint x: 668, endPoint y: 168, distance: 86.6
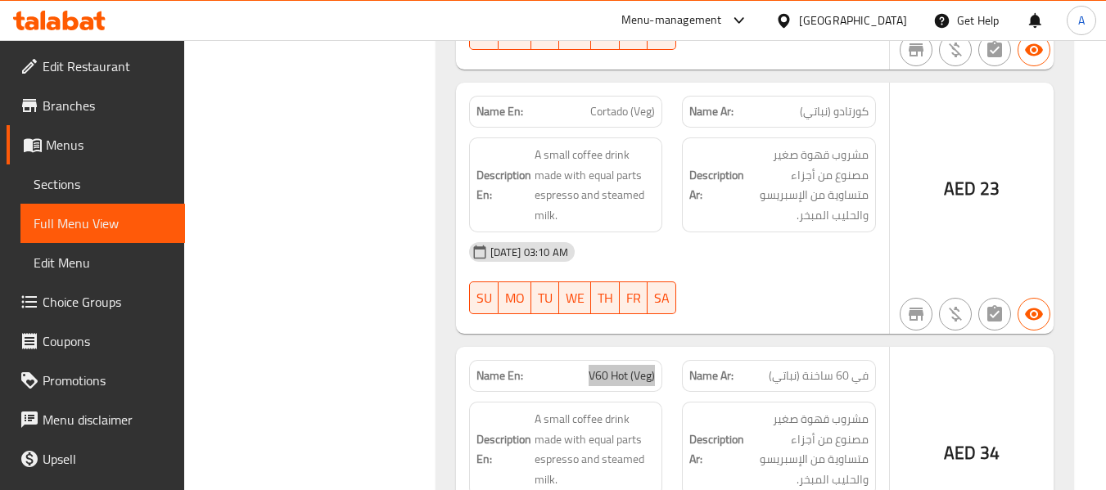
scroll to position [19813, 0]
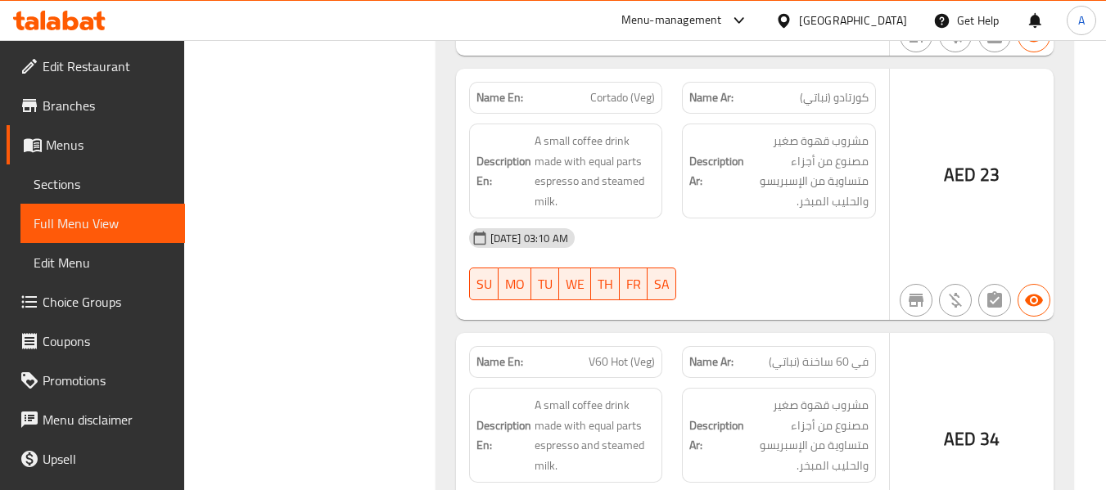
drag, startPoint x: 583, startPoint y: 255, endPoint x: 672, endPoint y: 249, distance: 89.5
drag, startPoint x: 658, startPoint y: 273, endPoint x: 651, endPoint y: 280, distance: 10.4
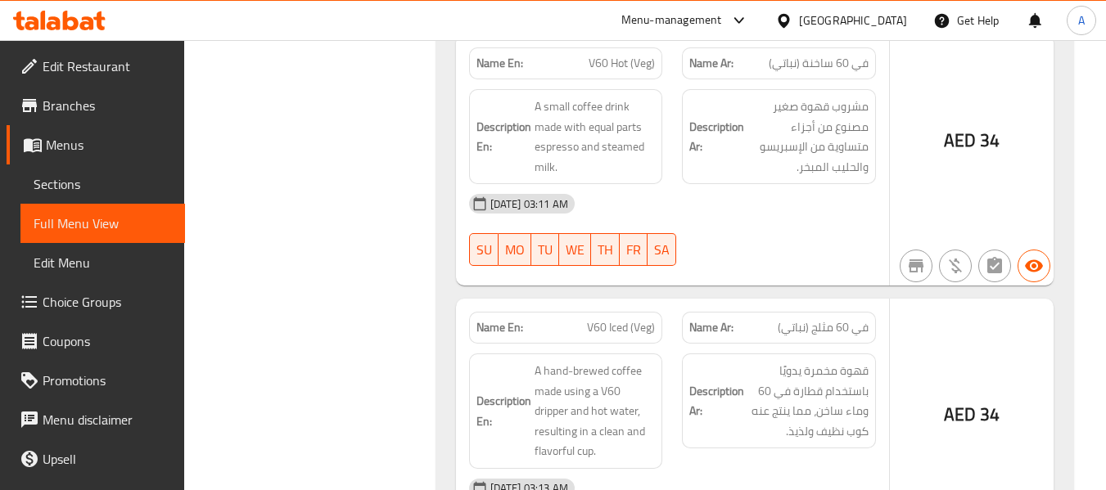
scroll to position [20140, 0]
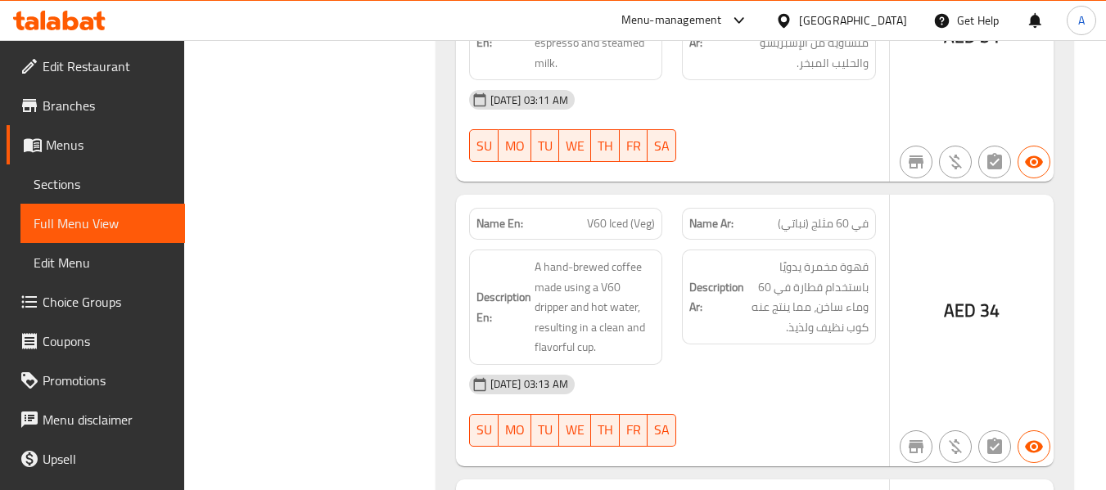
scroll to position [20304, 0]
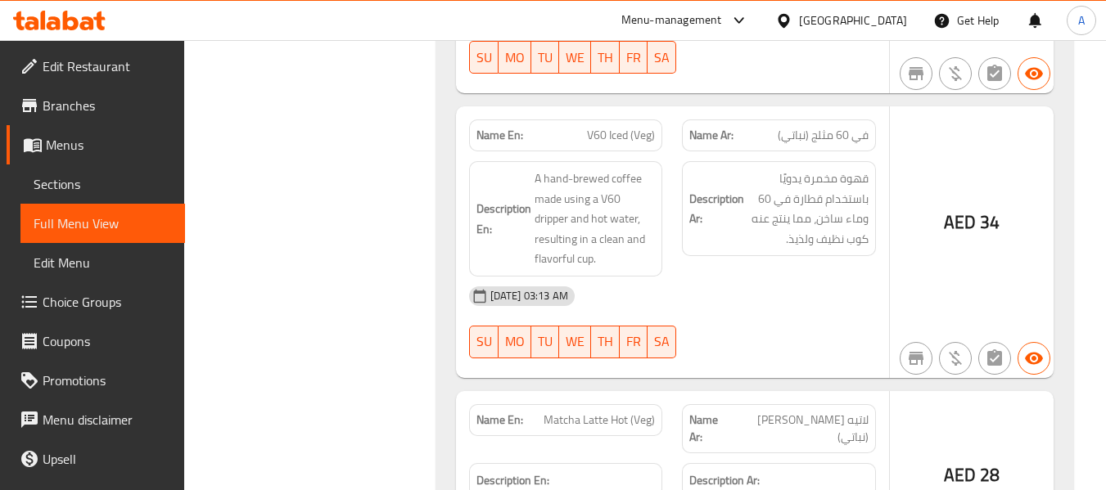
drag, startPoint x: 541, startPoint y: 255, endPoint x: 664, endPoint y: 268, distance: 123.5
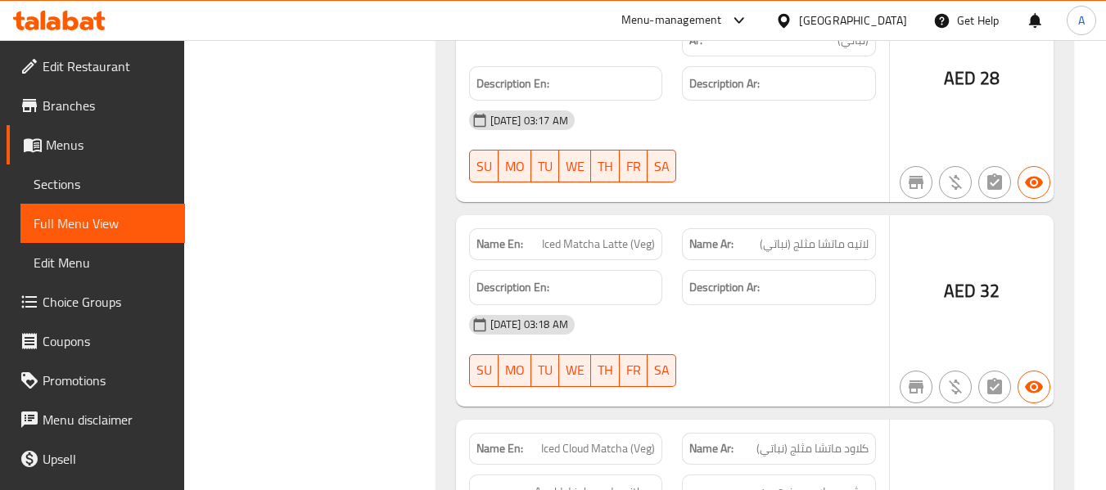
scroll to position [20795, 0]
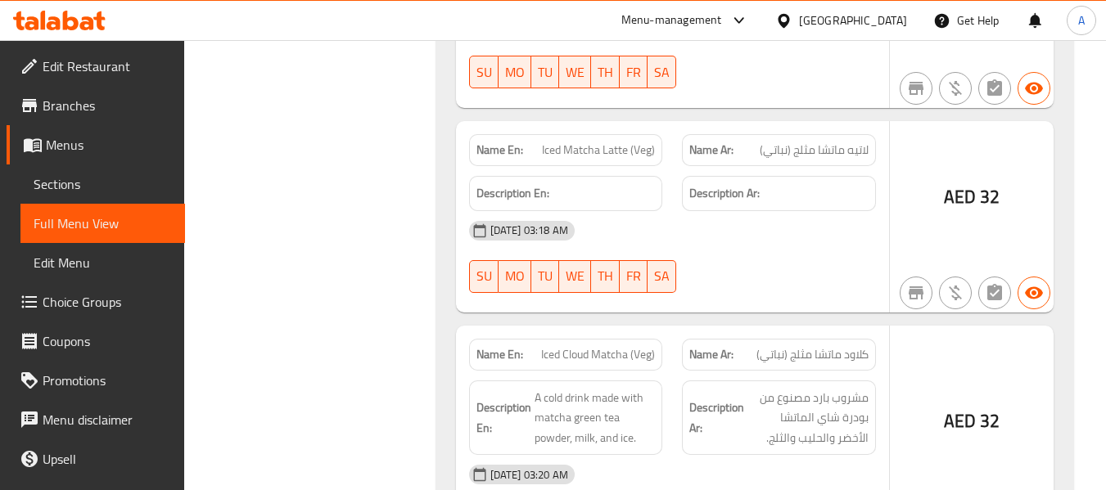
drag, startPoint x: 561, startPoint y: 219, endPoint x: 666, endPoint y: 209, distance: 106.1
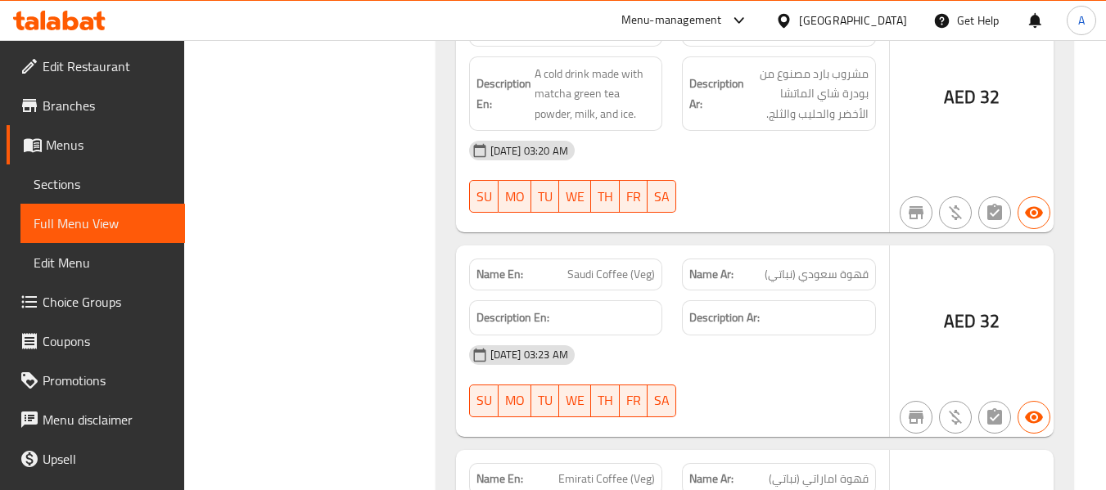
scroll to position [21123, 0]
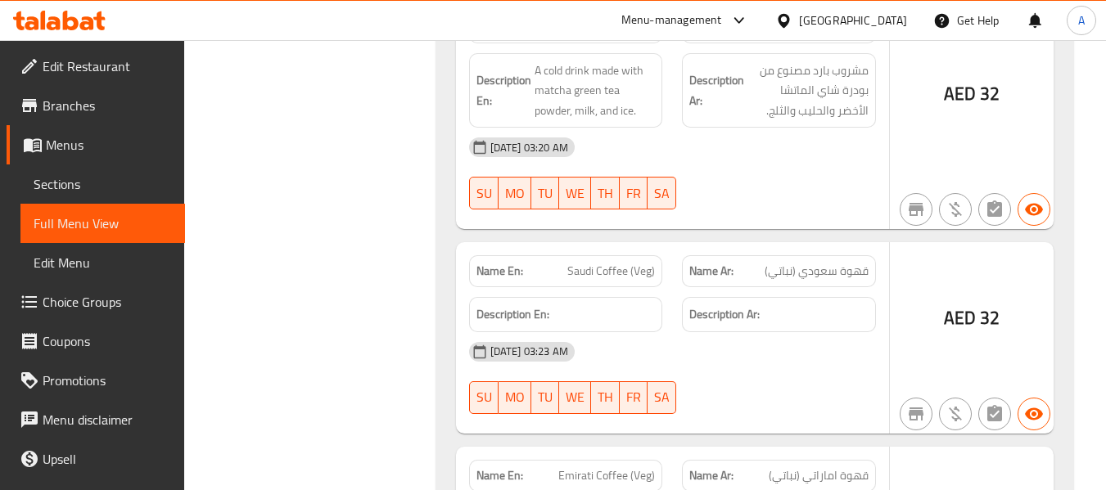
drag, startPoint x: 597, startPoint y: 160, endPoint x: 602, endPoint y: 201, distance: 41.2
click at [561, 468] on span "Emirati Coffee (Veg)" at bounding box center [606, 476] width 97 height 17
drag, startPoint x: 562, startPoint y: 86, endPoint x: 662, endPoint y: 83, distance: 99.9
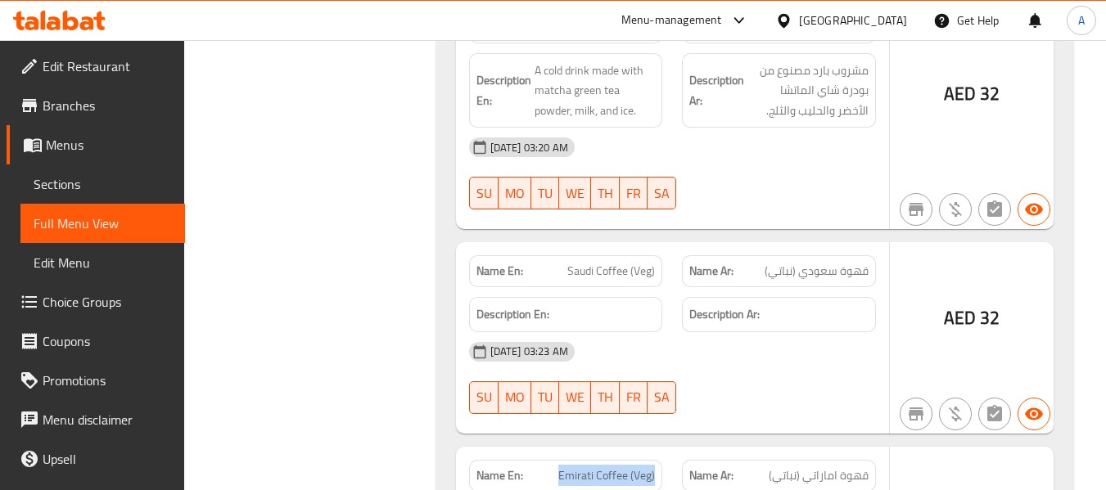
click at [662, 450] on div "Name En: Emirati Coffee (Veg)" at bounding box center [566, 476] width 214 height 52
drag, startPoint x: 348, startPoint y: 230, endPoint x: 338, endPoint y: 216, distance: 17.0
drag, startPoint x: 585, startPoint y: 325, endPoint x: 671, endPoint y: 331, distance: 87.0
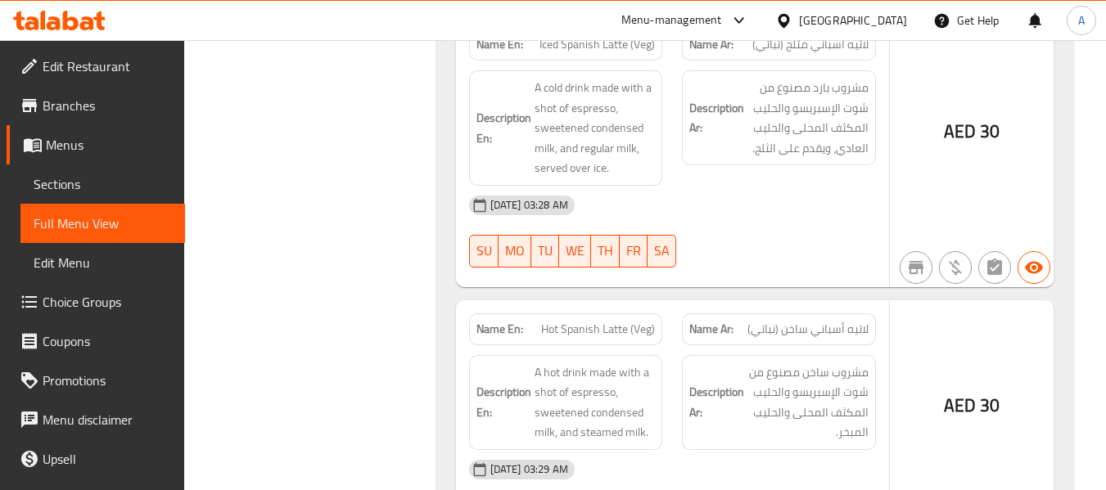
scroll to position [22023, 0]
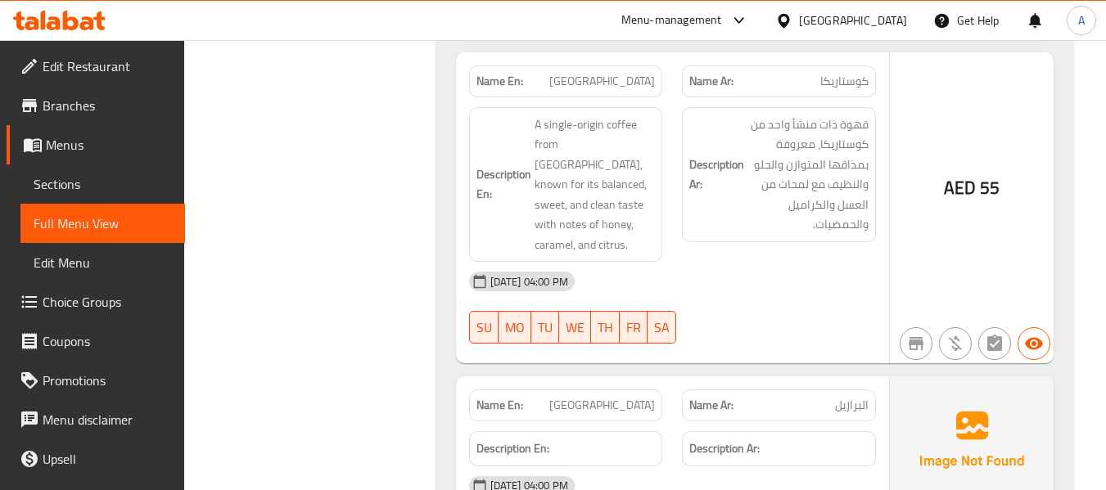
scroll to position [32368, 0]
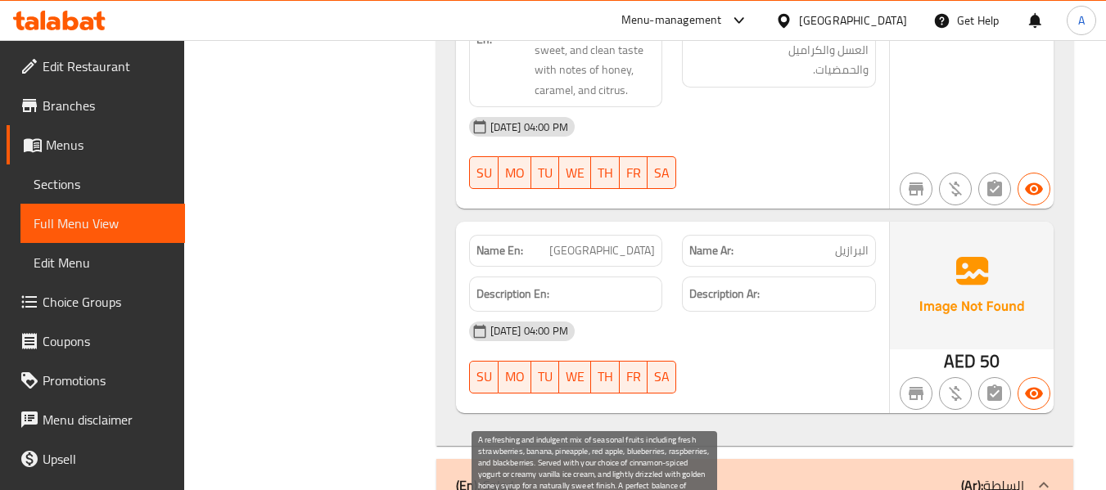
scroll to position [32449, 0]
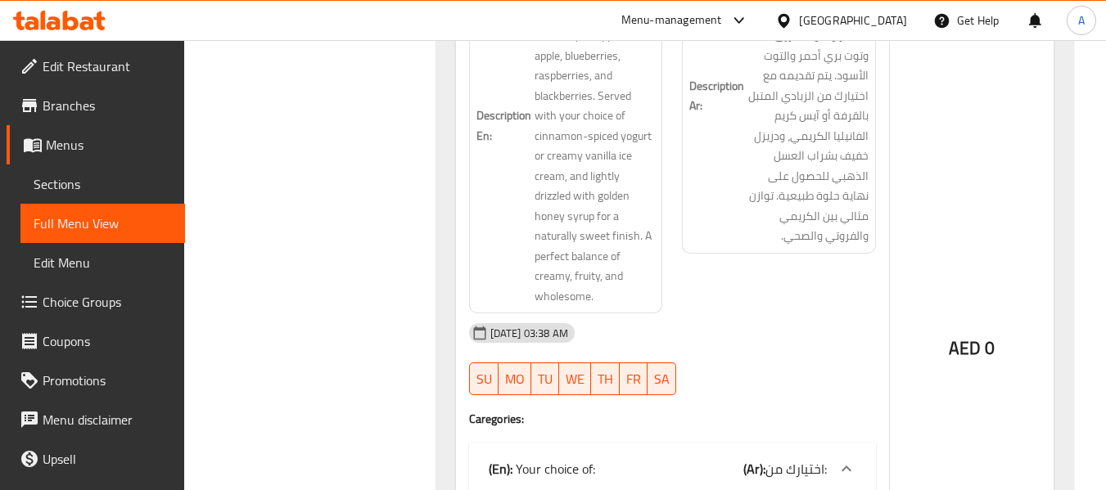
scroll to position [33140, 0]
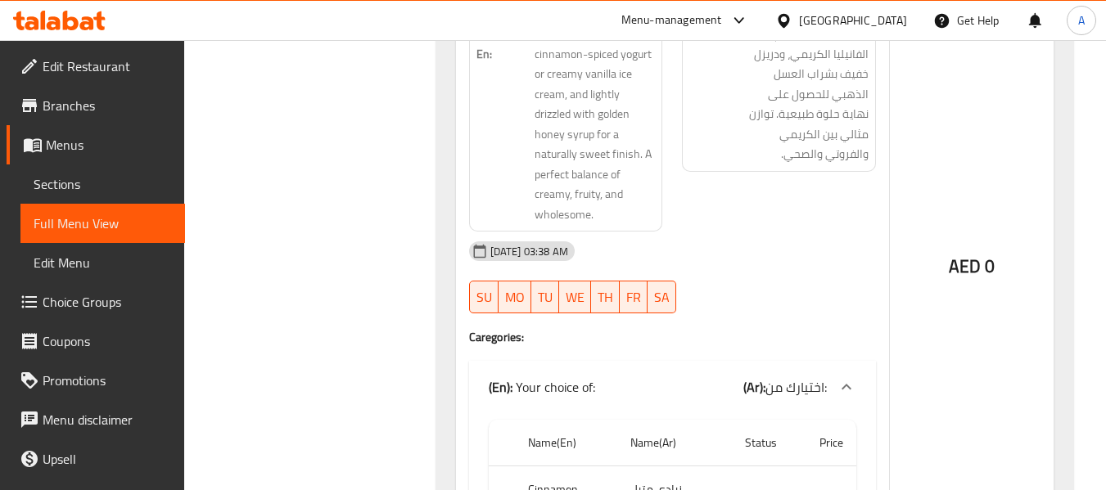
drag, startPoint x: 566, startPoint y: 165, endPoint x: 613, endPoint y: 171, distance: 47.8
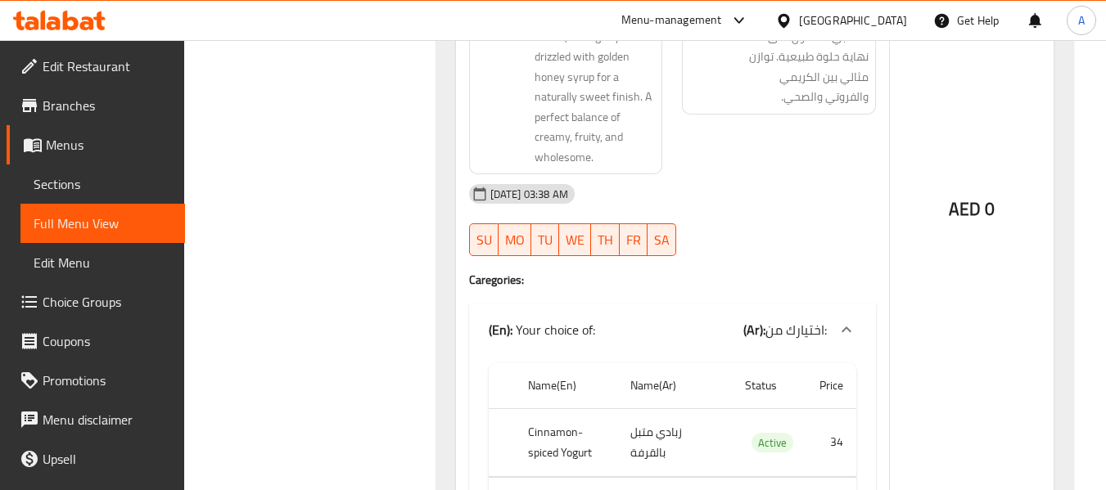
scroll to position [33222, 0]
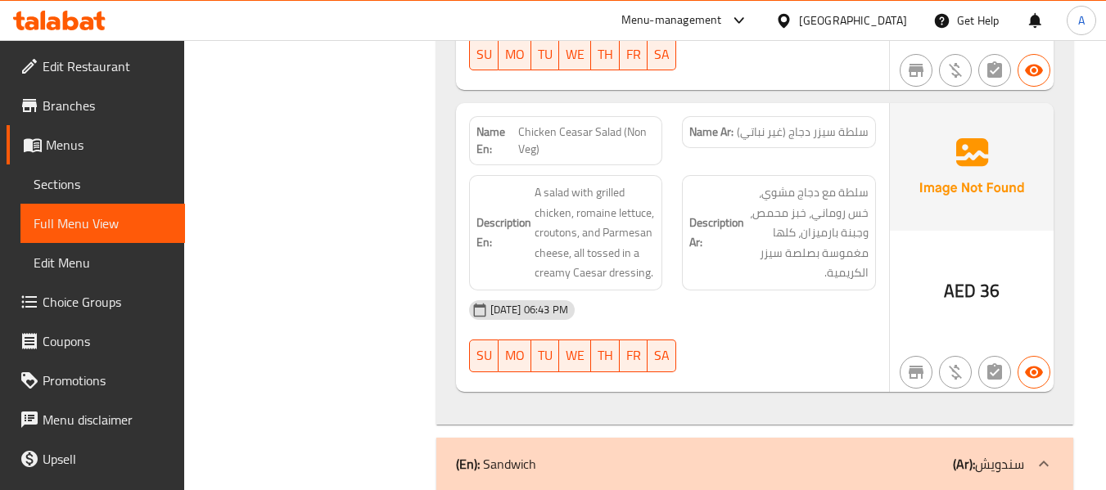
scroll to position [34478, 0]
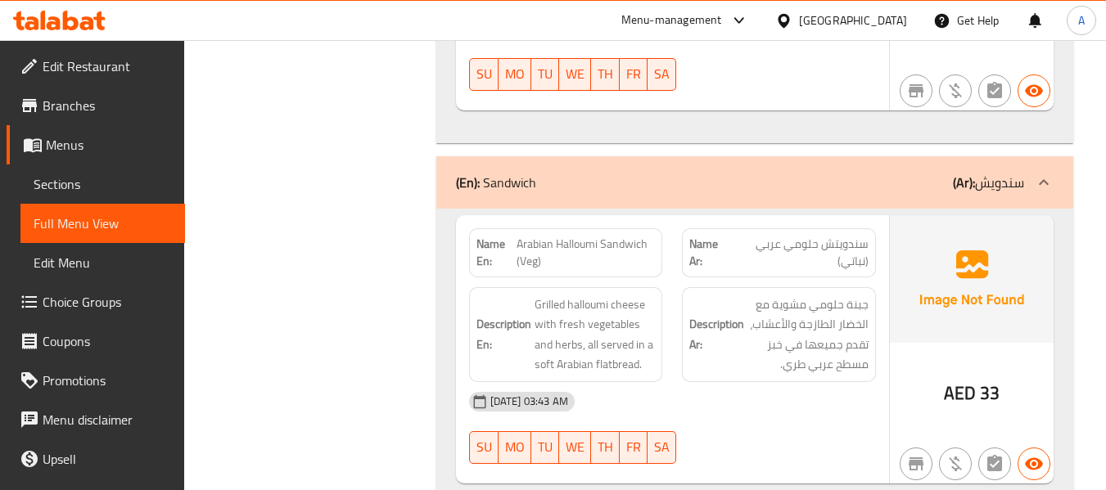
drag, startPoint x: 520, startPoint y: 242, endPoint x: 535, endPoint y: 248, distance: 16.1
drag, startPoint x: 517, startPoint y: 242, endPoint x: 558, endPoint y: 263, distance: 46.5
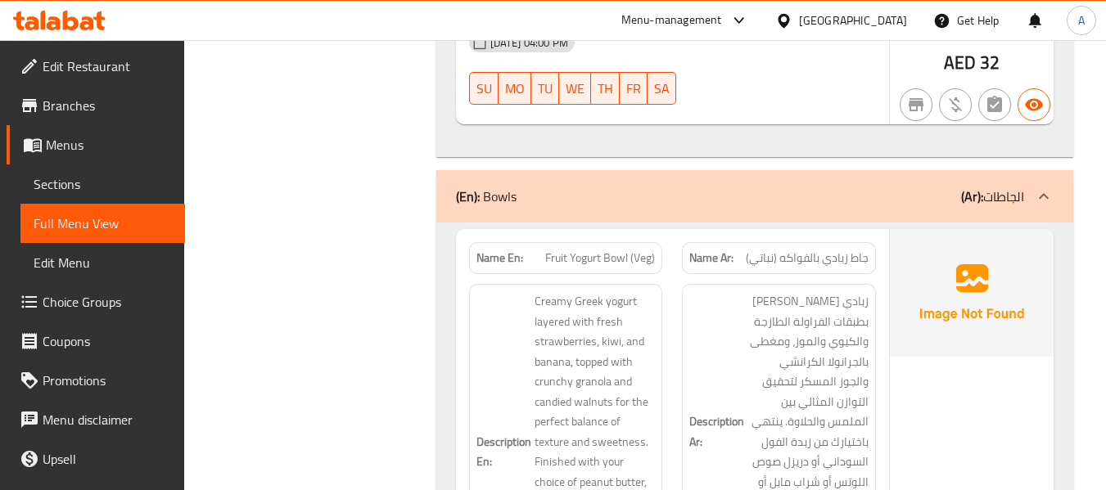
scroll to position [6340, 0]
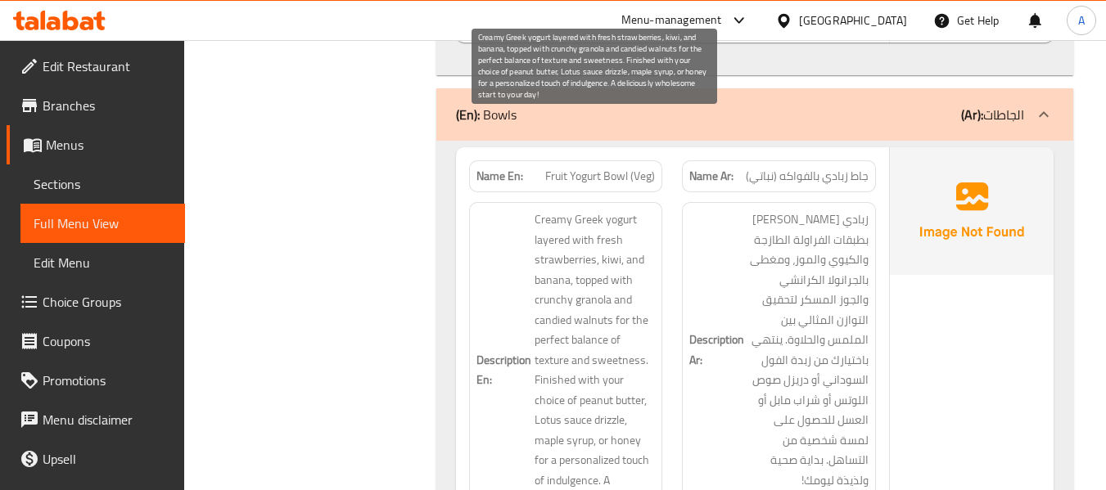
click at [617, 210] on span "Creamy Greek yogurt layered with fresh strawberries, kiwi, and banana, topped w…" at bounding box center [595, 370] width 121 height 321
click at [572, 210] on span "Creamy Greek yogurt layered with fresh strawberries, kiwi, and banana, topped w…" at bounding box center [595, 370] width 121 height 321
click at [552, 210] on span "Creamy Greek yogurt layered with fresh strawberries, kiwi, and banana, topped w…" at bounding box center [595, 370] width 121 height 321
click at [600, 210] on span "Creamy Greek yogurt layered with fresh strawberries, kiwi, and banana, topped w…" at bounding box center [595, 370] width 121 height 321
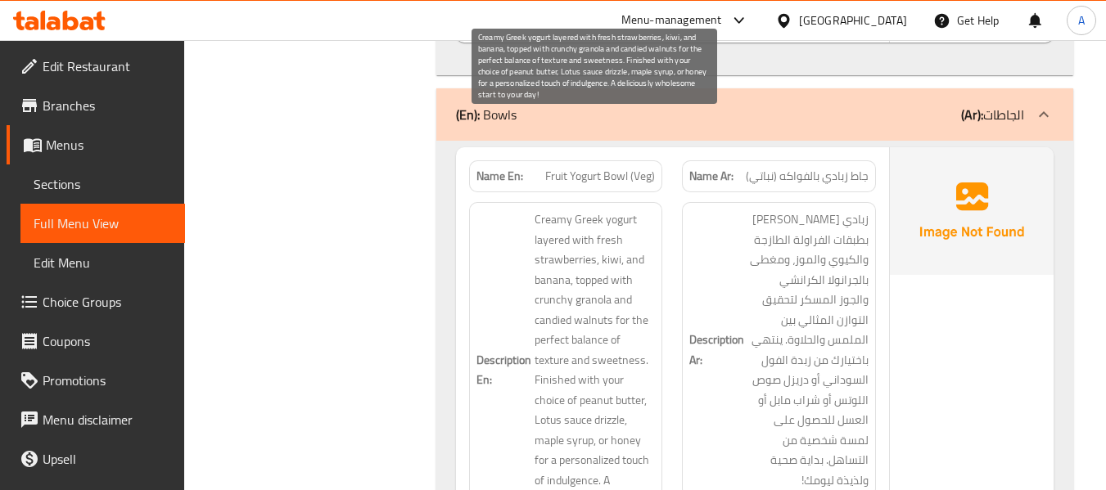
click at [566, 210] on span "Creamy Greek yogurt layered with fresh strawberries, kiwi, and banana, topped w…" at bounding box center [595, 370] width 121 height 321
click at [607, 210] on span "Creamy Greek yogurt layered with fresh strawberries, kiwi, and banana, topped w…" at bounding box center [595, 370] width 121 height 321
click at [549, 210] on span "Creamy Greek yogurt layered with fresh strawberries, kiwi, and banana, topped w…" at bounding box center [595, 370] width 121 height 321
click at [560, 210] on span "Creamy Greek yogurt layered with fresh strawberries, kiwi, and banana, topped w…" at bounding box center [595, 370] width 121 height 321
click at [585, 231] on span "Creamy Greek yogurt layered with fresh strawberries, kiwi, and banana, topped w…" at bounding box center [595, 370] width 121 height 321
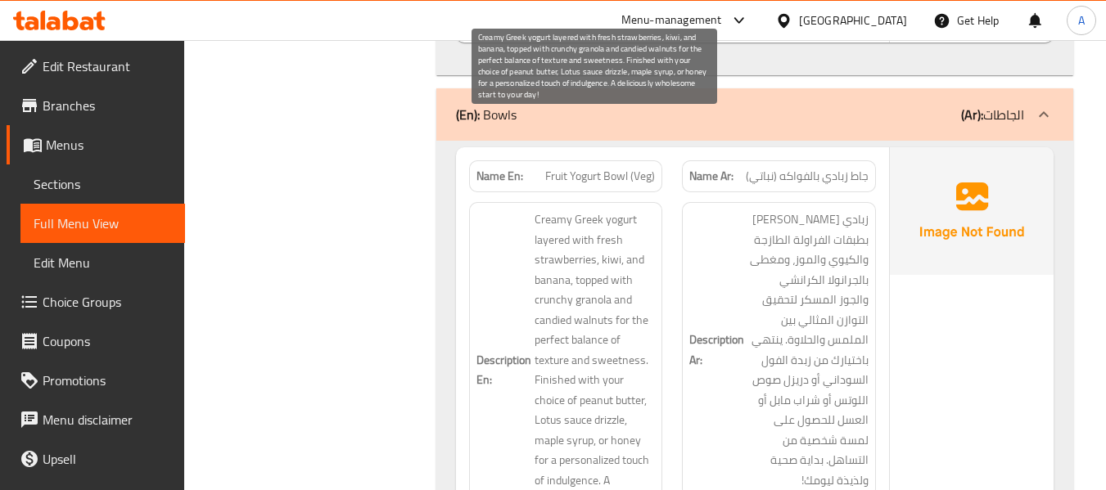
click at [558, 229] on span "Creamy Greek yogurt layered with fresh strawberries, kiwi, and banana, topped w…" at bounding box center [595, 370] width 121 height 321
click at [636, 229] on span "Creamy Greek yogurt layered with fresh strawberries, kiwi, and banana, topped w…" at bounding box center [595, 370] width 121 height 321
click at [569, 241] on span "Creamy Greek yogurt layered with fresh strawberries, kiwi, and banana, topped w…" at bounding box center [595, 370] width 121 height 321
click at [615, 245] on span "Creamy Greek yogurt layered with fresh strawberries, kiwi, and banana, topped w…" at bounding box center [595, 370] width 121 height 321
drag, startPoint x: 614, startPoint y: 227, endPoint x: 608, endPoint y: 242, distance: 16.1
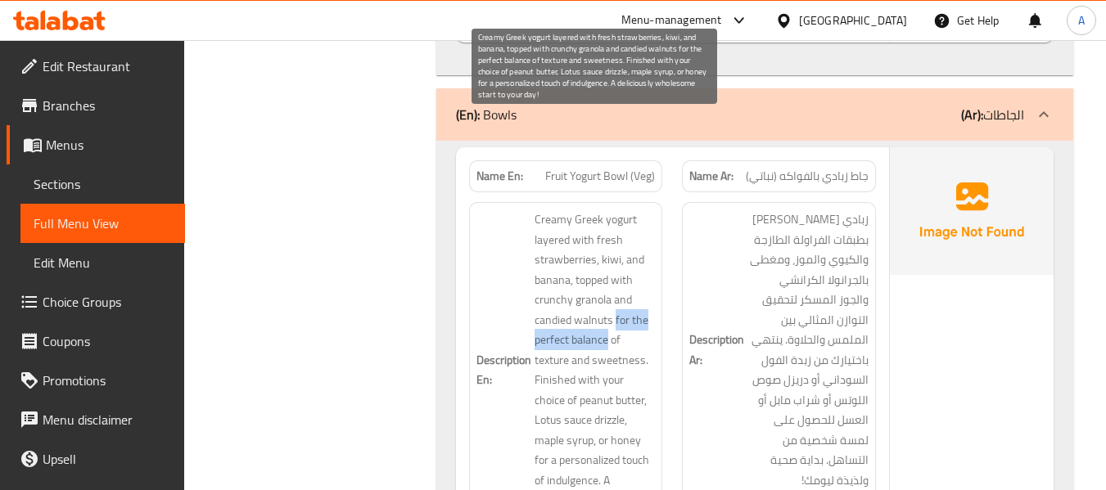
click at [608, 242] on span "Creamy Greek yogurt layered with fresh strawberries, kiwi, and banana, topped w…" at bounding box center [595, 370] width 121 height 321
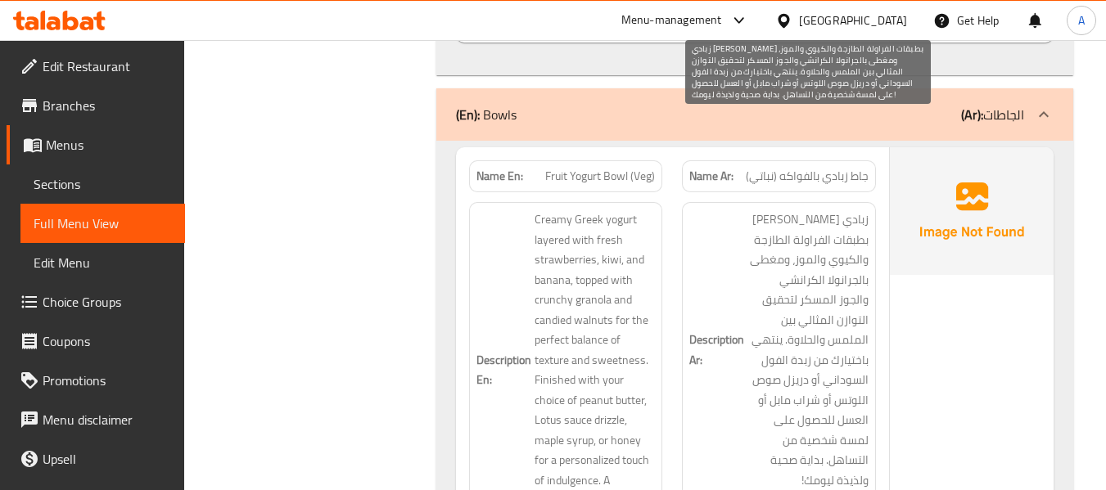
click at [788, 260] on span "زبادي يوناني كريمي بطبقات الفراولة الطازجة والكيوي والموز، ومغطى بالجرانولا الك…" at bounding box center [808, 350] width 121 height 281
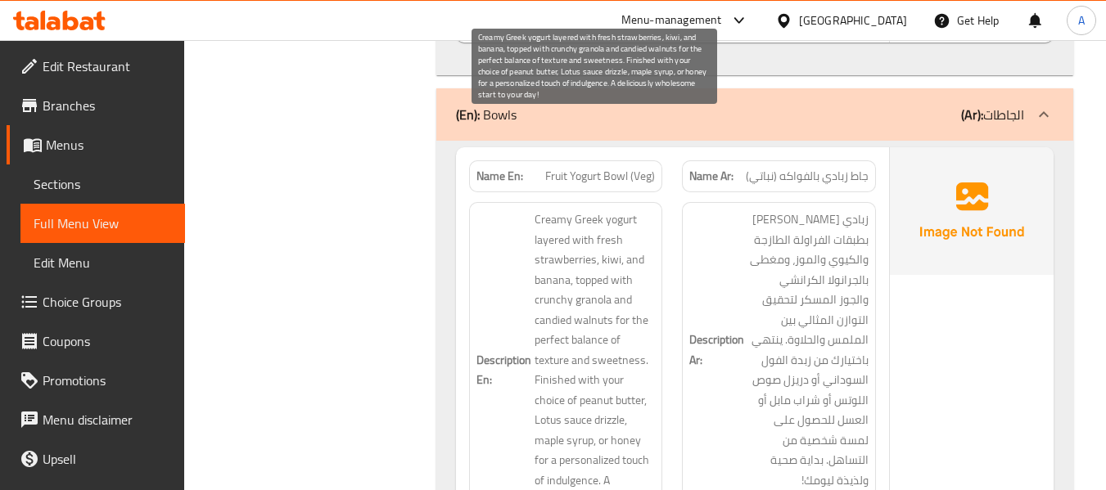
click at [598, 264] on span "Creamy Greek yogurt layered with fresh strawberries, kiwi, and banana, topped w…" at bounding box center [595, 370] width 121 height 321
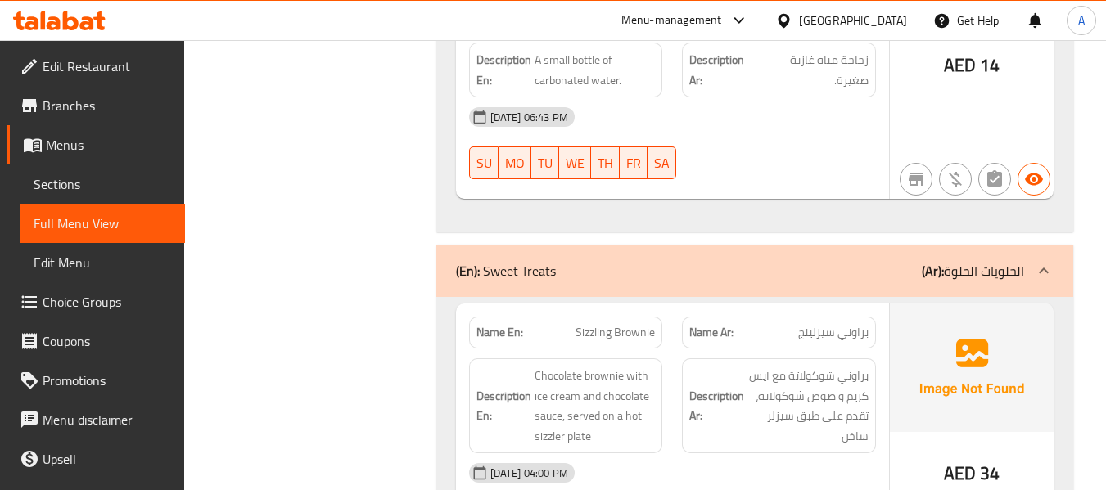
scroll to position [39137, 0]
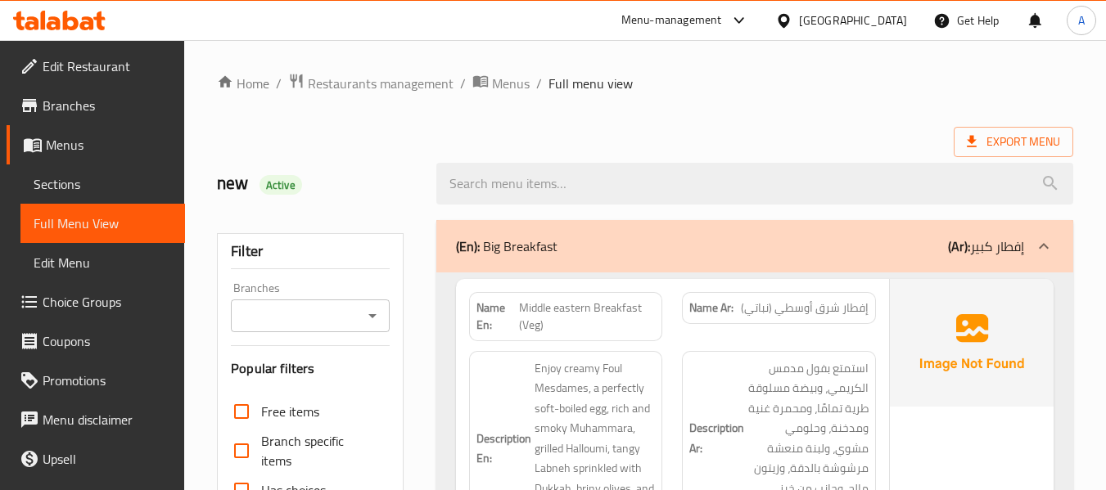
scroll to position [573, 0]
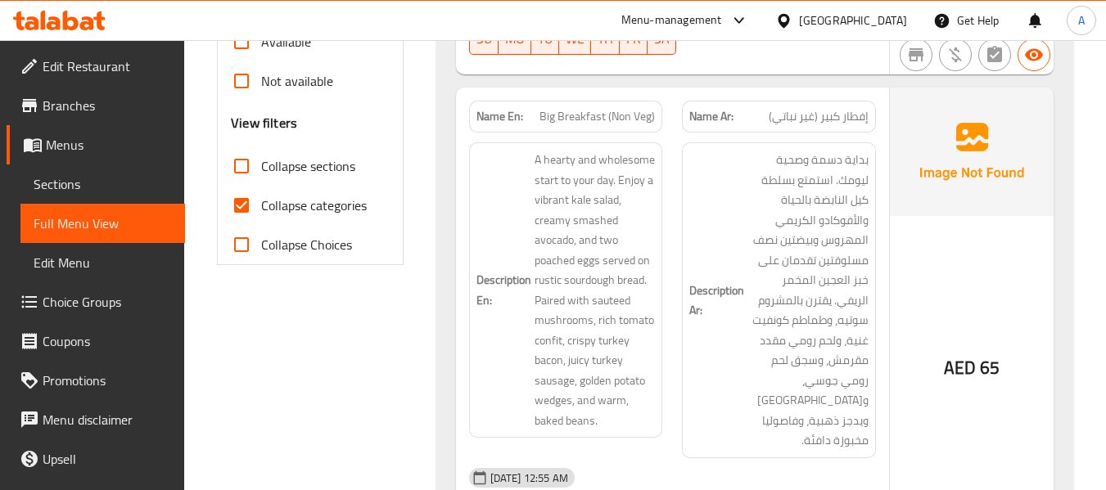
click at [341, 204] on span "Collapse categories" at bounding box center [314, 206] width 106 height 20
click at [261, 204] on input "Collapse categories" at bounding box center [241, 205] width 39 height 39
checkbox input "false"
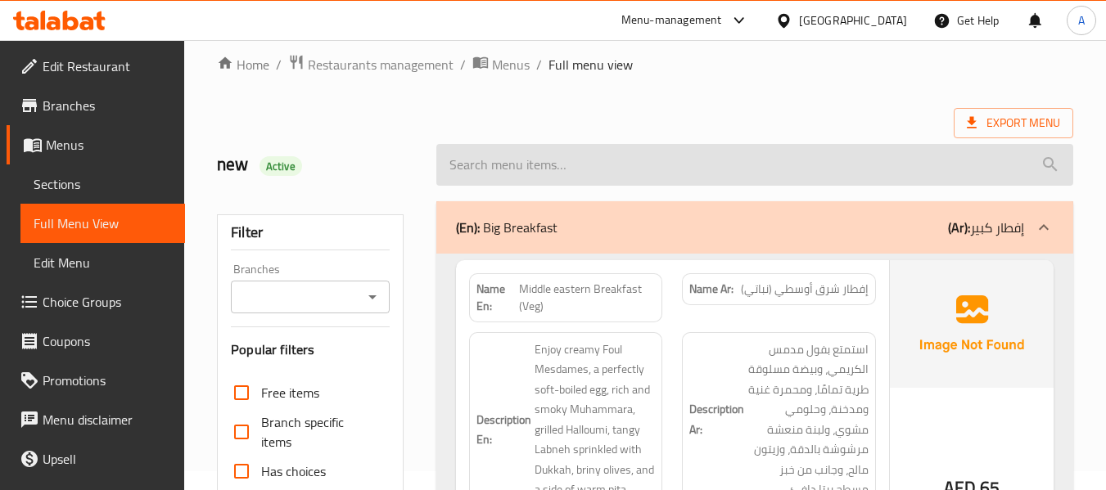
scroll to position [0, 0]
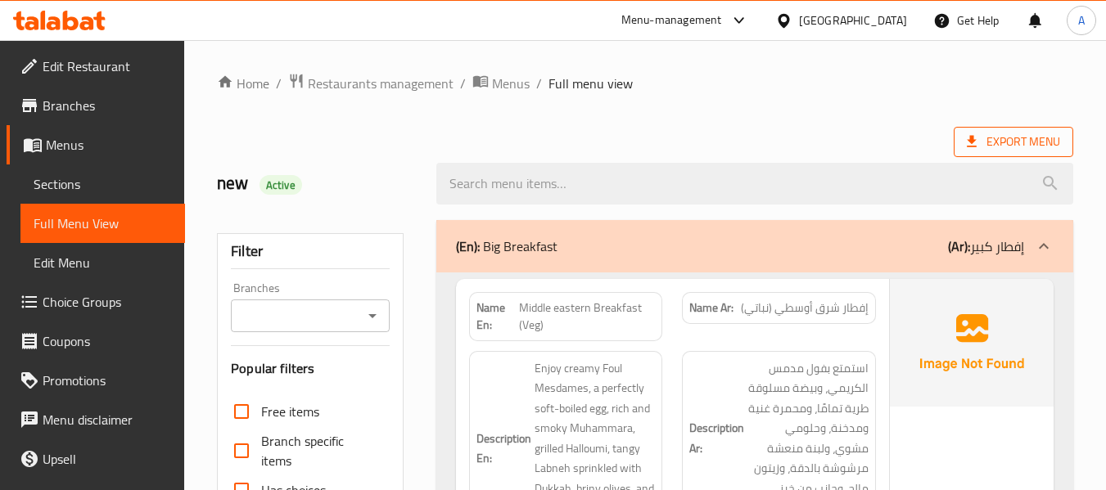
click at [971, 139] on icon at bounding box center [972, 141] width 10 height 11
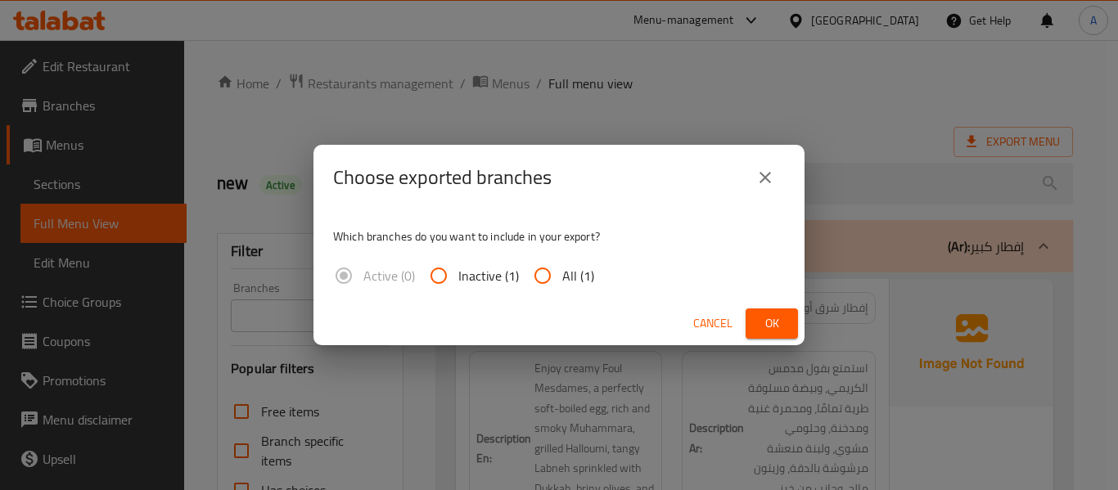
click at [529, 280] on input "All (1)" at bounding box center [542, 275] width 39 height 39
radio input "true"
click at [770, 322] on span "Ok" at bounding box center [772, 324] width 26 height 20
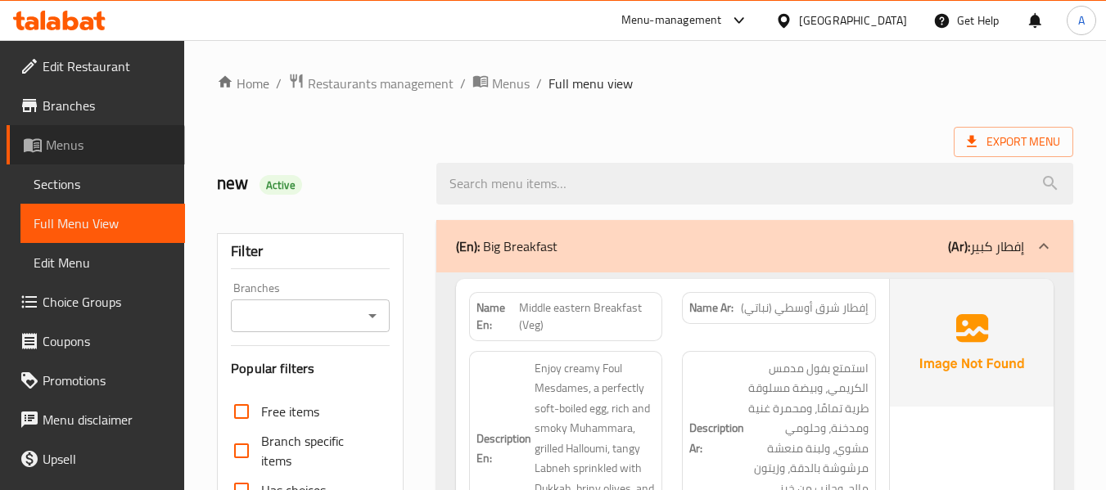
click at [97, 164] on link "Menus" at bounding box center [96, 144] width 178 height 39
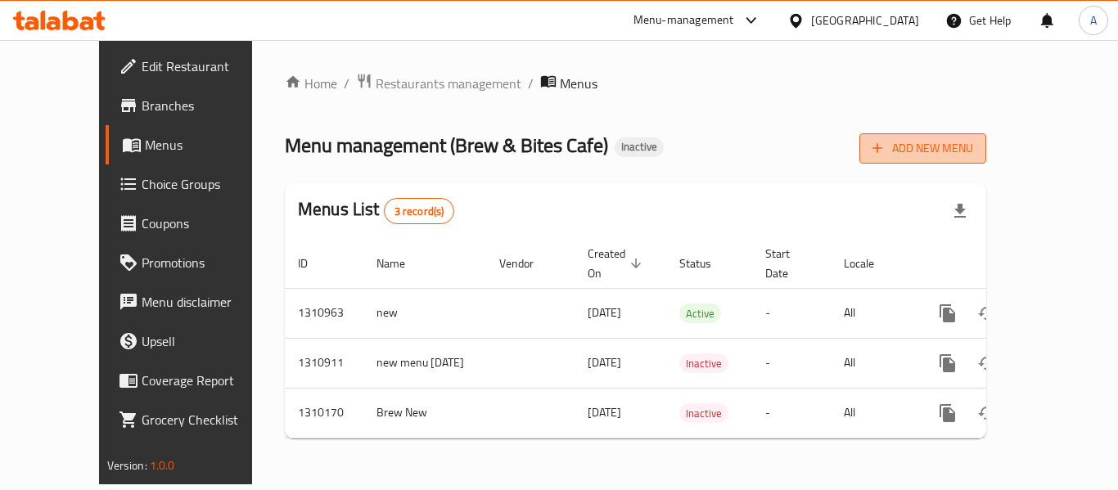
click at [886, 151] on icon "button" at bounding box center [878, 148] width 16 height 16
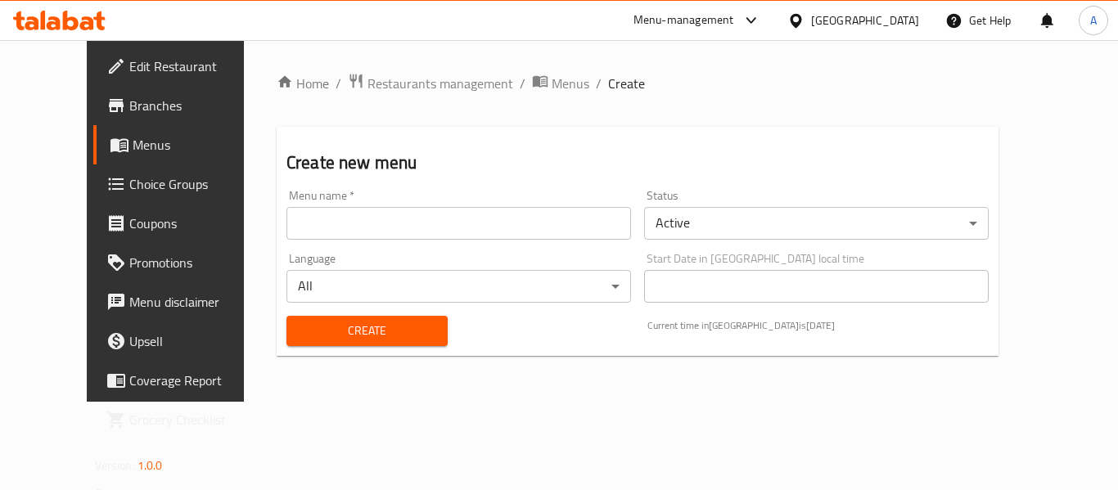
click at [453, 224] on input "text" at bounding box center [459, 223] width 345 height 33
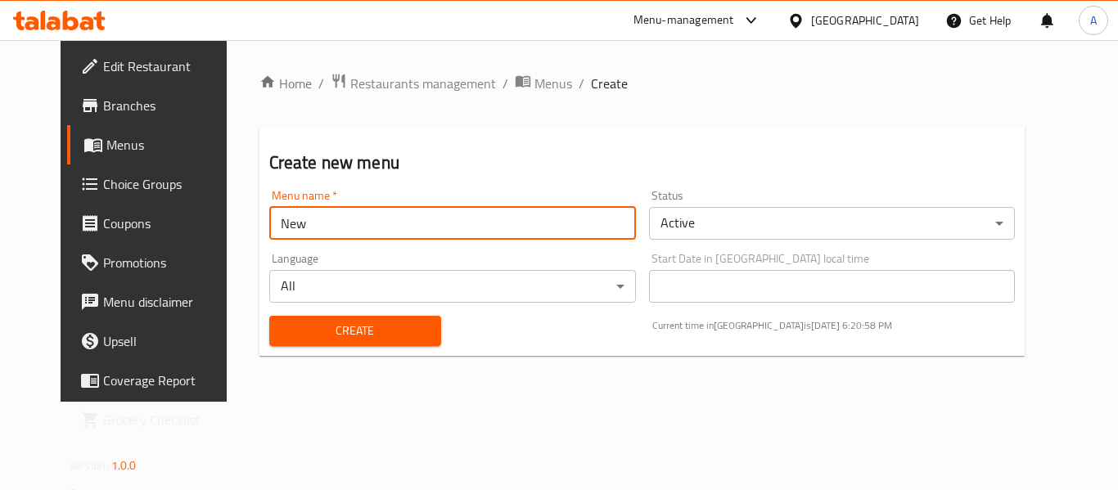
type input "New"
click at [269, 316] on button "Create" at bounding box center [355, 331] width 172 height 30
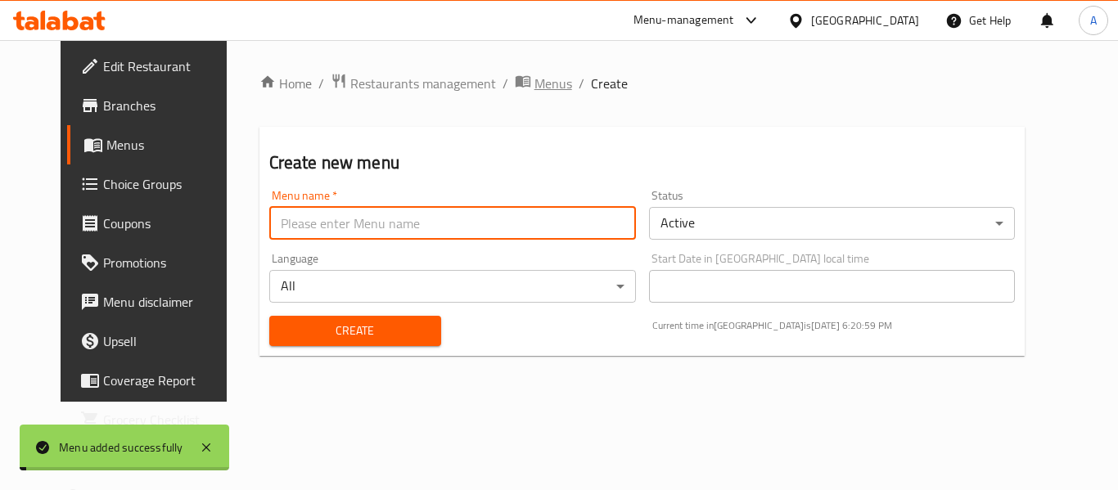
click at [535, 74] on span "Menus" at bounding box center [554, 84] width 38 height 20
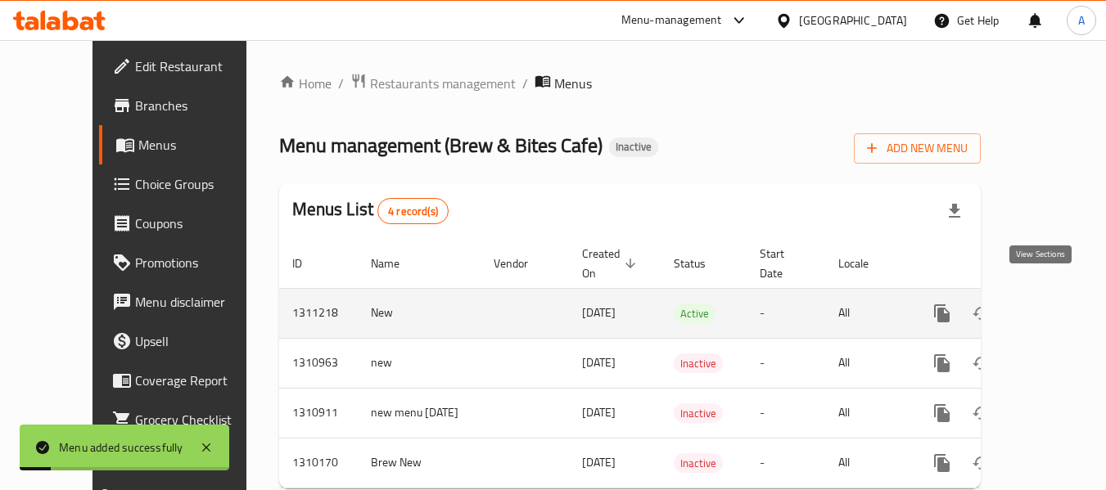
click at [1050, 304] on icon "enhanced table" at bounding box center [1060, 314] width 20 height 20
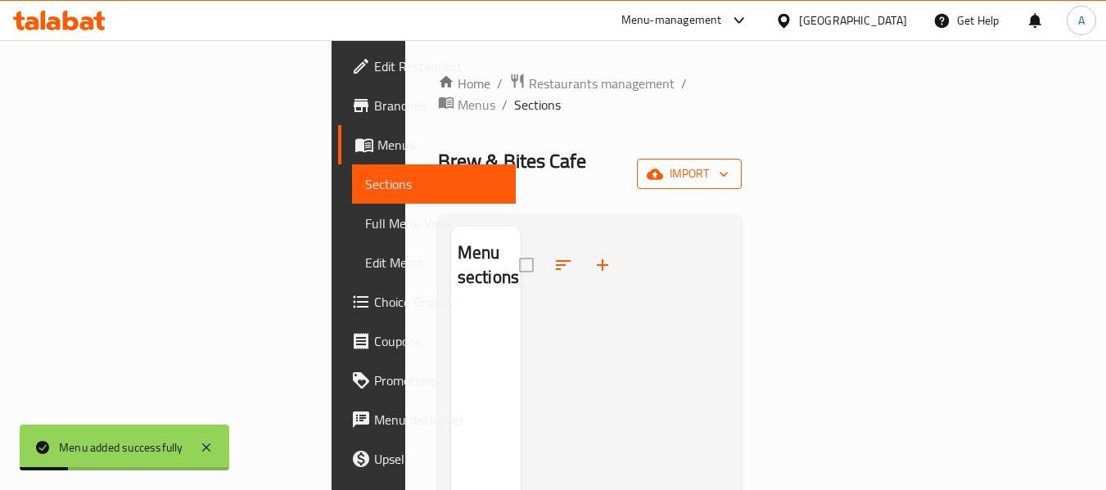
click at [663, 166] on icon "button" at bounding box center [655, 174] width 16 height 16
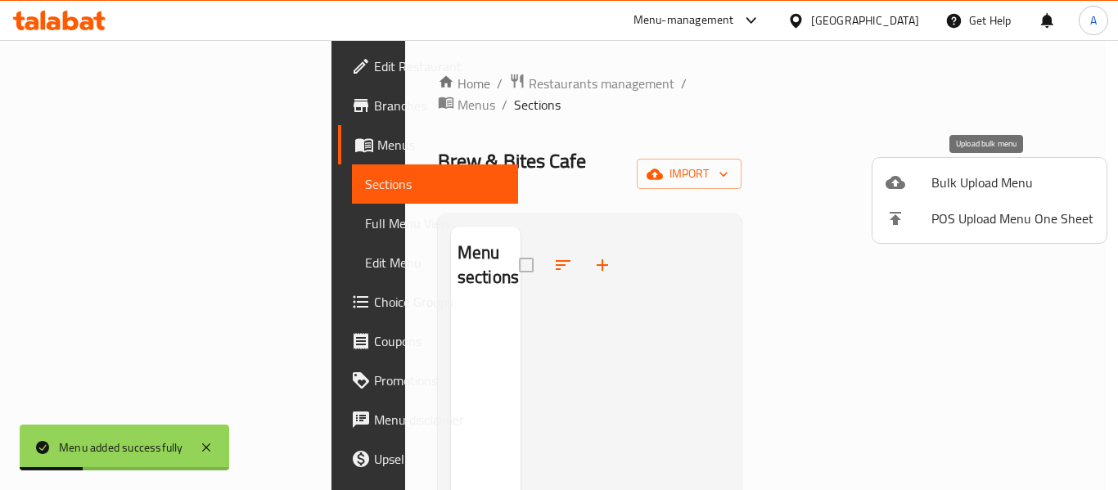
click at [941, 177] on span "Bulk Upload Menu" at bounding box center [1013, 183] width 162 height 20
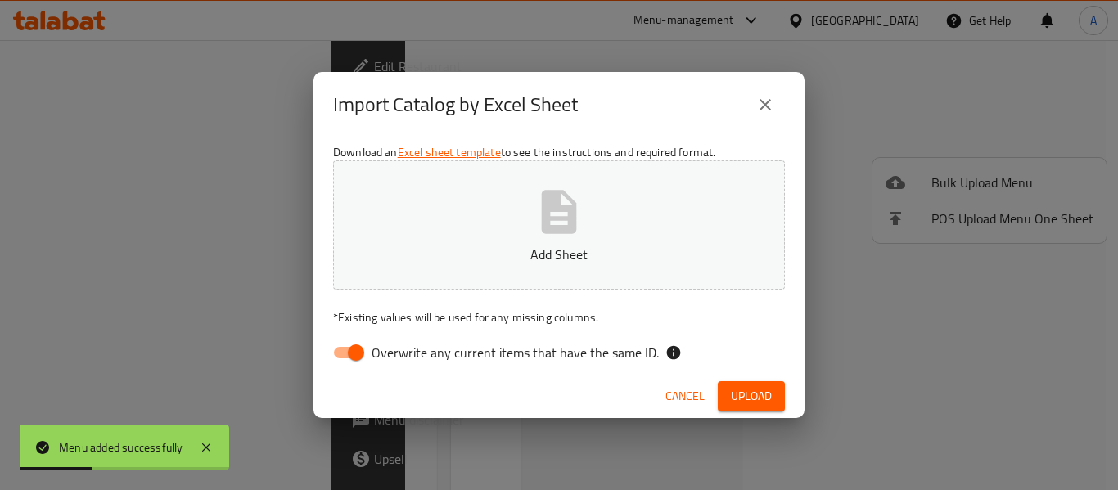
click at [516, 346] on span "Overwrite any current items that have the same ID." at bounding box center [515, 353] width 287 height 20
click at [403, 346] on input "Overwrite any current items that have the same ID." at bounding box center [355, 352] width 93 height 31
checkbox input "false"
click at [531, 262] on p "Add Sheet" at bounding box center [559, 255] width 401 height 20
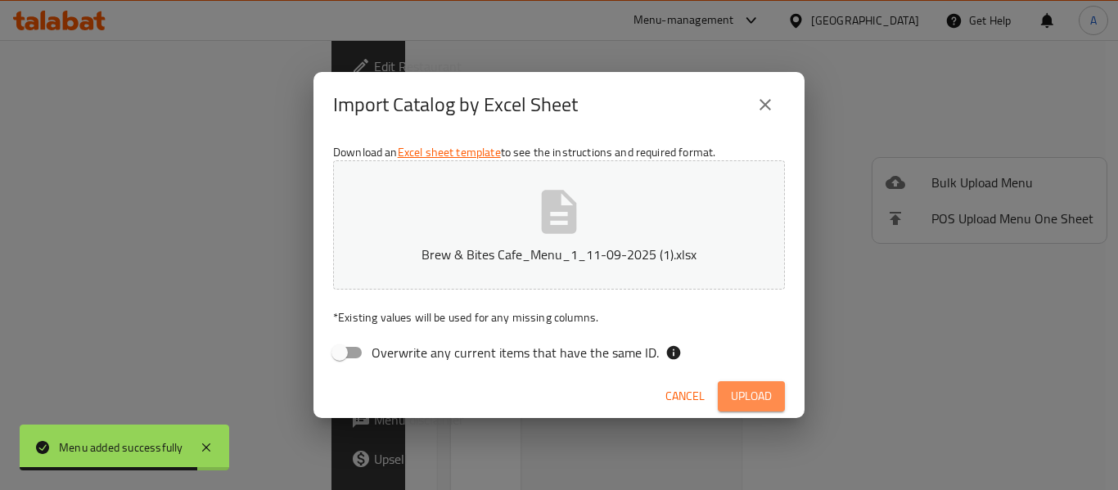
click at [725, 395] on button "Upload" at bounding box center [751, 397] width 67 height 30
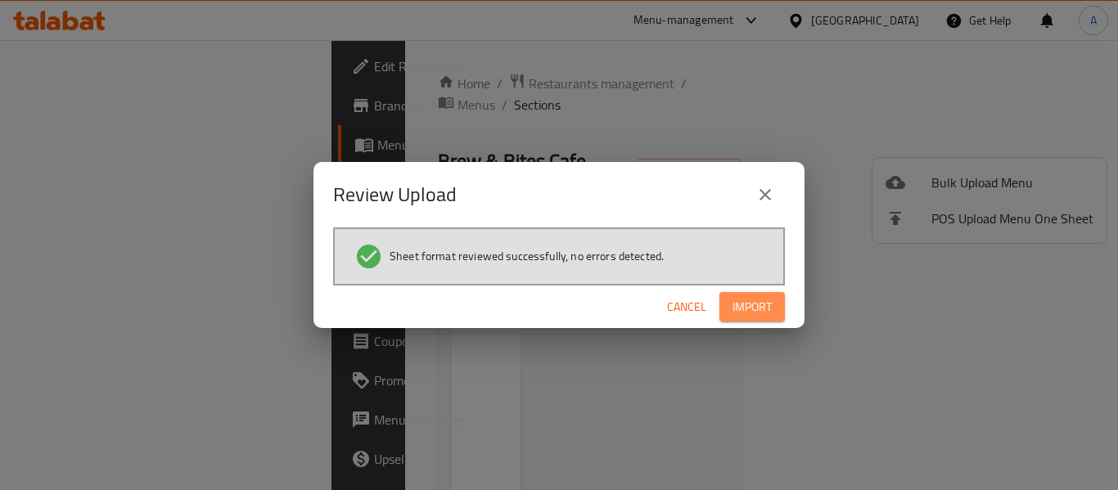
click at [741, 314] on span "Import" at bounding box center [752, 307] width 39 height 20
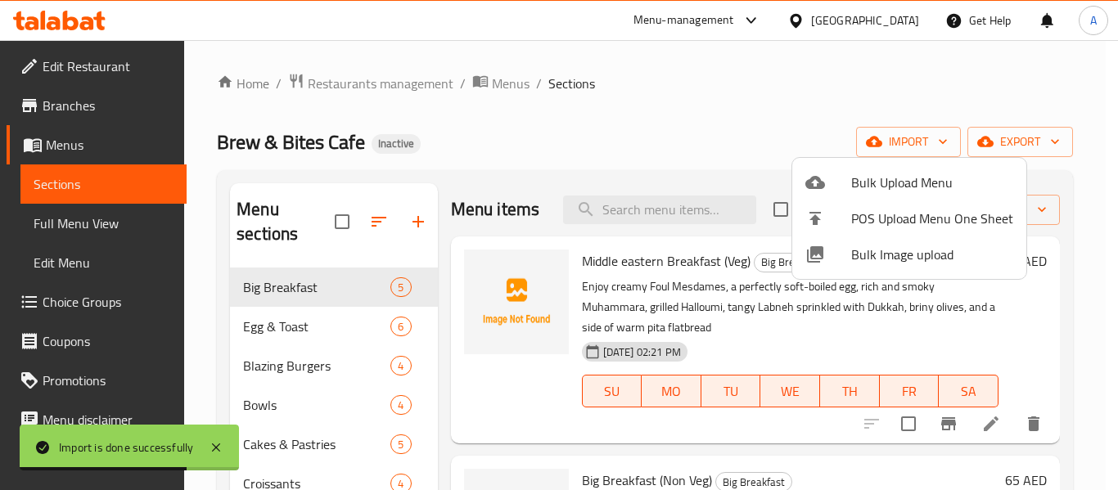
click at [569, 129] on div at bounding box center [559, 245] width 1118 height 490
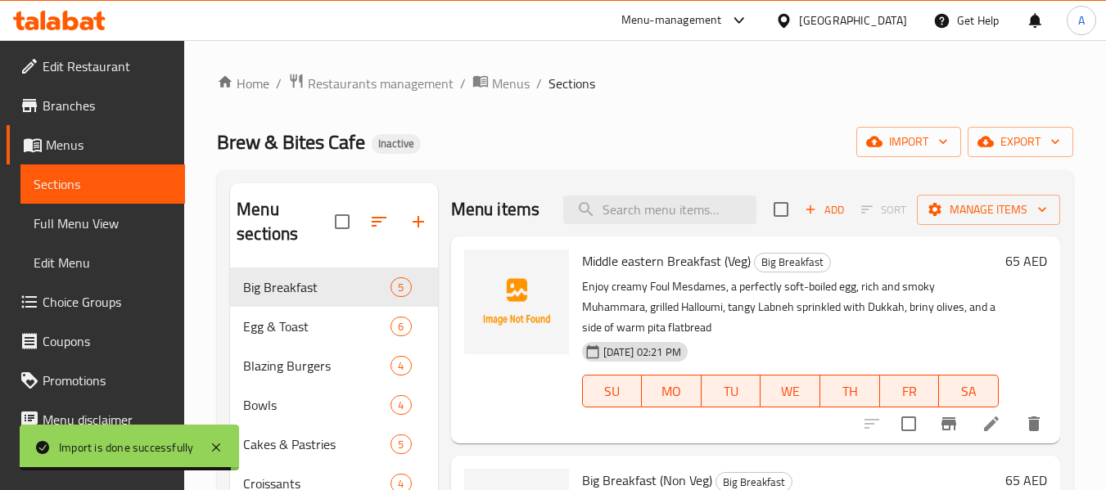
click at [106, 218] on span "Full Menu View" at bounding box center [103, 224] width 138 height 20
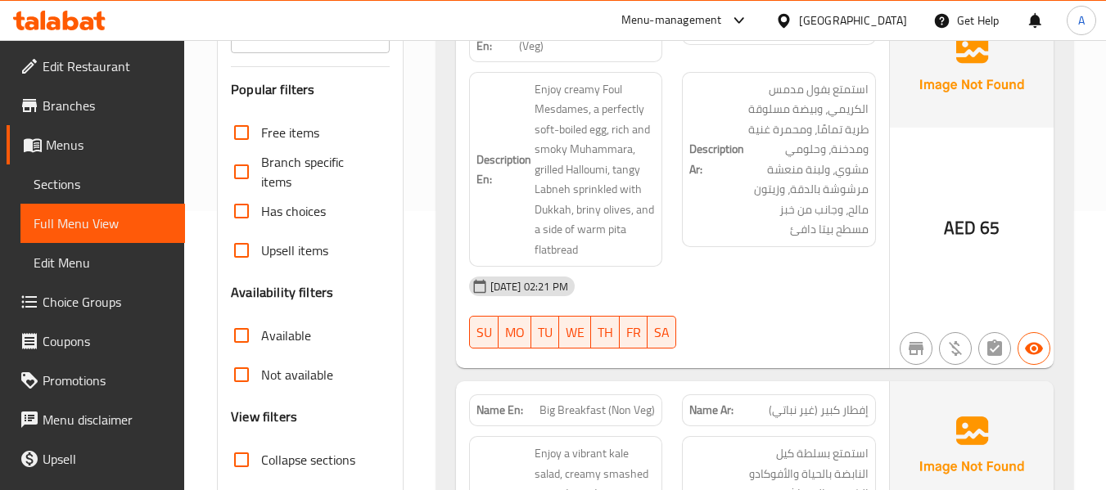
scroll to position [328, 0]
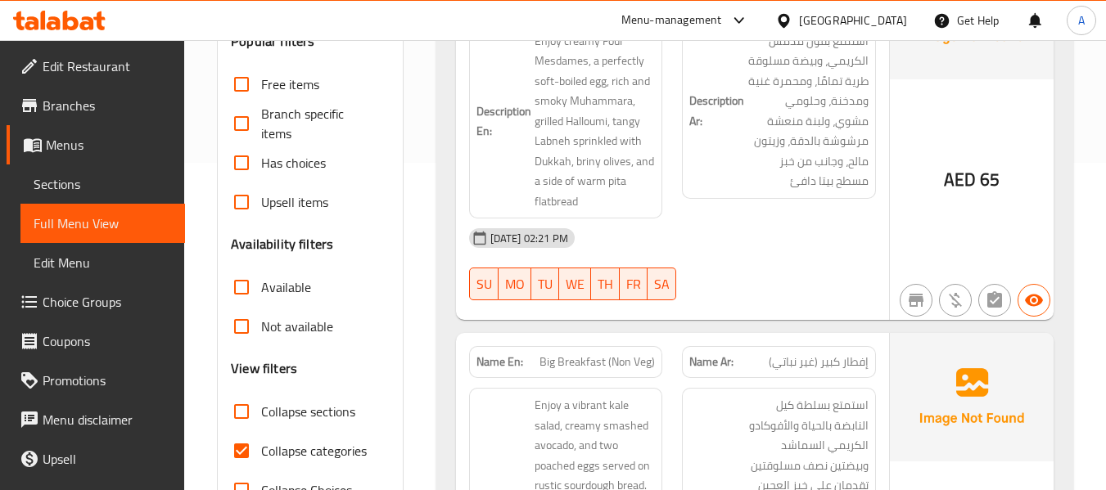
click at [292, 447] on span "Collapse categories" at bounding box center [314, 451] width 106 height 20
click at [261, 447] on input "Collapse categories" at bounding box center [241, 450] width 39 height 39
checkbox input "false"
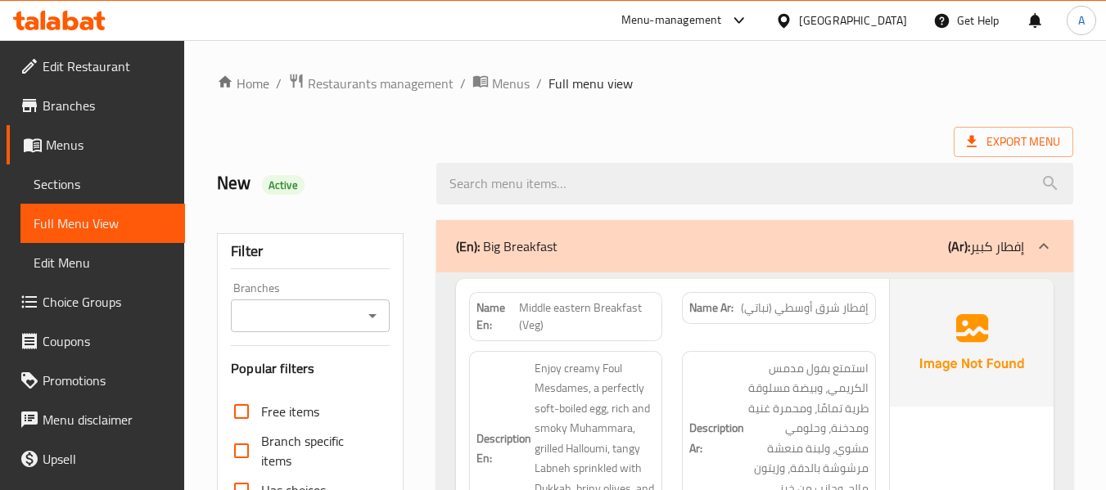
click at [551, 329] on span "Middle eastern Breakfast (Veg)" at bounding box center [587, 317] width 137 height 34
click at [480, 317] on strong "Name En:" at bounding box center [498, 317] width 43 height 34
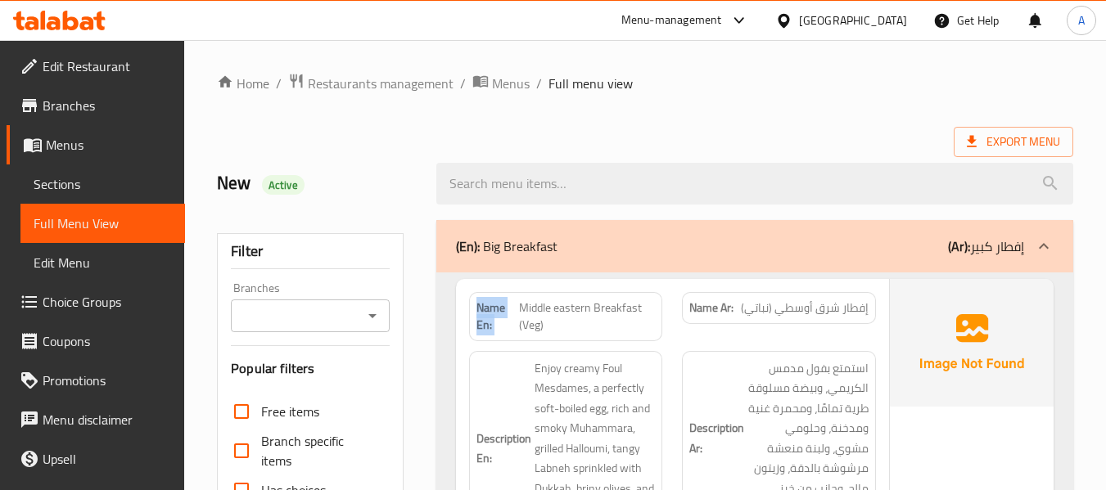
copy strong "Name En:"
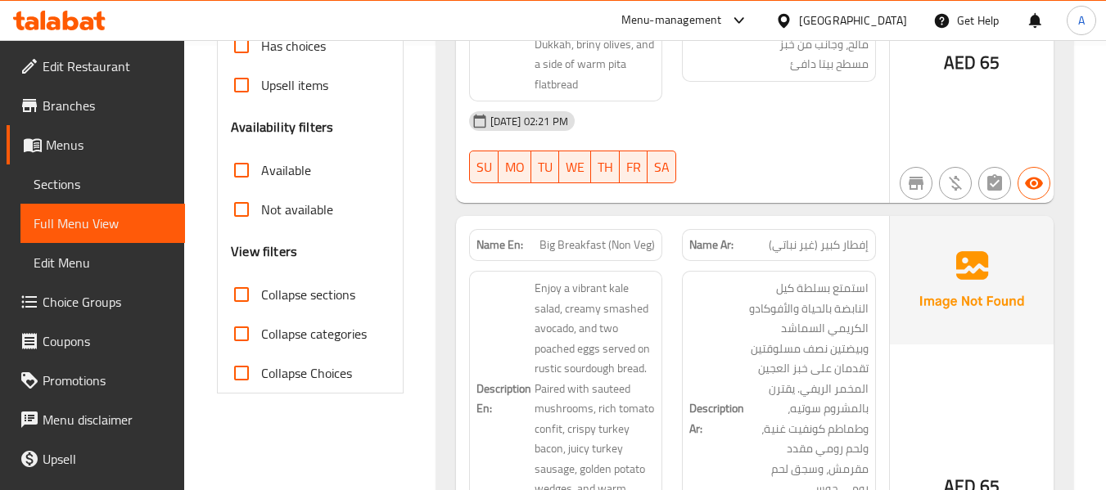
scroll to position [2570, 0]
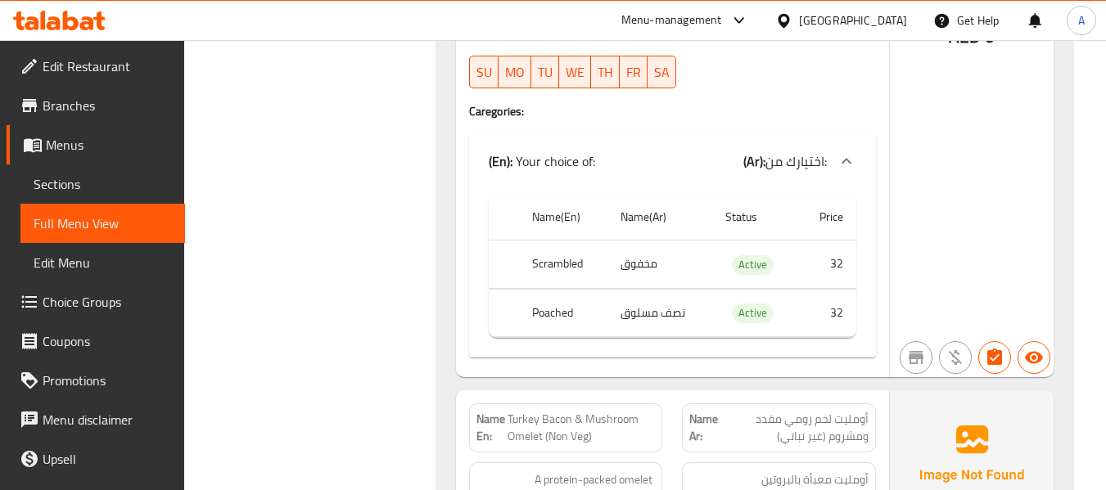
click at [97, 185] on span "Sections" at bounding box center [103, 184] width 138 height 20
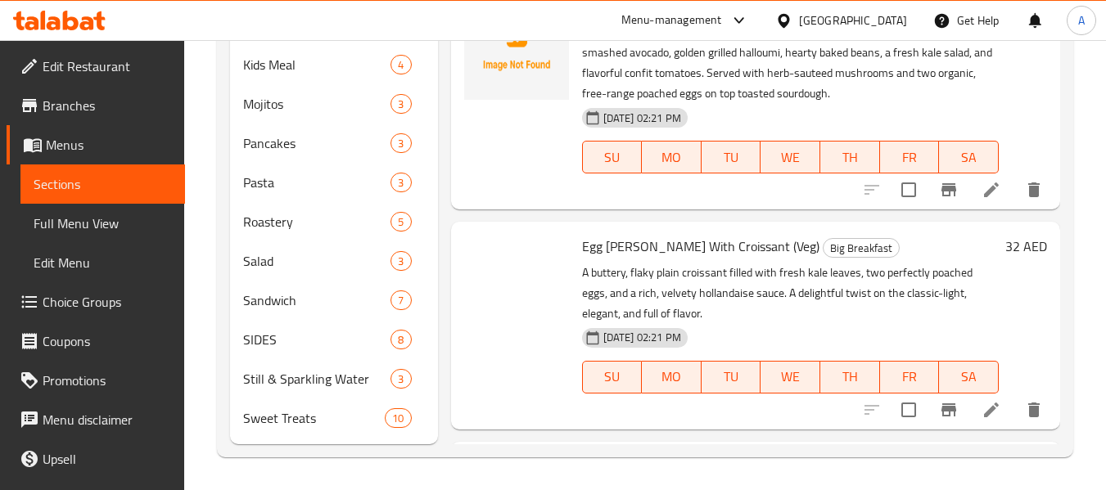
scroll to position [262, 0]
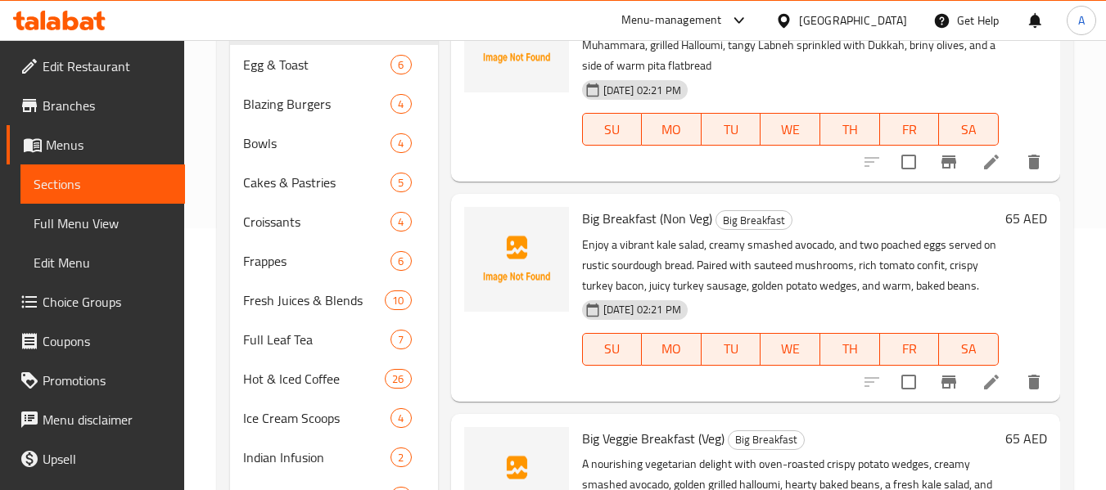
click at [544, 211] on div "Menu items Add Sort Manage items Middle eastern Breakfast (Veg) Big Breakfast E…" at bounding box center [749, 399] width 622 height 956
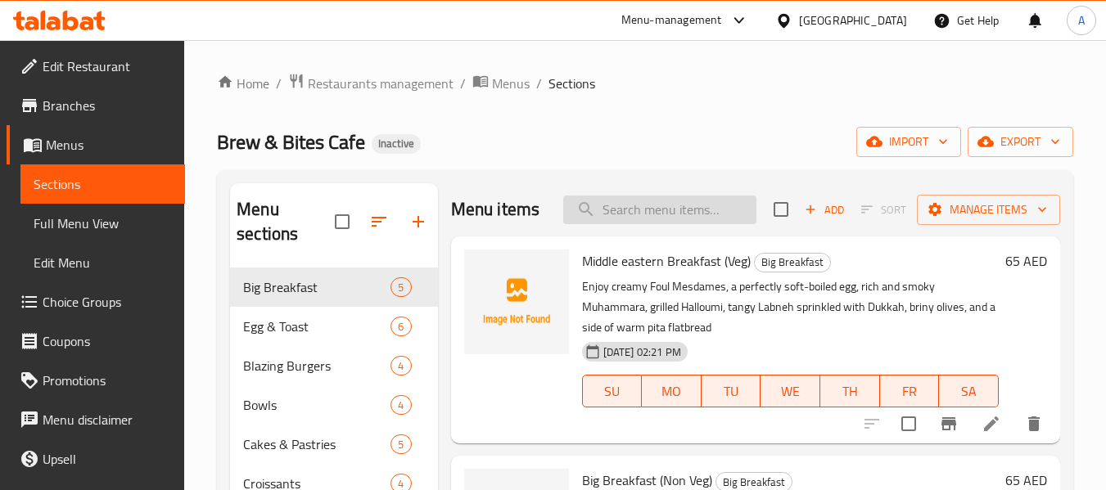
click at [626, 221] on input "search" at bounding box center [659, 210] width 193 height 29
paste input "Brazil Coffee Beans 250 Gms"
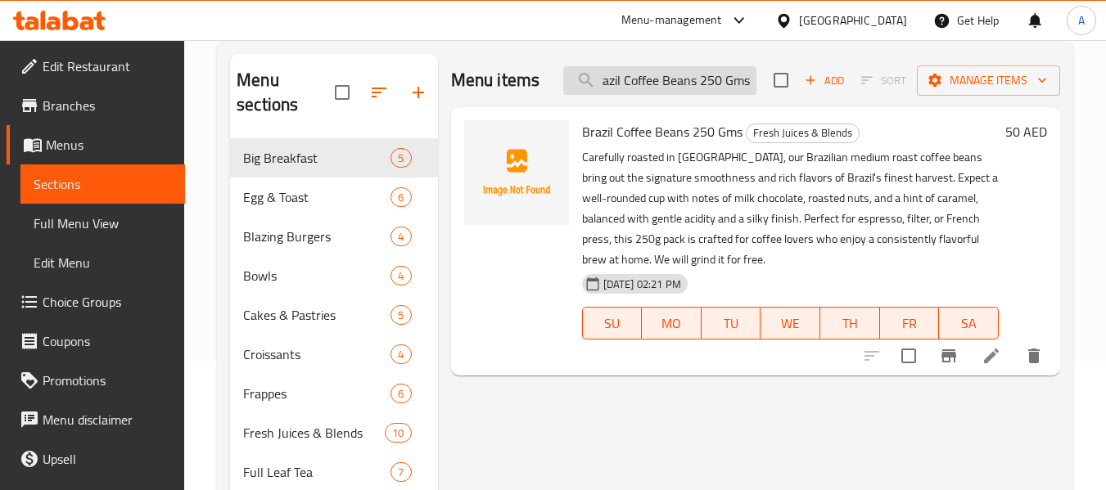
scroll to position [164, 0]
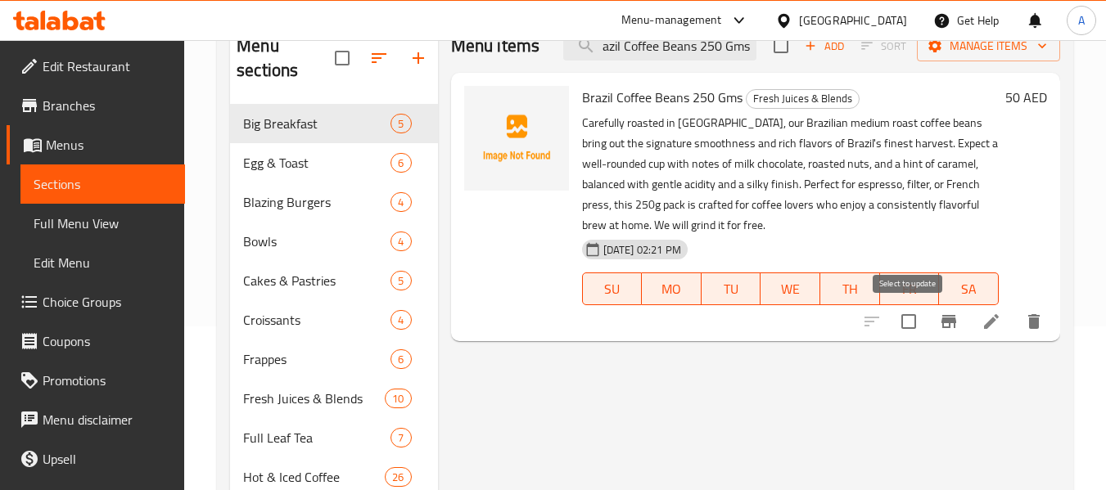
type input "Brazil Coffee Beans 250 Gms"
click at [915, 317] on input "checkbox" at bounding box center [909, 322] width 34 height 34
checkbox input "true"
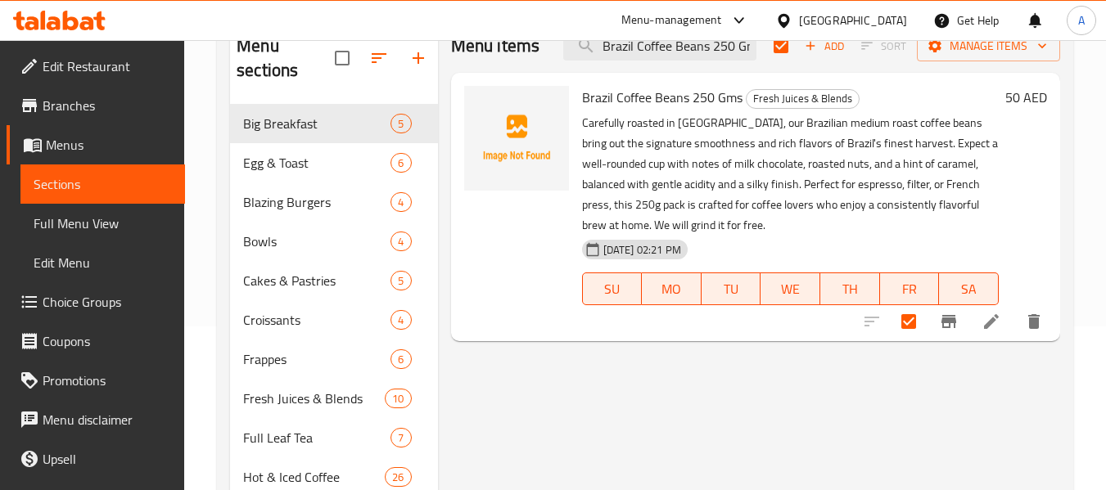
click at [757, 243] on div "11-09-2025 02:21 PM SU MO TU WE TH FR SA" at bounding box center [791, 277] width 430 height 88
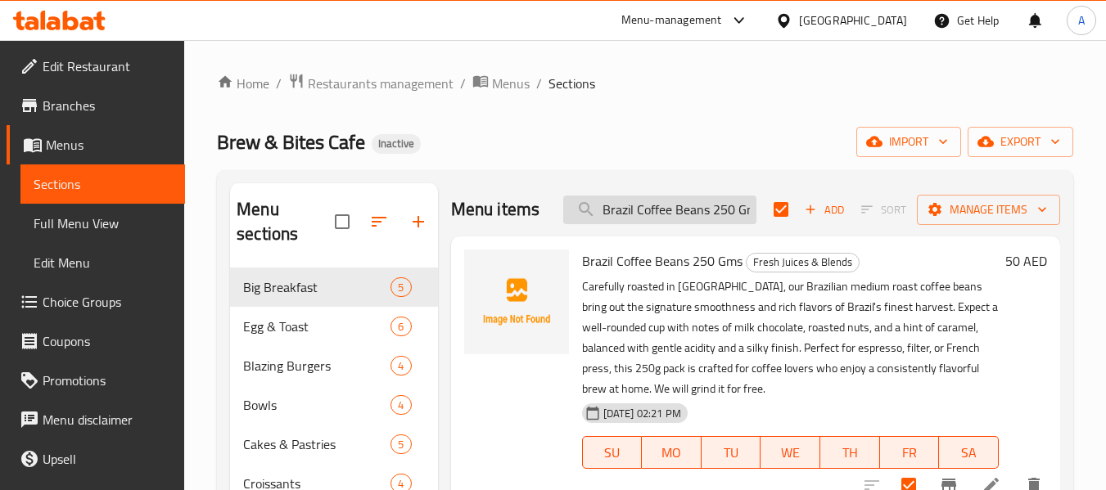
click at [643, 214] on input "Brazil Coffee Beans 250 Gms" at bounding box center [659, 210] width 193 height 29
paste input "Colombia Naerobic"
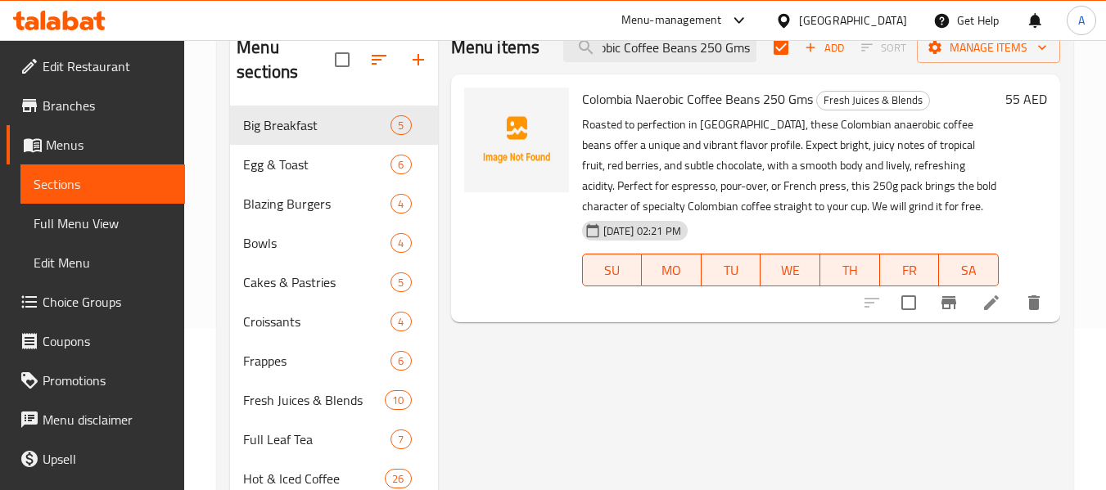
scroll to position [164, 0]
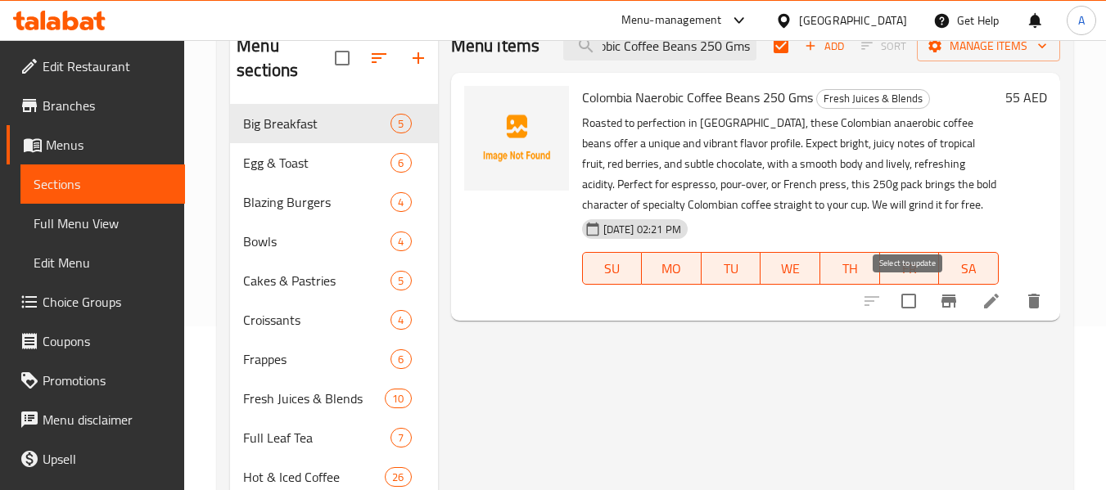
type input "Colombia Naerobic Coffee Beans 250 Gms"
click at [910, 295] on input "checkbox" at bounding box center [909, 301] width 34 height 34
checkbox input "true"
checkbox input "false"
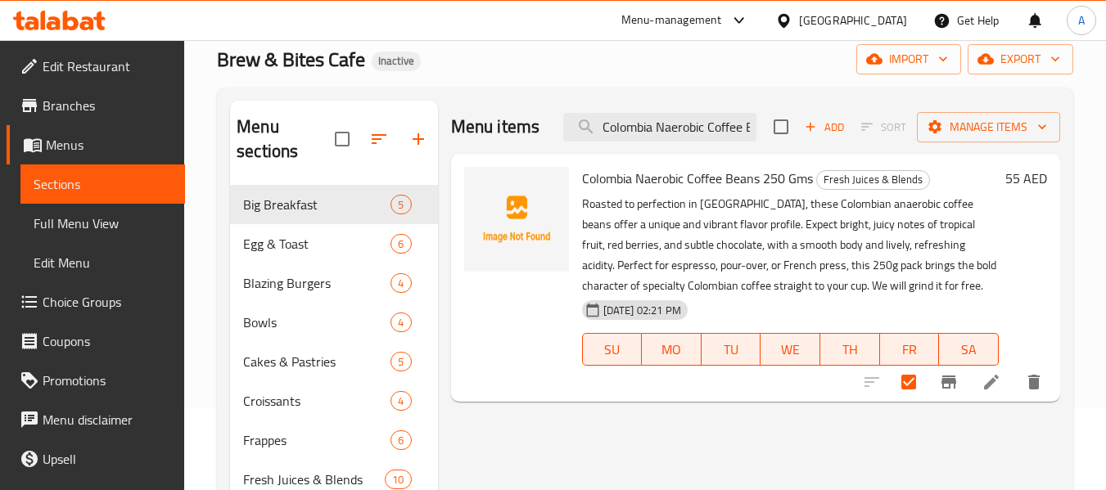
scroll to position [82, 0]
click at [1006, 124] on span "Manage items" at bounding box center [988, 128] width 117 height 20
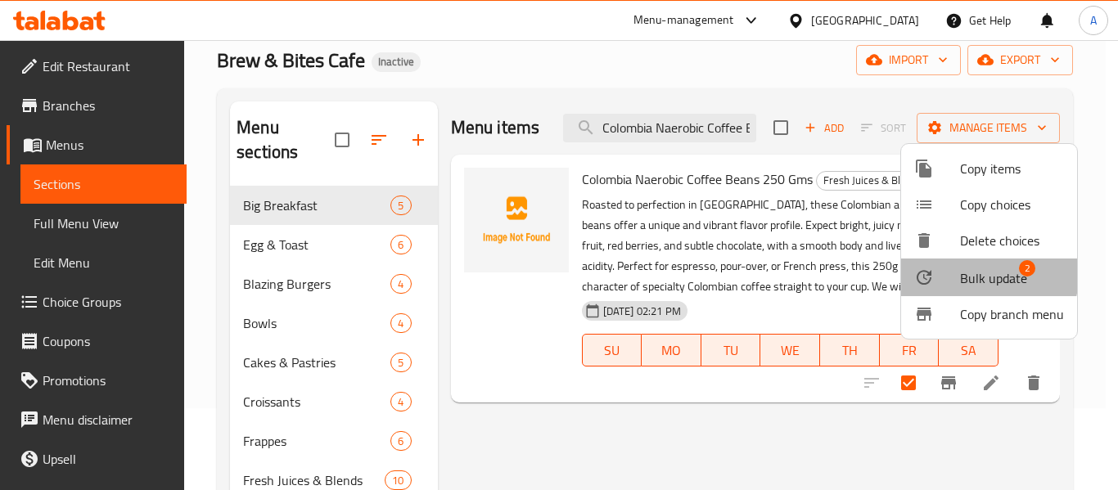
click at [976, 275] on span "Bulk update" at bounding box center [993, 279] width 67 height 20
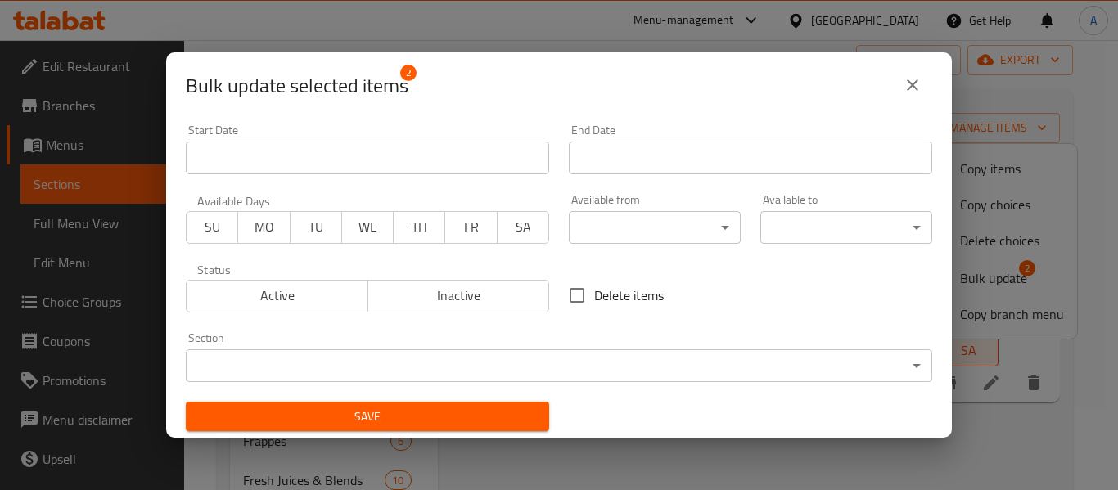
click at [577, 292] on input "Delete items" at bounding box center [577, 295] width 34 height 34
checkbox input "true"
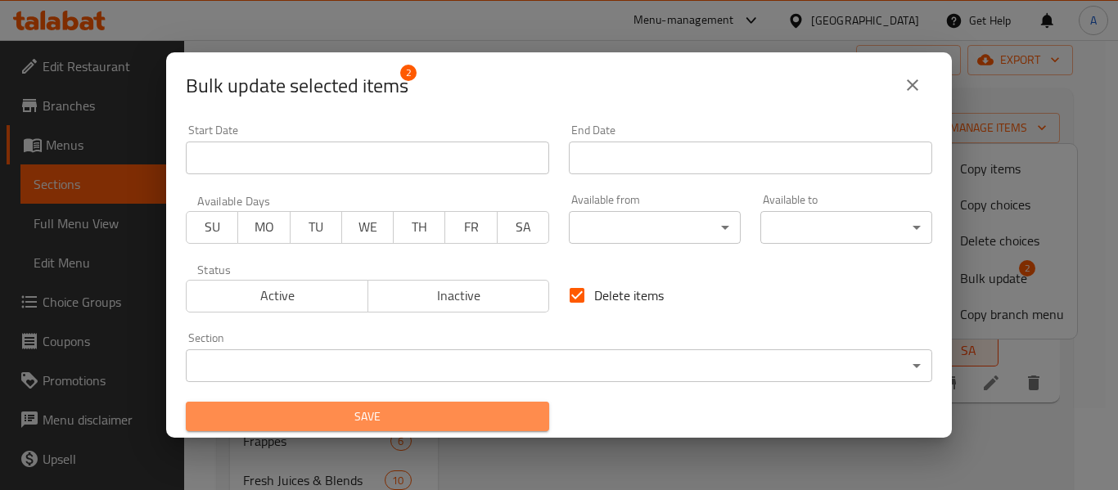
click at [463, 416] on span "Save" at bounding box center [367, 417] width 337 height 20
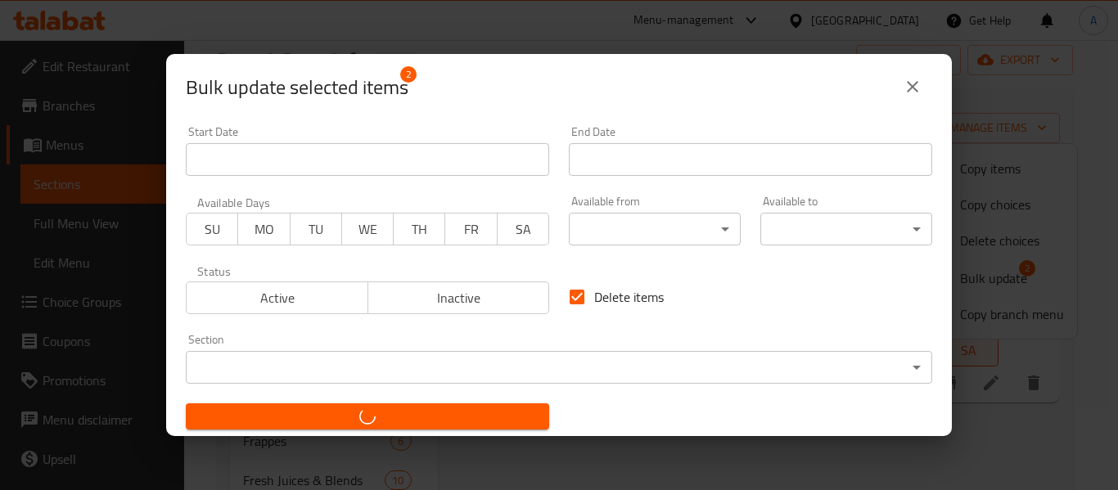
checkbox input "false"
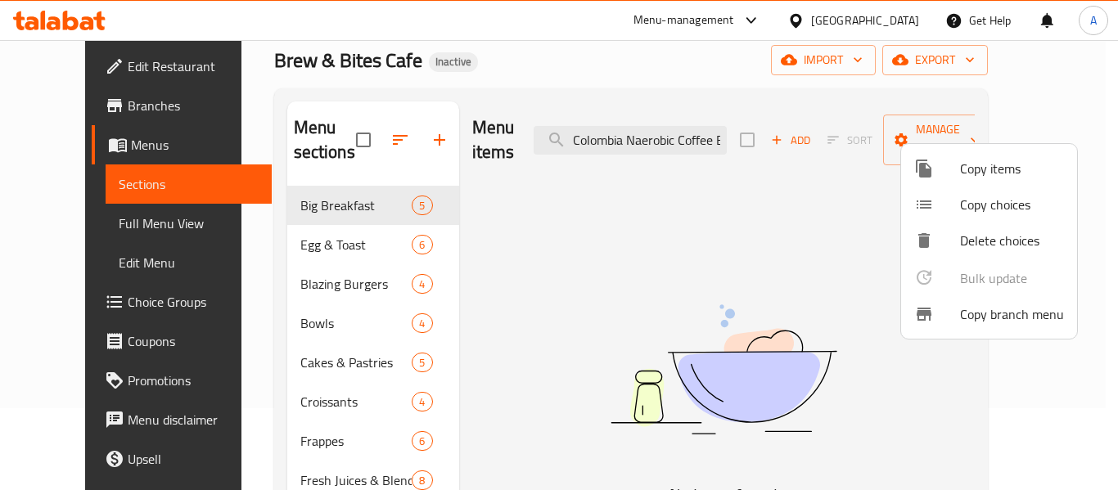
click at [124, 219] on div at bounding box center [559, 245] width 1118 height 490
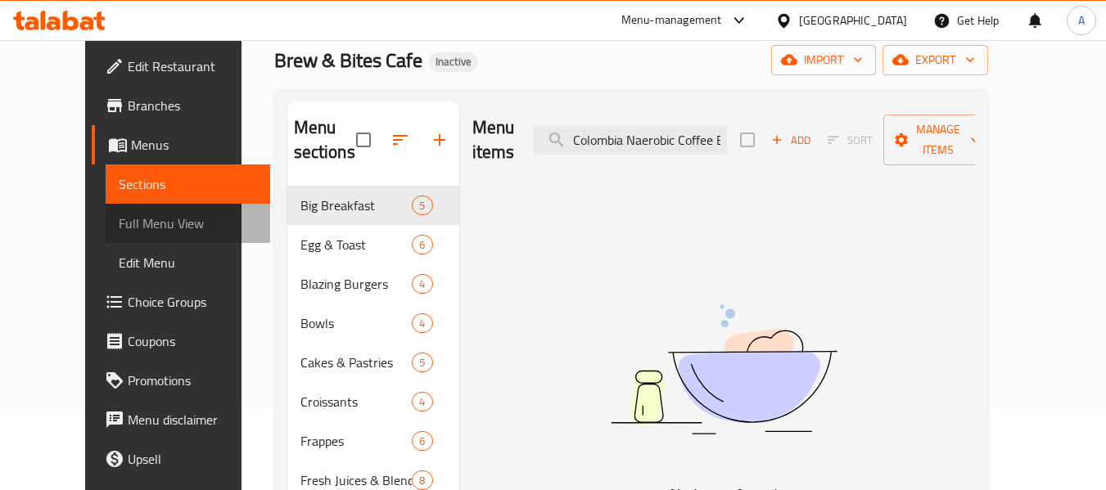
click at [124, 219] on span "Full Menu View" at bounding box center [188, 224] width 138 height 20
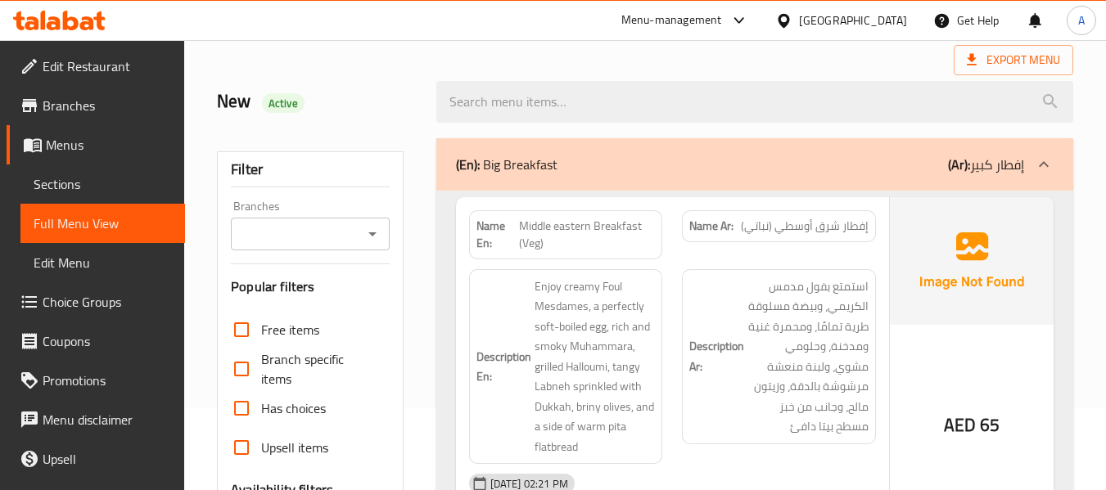
click at [593, 278] on span "Enjoy creamy Foul Mesdames, a perfectly soft-boiled egg, rich and smoky Muhamma…" at bounding box center [595, 367] width 121 height 181
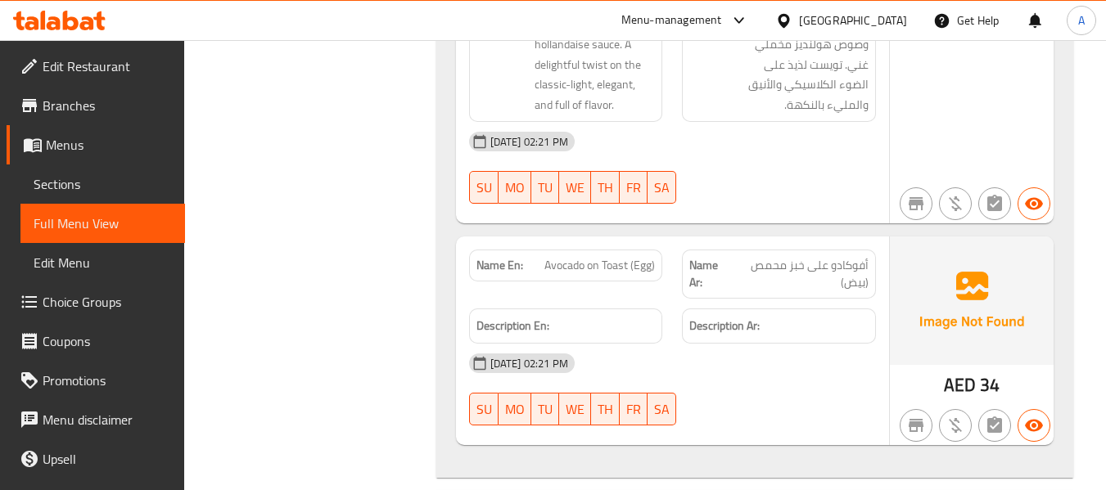
click at [492, 240] on div "Name En: Avocado on Toast (Egg)" at bounding box center [566, 274] width 214 height 69
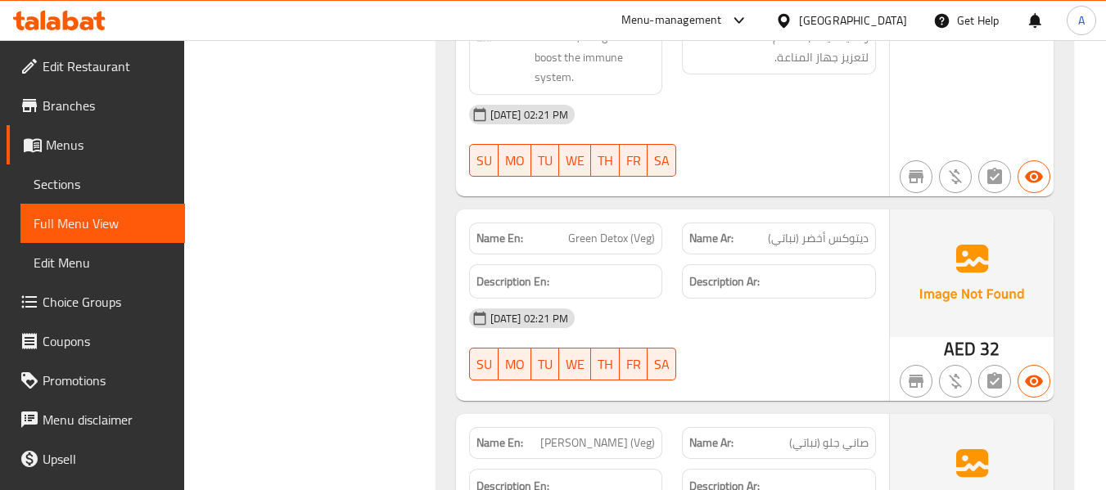
click at [846, 215] on div "Name En: Costa Rica Coffee Bean 250 Gms Name Ar: حبوب قهوة كوستاريكا 250 جرام D…" at bounding box center [754, 142] width 637 height 2459
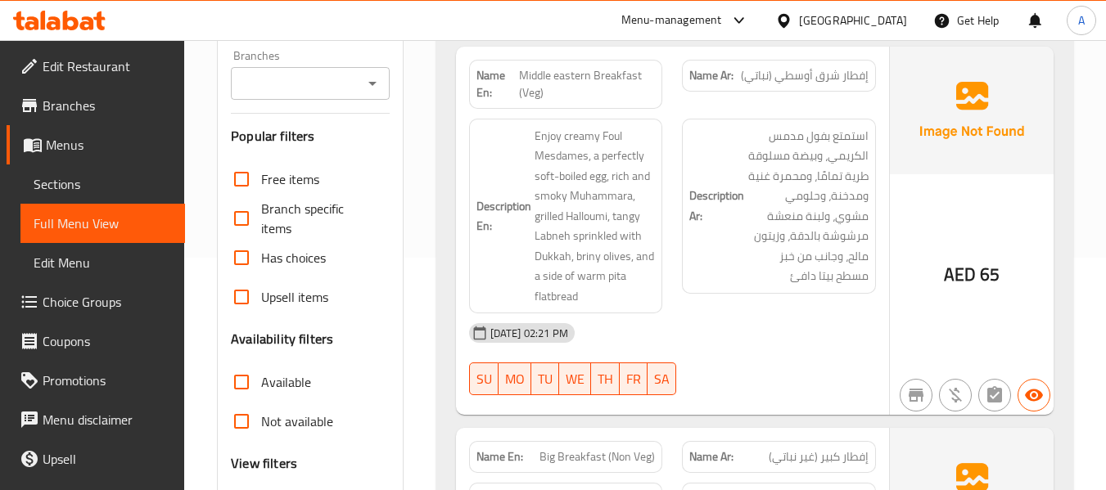
scroll to position [491, 0]
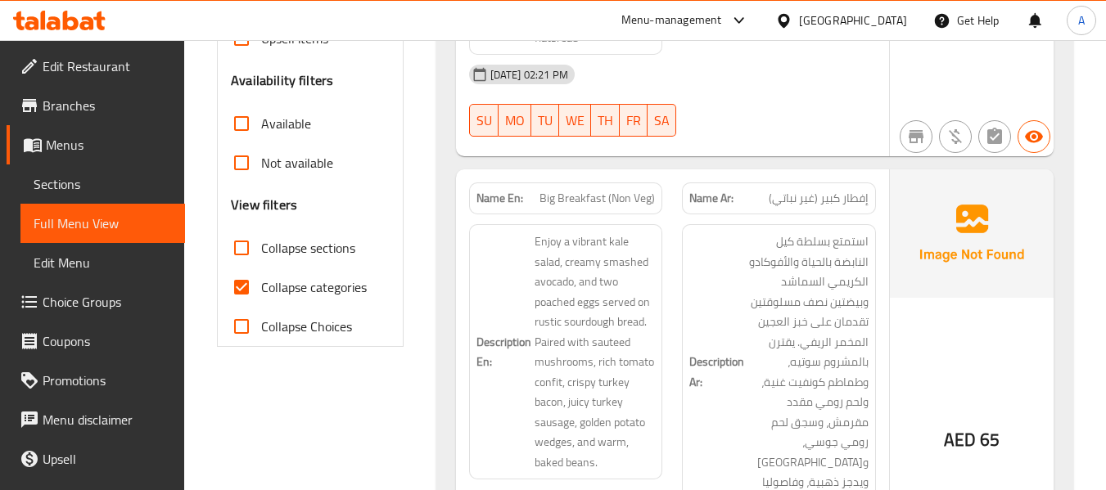
click at [335, 278] on span "Collapse categories" at bounding box center [314, 288] width 106 height 20
click at [261, 278] on input "Collapse categories" at bounding box center [241, 287] width 39 height 39
checkbox input "false"
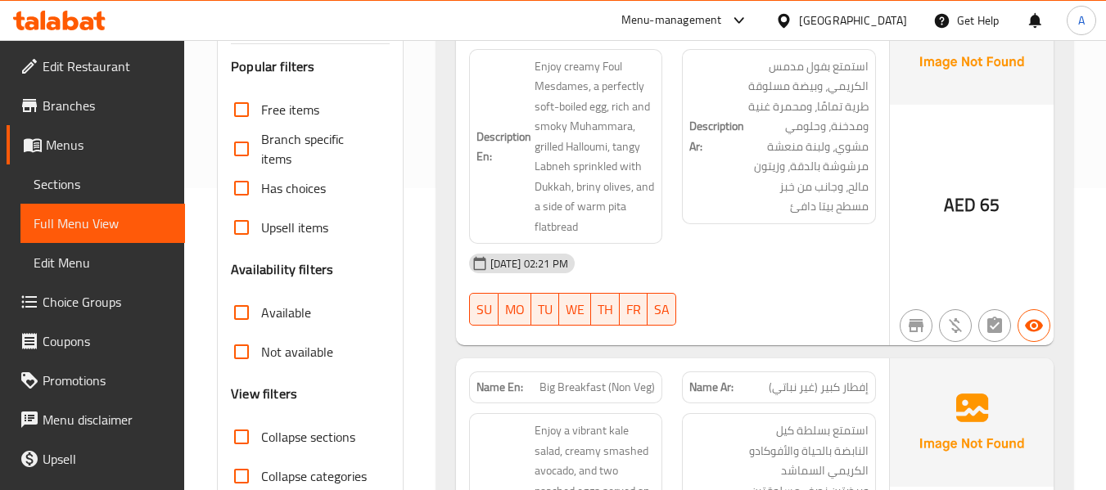
scroll to position [82, 0]
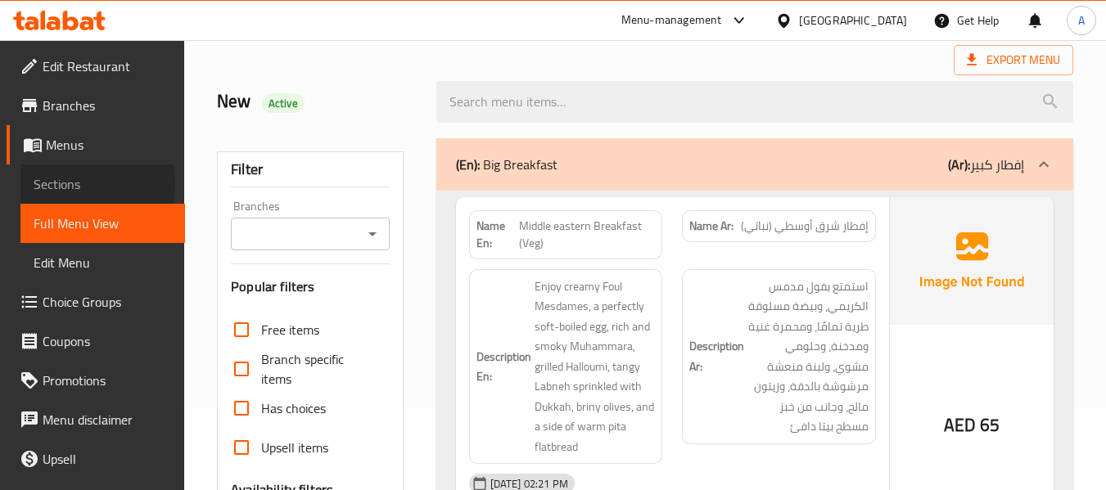
click at [63, 185] on span "Sections" at bounding box center [103, 184] width 138 height 20
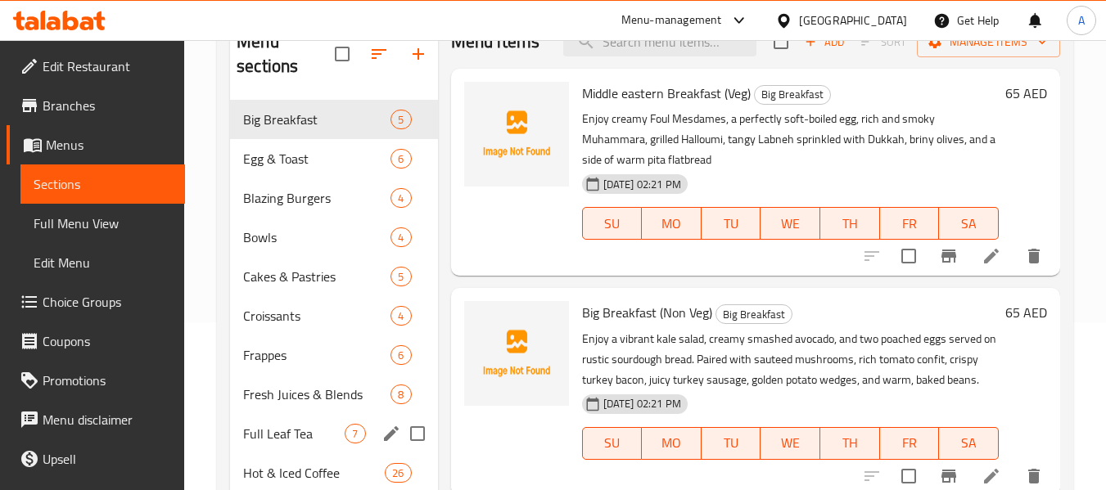
scroll to position [328, 0]
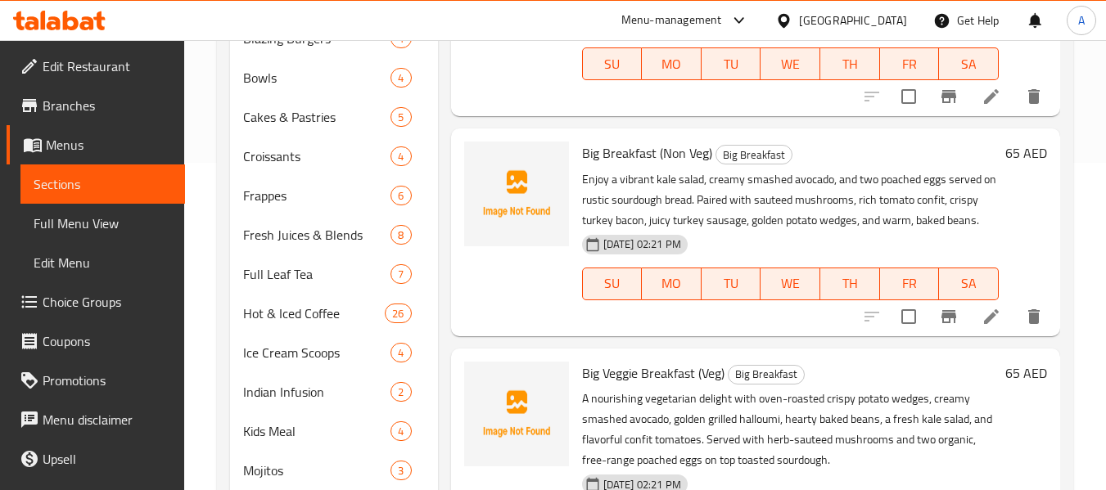
click at [79, 146] on span "Menus" at bounding box center [109, 145] width 126 height 20
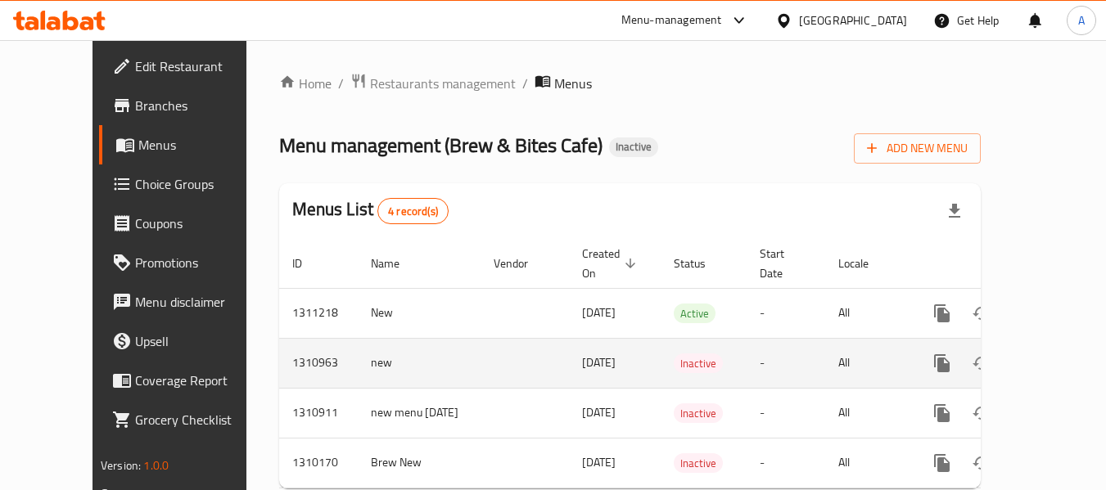
click at [358, 341] on td "new" at bounding box center [419, 363] width 123 height 50
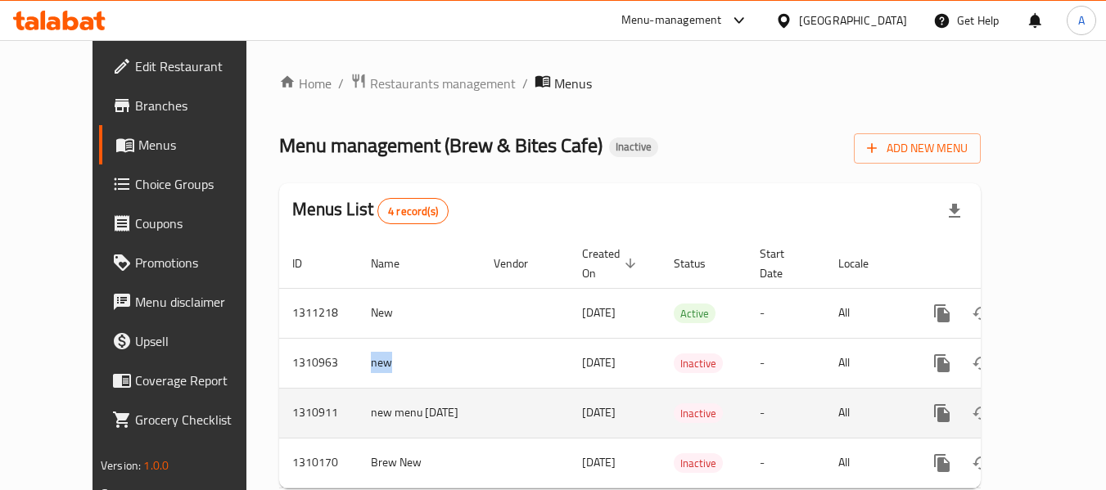
copy td "new"
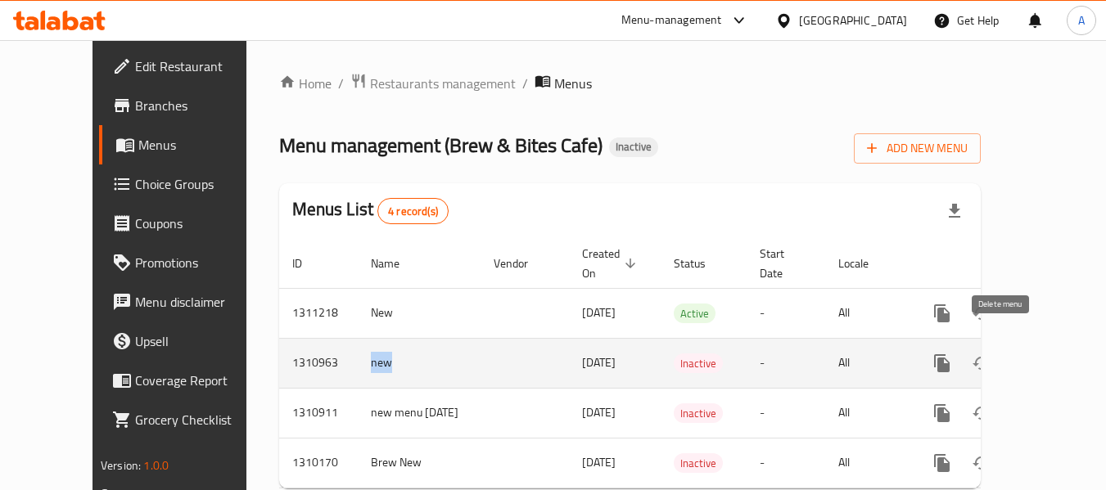
click at [1015, 356] on icon "enhanced table" at bounding box center [1020, 363] width 11 height 15
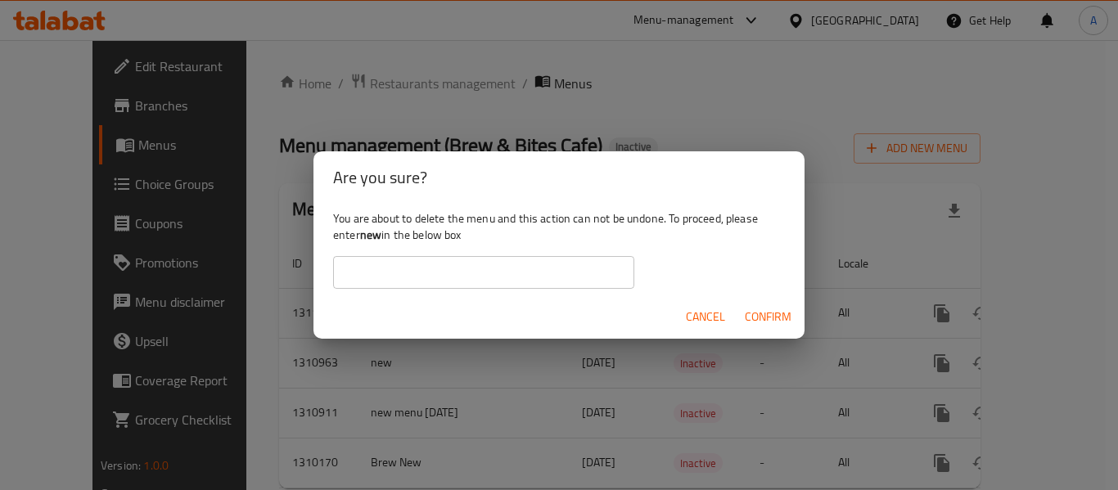
click at [434, 281] on input "text" at bounding box center [483, 272] width 301 height 33
paste input "new"
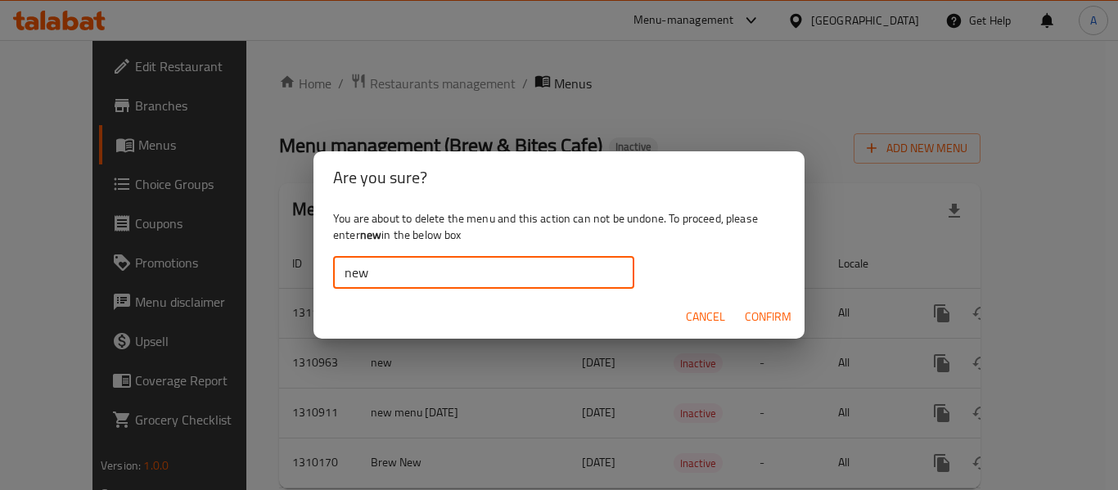
type input "new"
click at [766, 316] on span "Confirm" at bounding box center [768, 317] width 47 height 20
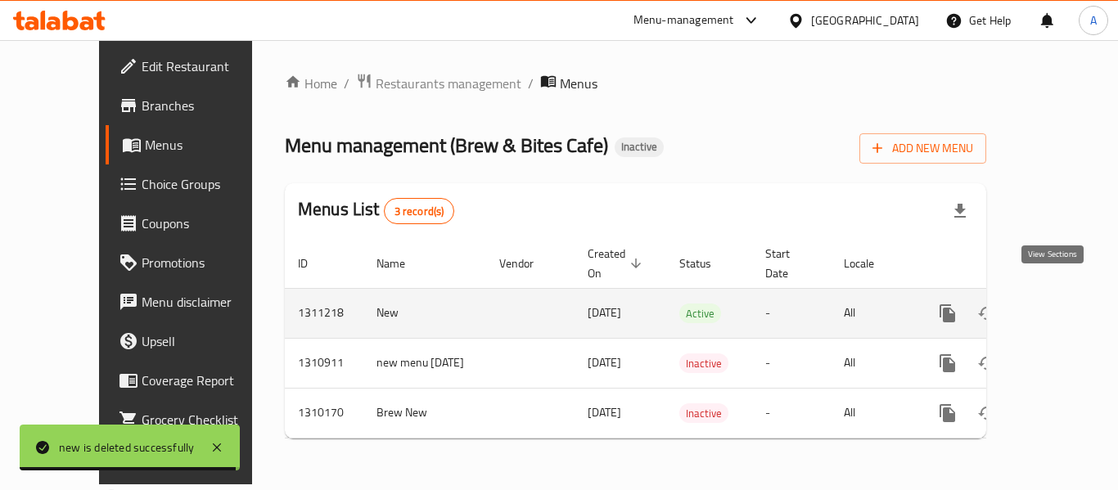
click at [1046, 299] on link "enhanced table" at bounding box center [1065, 313] width 39 height 39
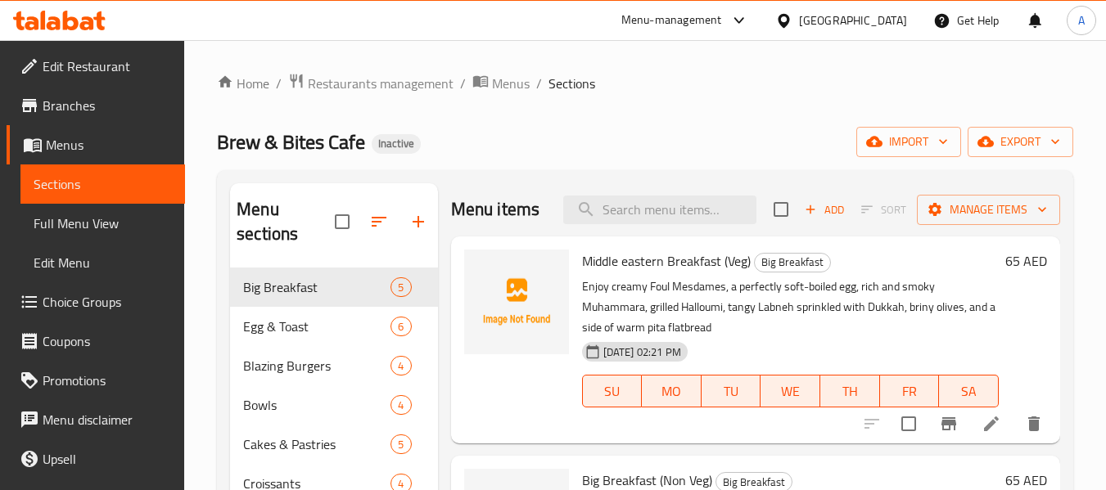
drag, startPoint x: 86, startPoint y: 240, endPoint x: 148, endPoint y: 228, distance: 63.3
click at [86, 237] on link "Full Menu View" at bounding box center [102, 223] width 165 height 39
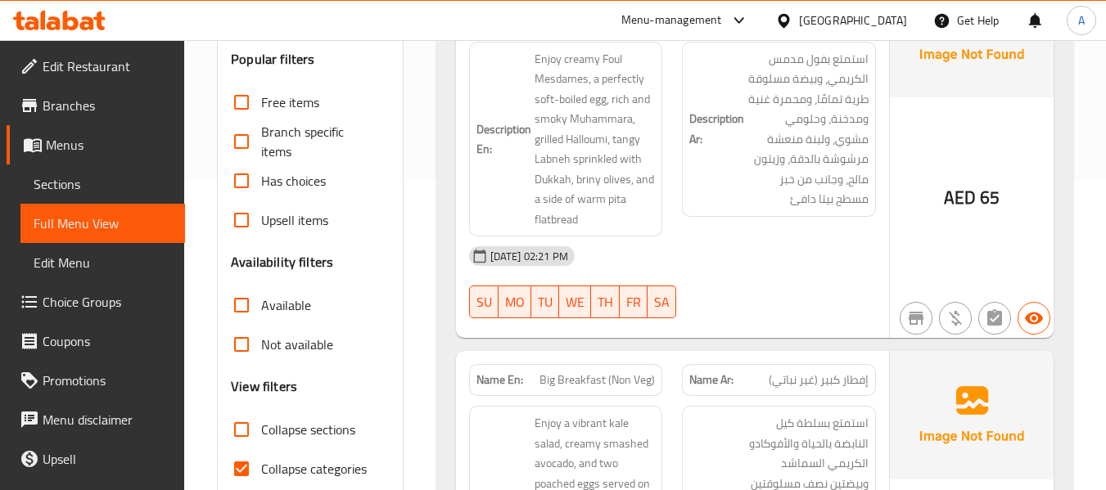
scroll to position [328, 0]
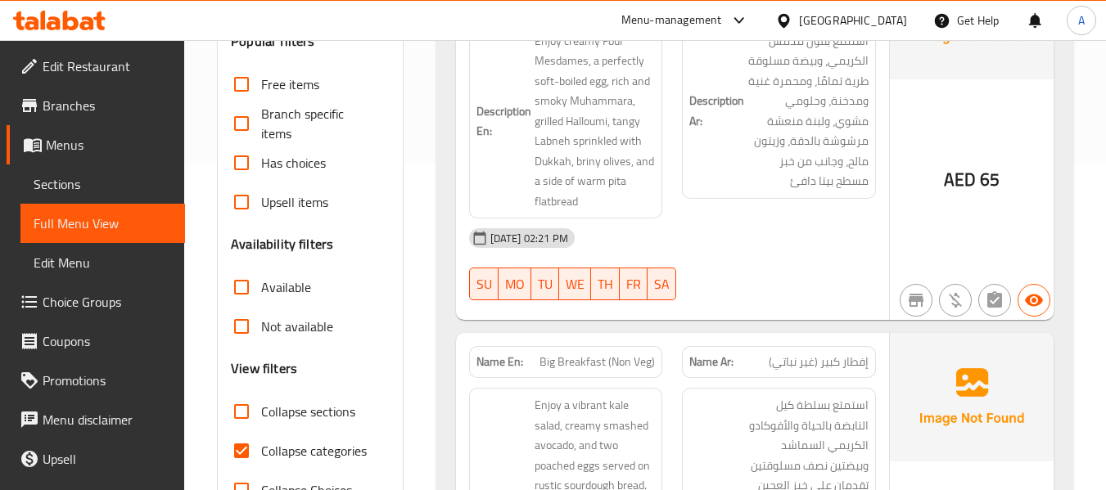
click at [313, 446] on span "Collapse categories" at bounding box center [314, 451] width 106 height 20
click at [261, 446] on input "Collapse categories" at bounding box center [241, 450] width 39 height 39
checkbox input "false"
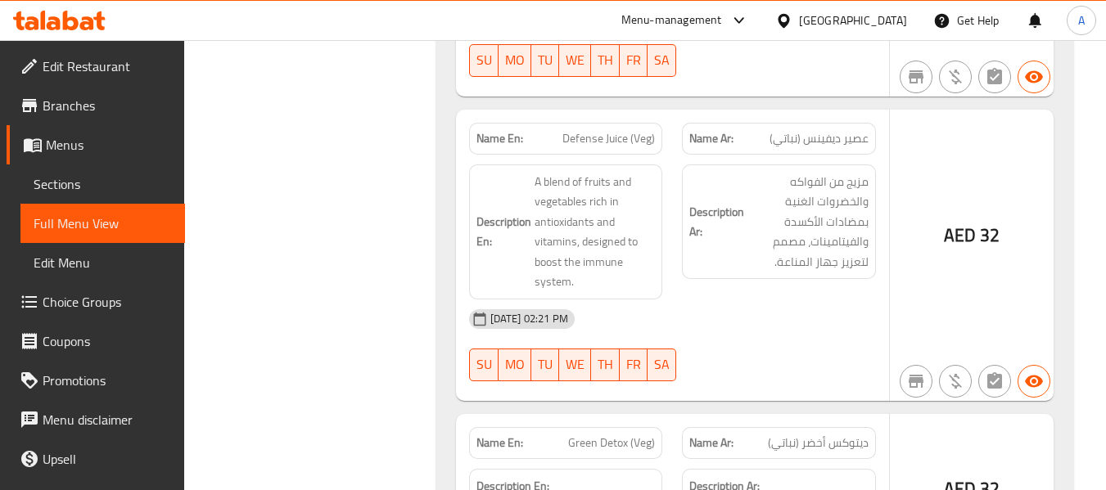
scroll to position [19360, 0]
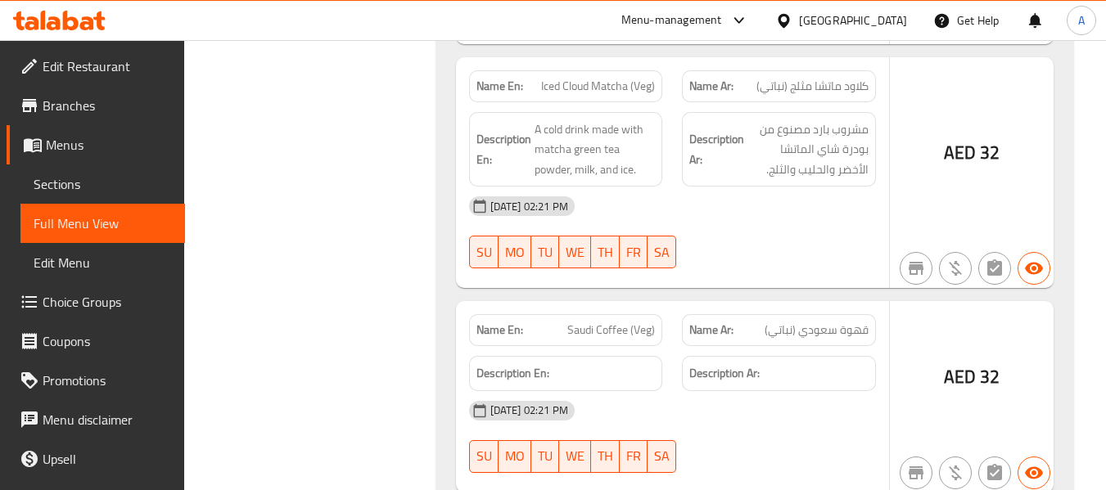
click at [38, 15] on icon at bounding box center [59, 21] width 93 height 20
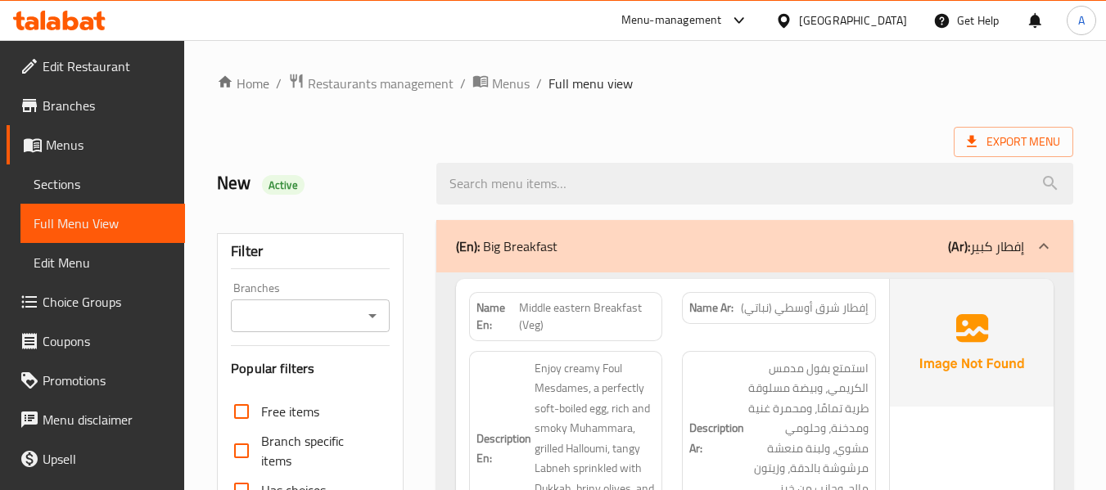
click at [102, 149] on span "Menus" at bounding box center [109, 145] width 126 height 20
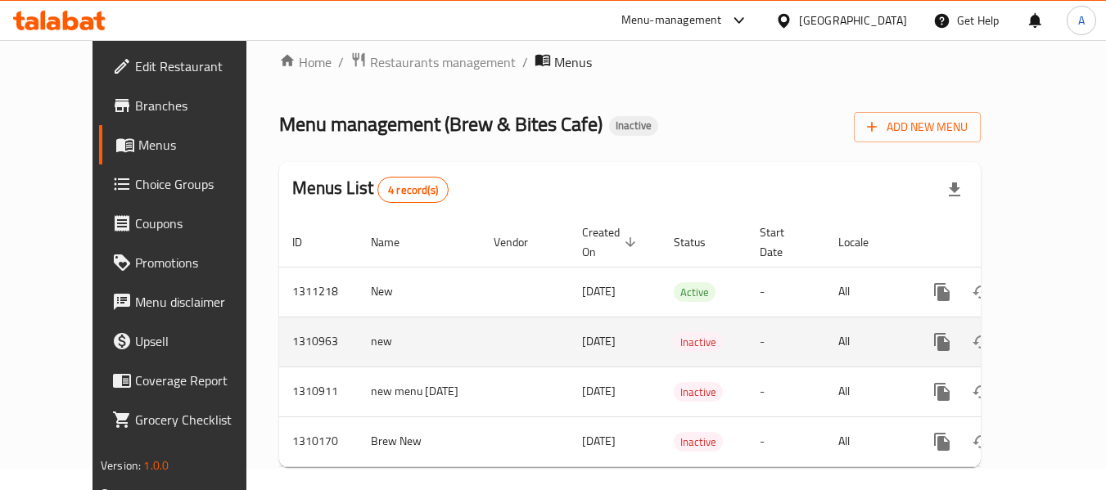
scroll to position [27, 0]
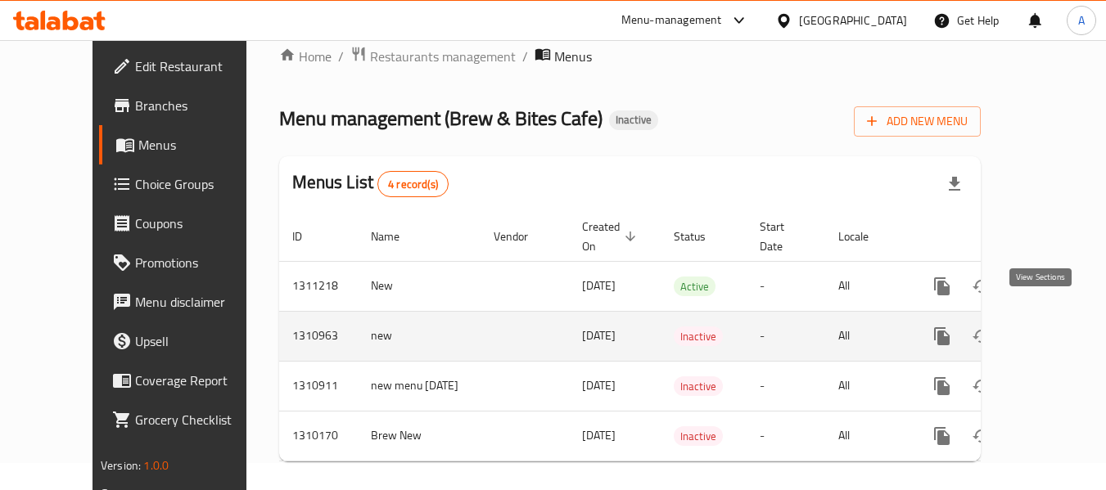
click at [1050, 327] on icon "enhanced table" at bounding box center [1060, 337] width 20 height 20
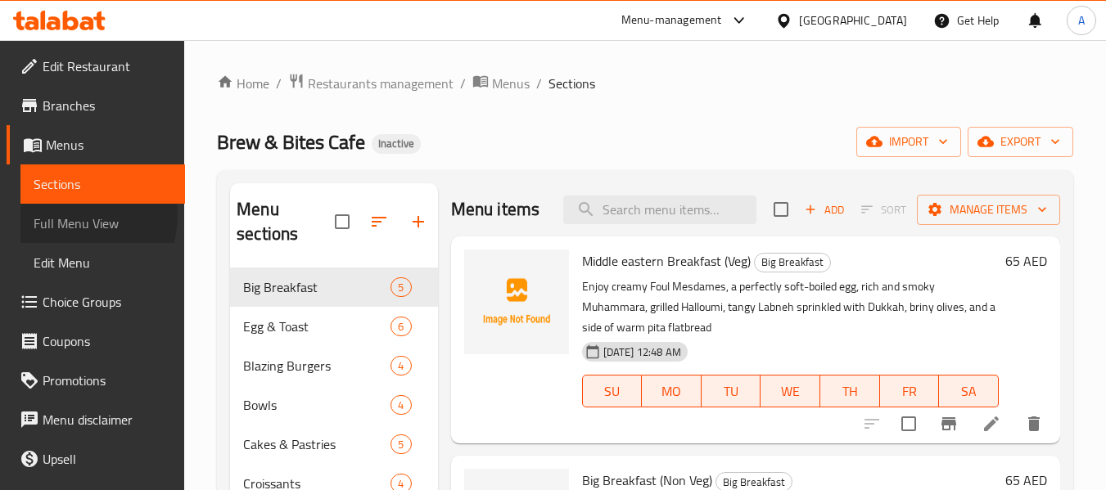
click at [66, 215] on span "Full Menu View" at bounding box center [103, 224] width 138 height 20
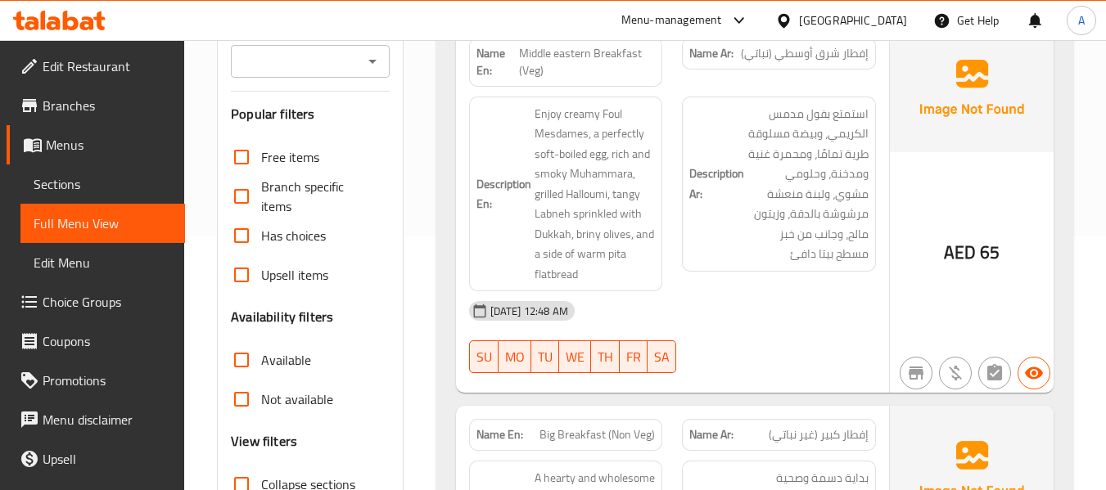
scroll to position [328, 0]
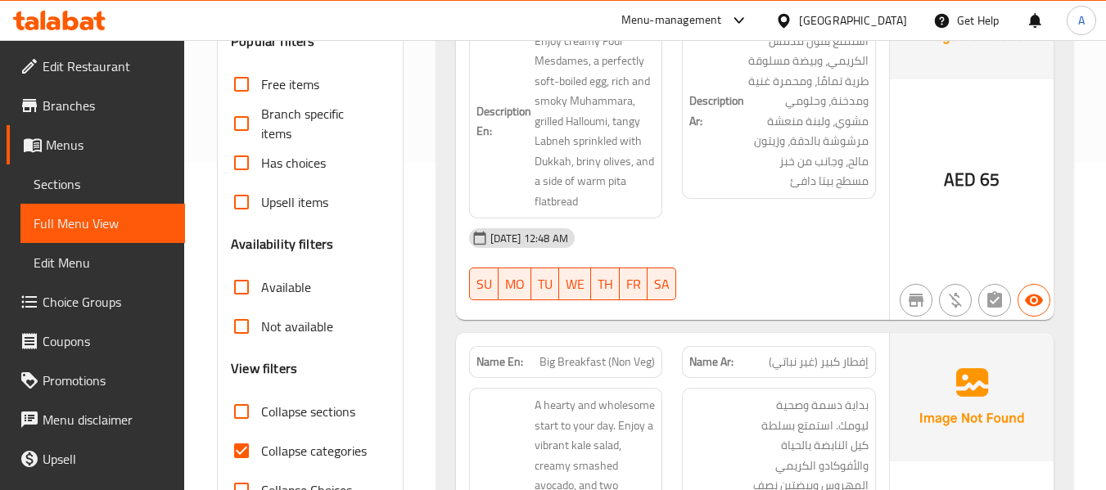
click at [303, 454] on span "Collapse categories" at bounding box center [314, 451] width 106 height 20
click at [261, 454] on input "Collapse categories" at bounding box center [241, 450] width 39 height 39
checkbox input "false"
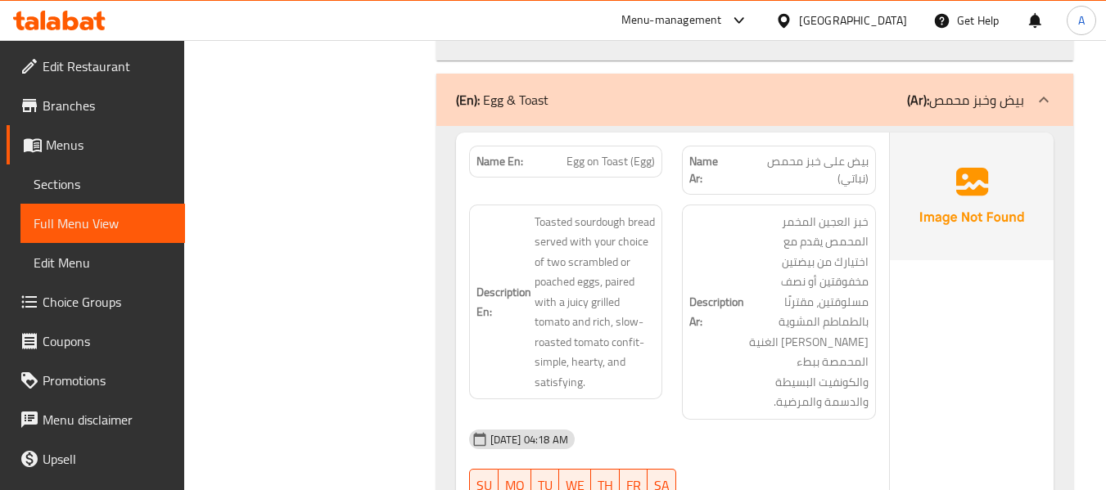
scroll to position [0, 0]
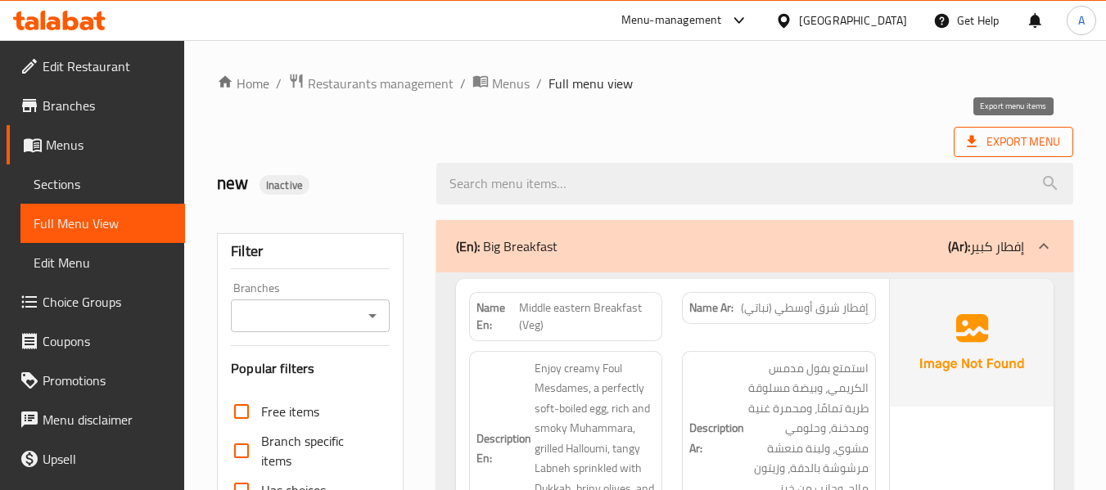
click at [997, 140] on span "Export Menu" at bounding box center [1013, 142] width 93 height 20
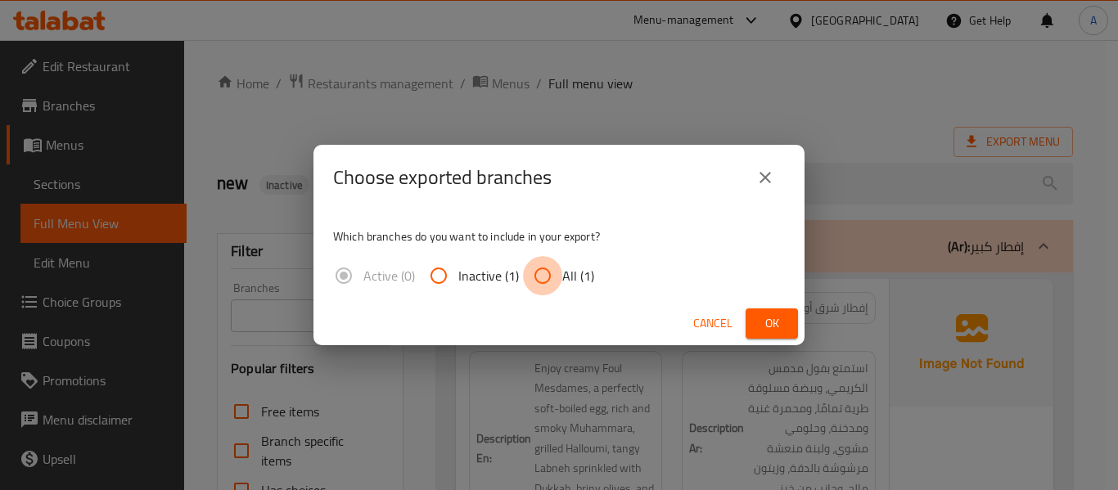
click at [547, 274] on input "All (1)" at bounding box center [542, 275] width 39 height 39
radio input "true"
click at [775, 309] on button "Ok" at bounding box center [772, 324] width 52 height 30
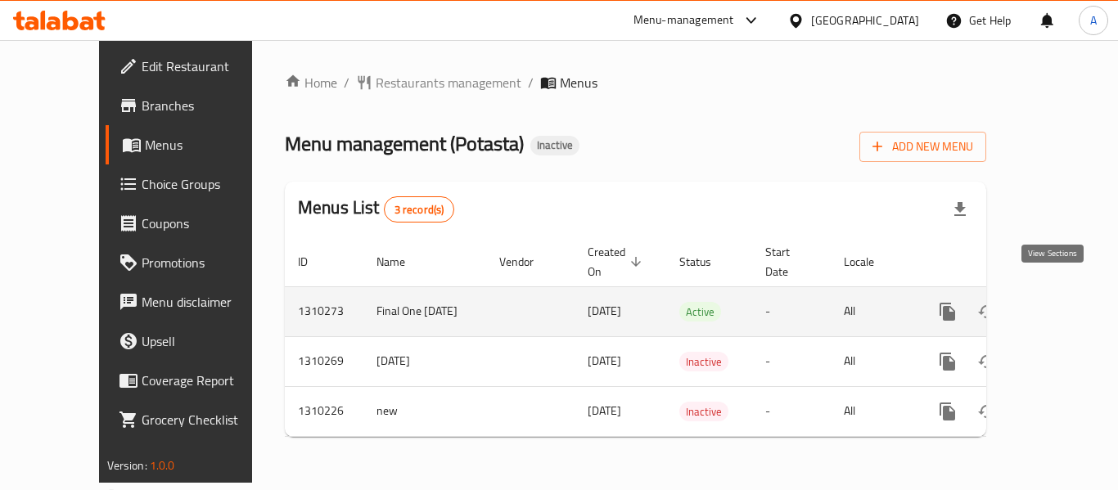
click at [1046, 292] on link "enhanced table" at bounding box center [1065, 311] width 39 height 39
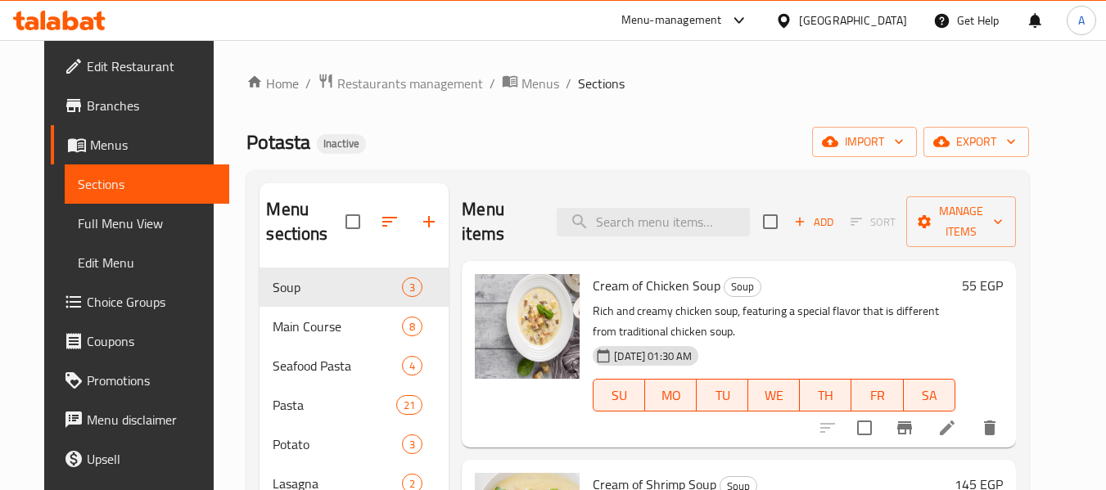
click at [94, 101] on span "Branches" at bounding box center [151, 106] width 129 height 20
